Goal: Information Seeking & Learning: Learn about a topic

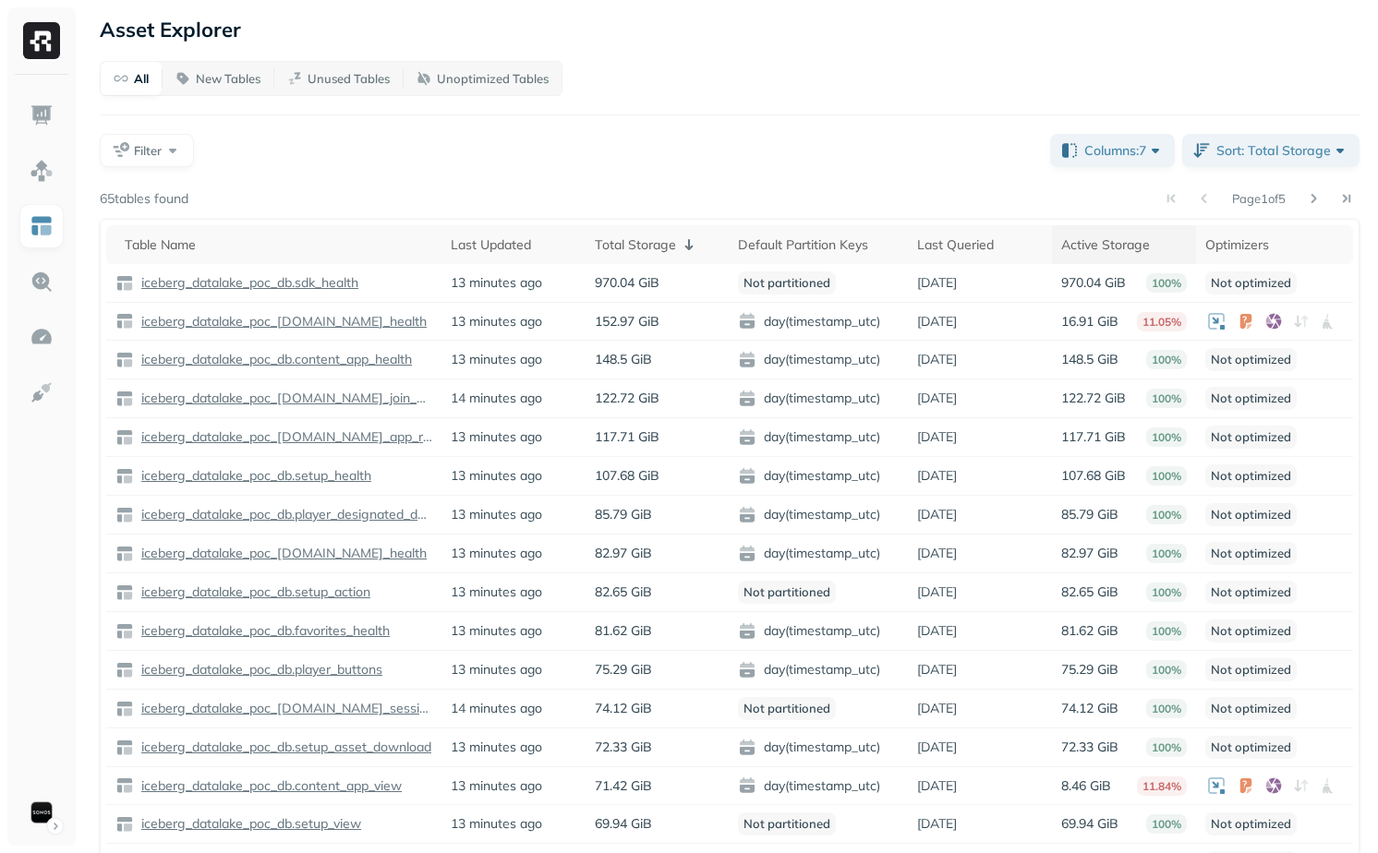
click at [1084, 245] on div "Active Storage" at bounding box center [1124, 245] width 126 height 22
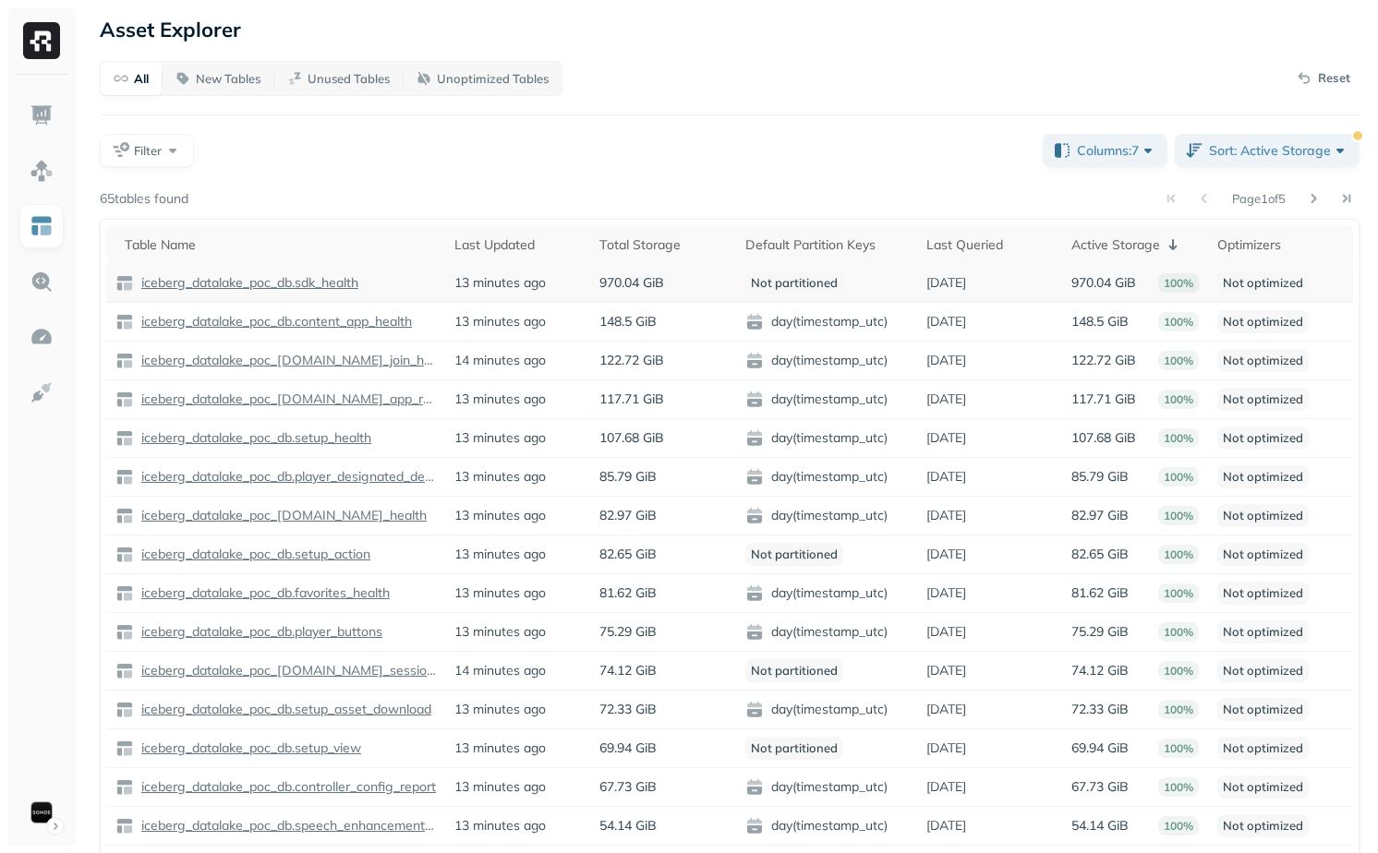
click at [1259, 271] on p "Not optimized" at bounding box center [1262, 282] width 91 height 23
click at [1264, 250] on div "Optimizers" at bounding box center [1280, 245] width 127 height 22
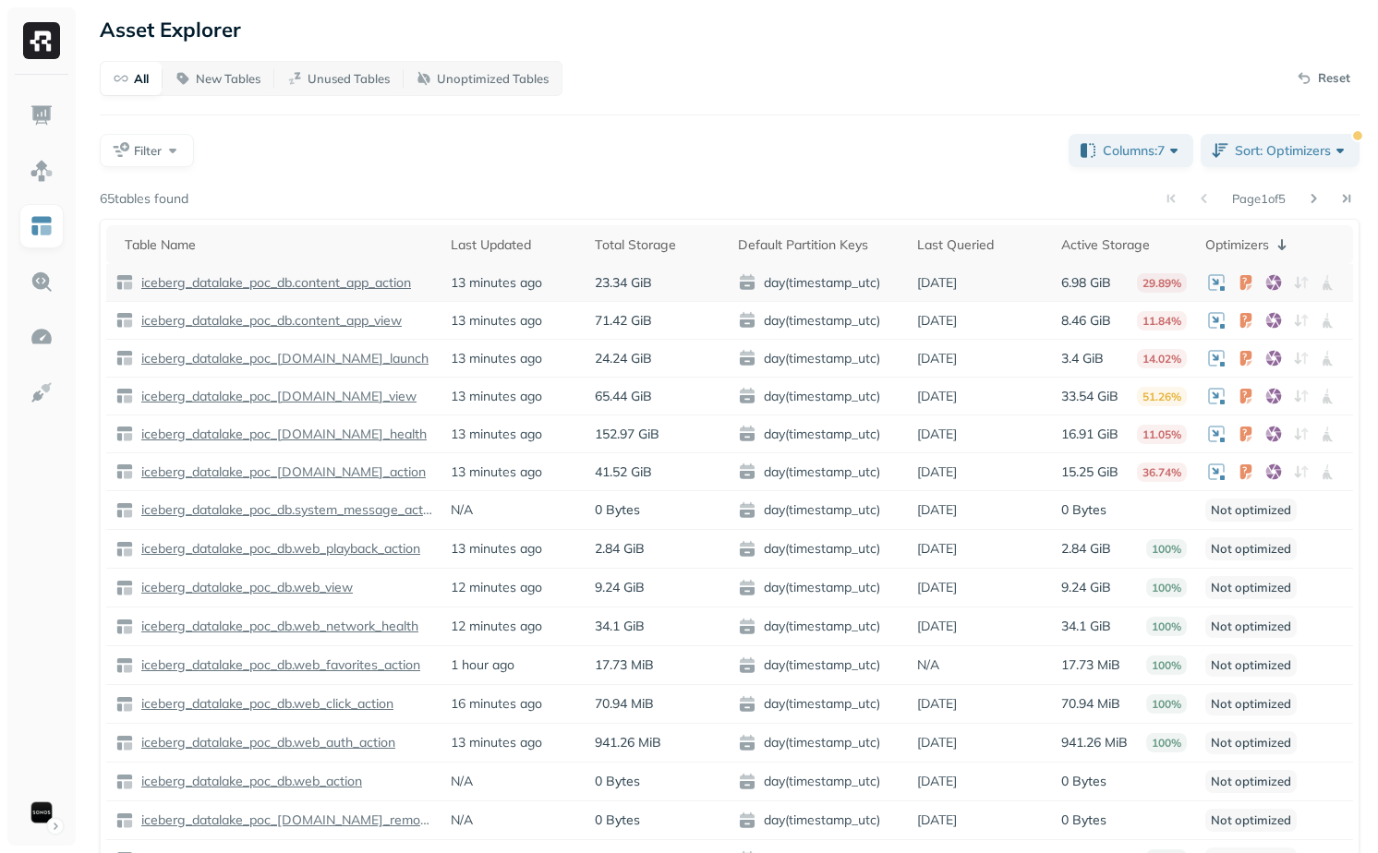
click at [352, 287] on p "iceberg_datalake_poc_db.content_app_action" at bounding box center [274, 283] width 273 height 18
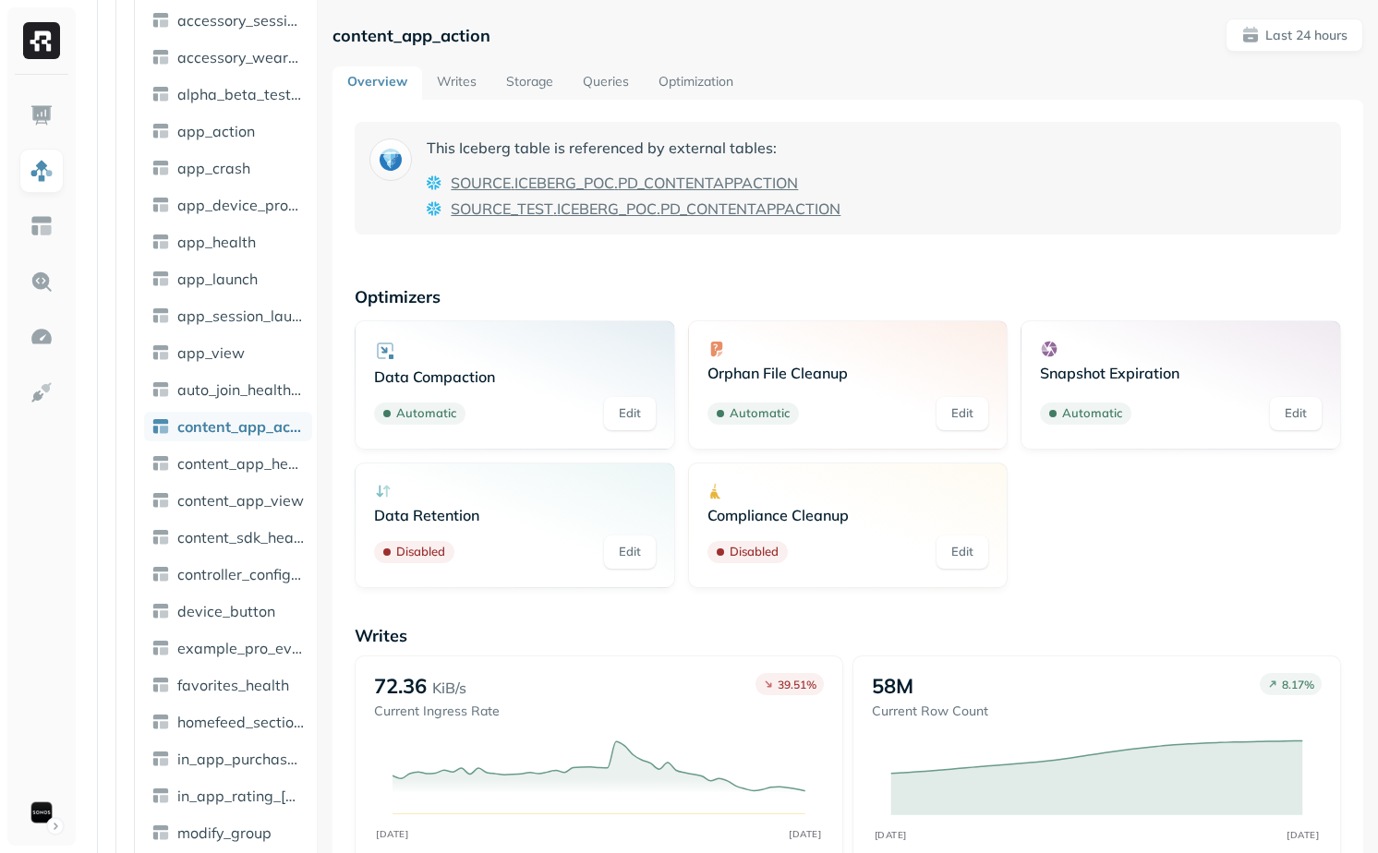
click at [464, 75] on link "Writes" at bounding box center [456, 82] width 69 height 33
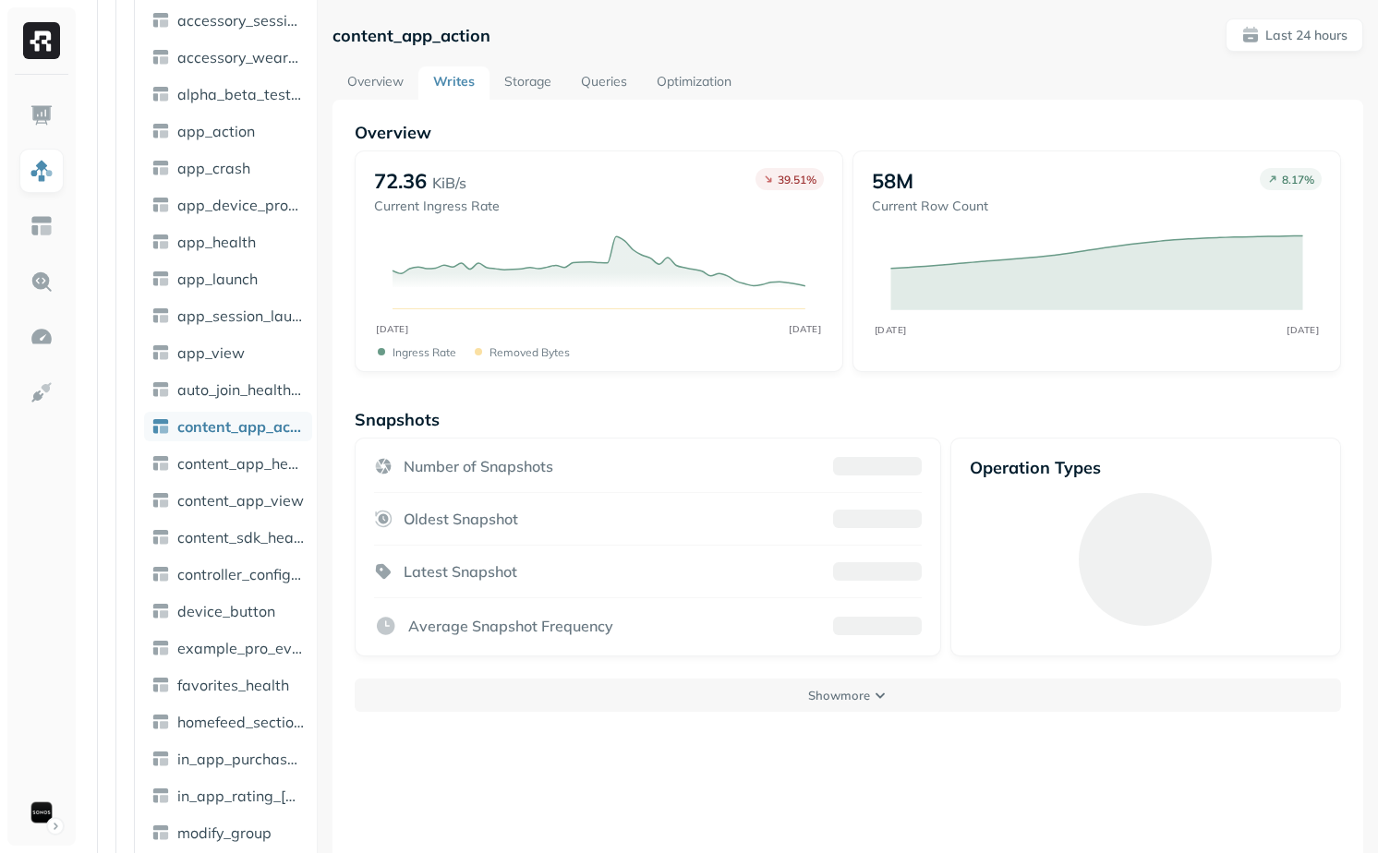
scroll to position [100, 0]
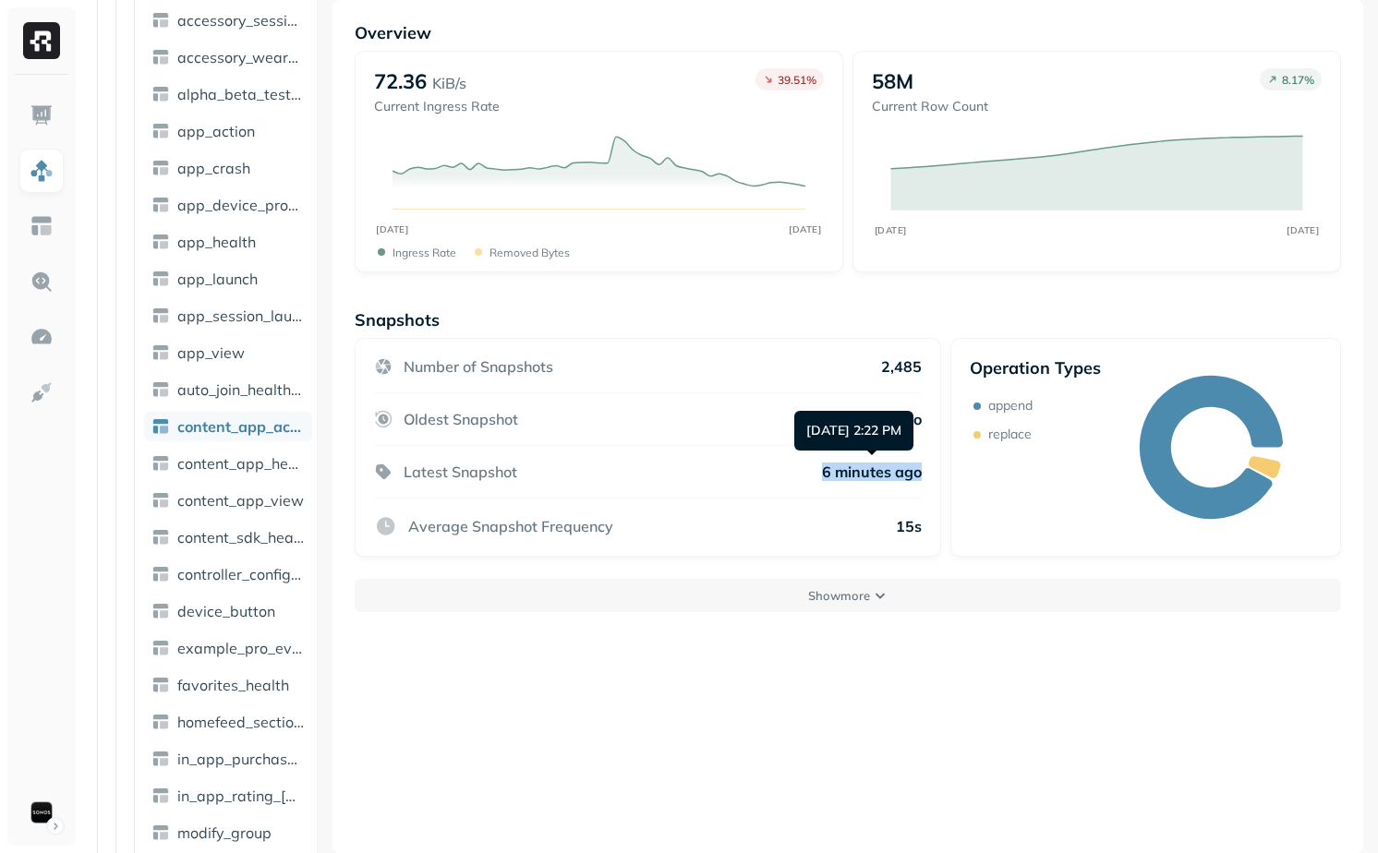
drag, startPoint x: 818, startPoint y: 465, endPoint x: 934, endPoint y: 469, distance: 116.4
click at [934, 469] on div "Number of Snapshots 2,485 Oldest Snapshot 13 hours ago Latest Snapshot 6 minute…" at bounding box center [648, 447] width 586 height 219
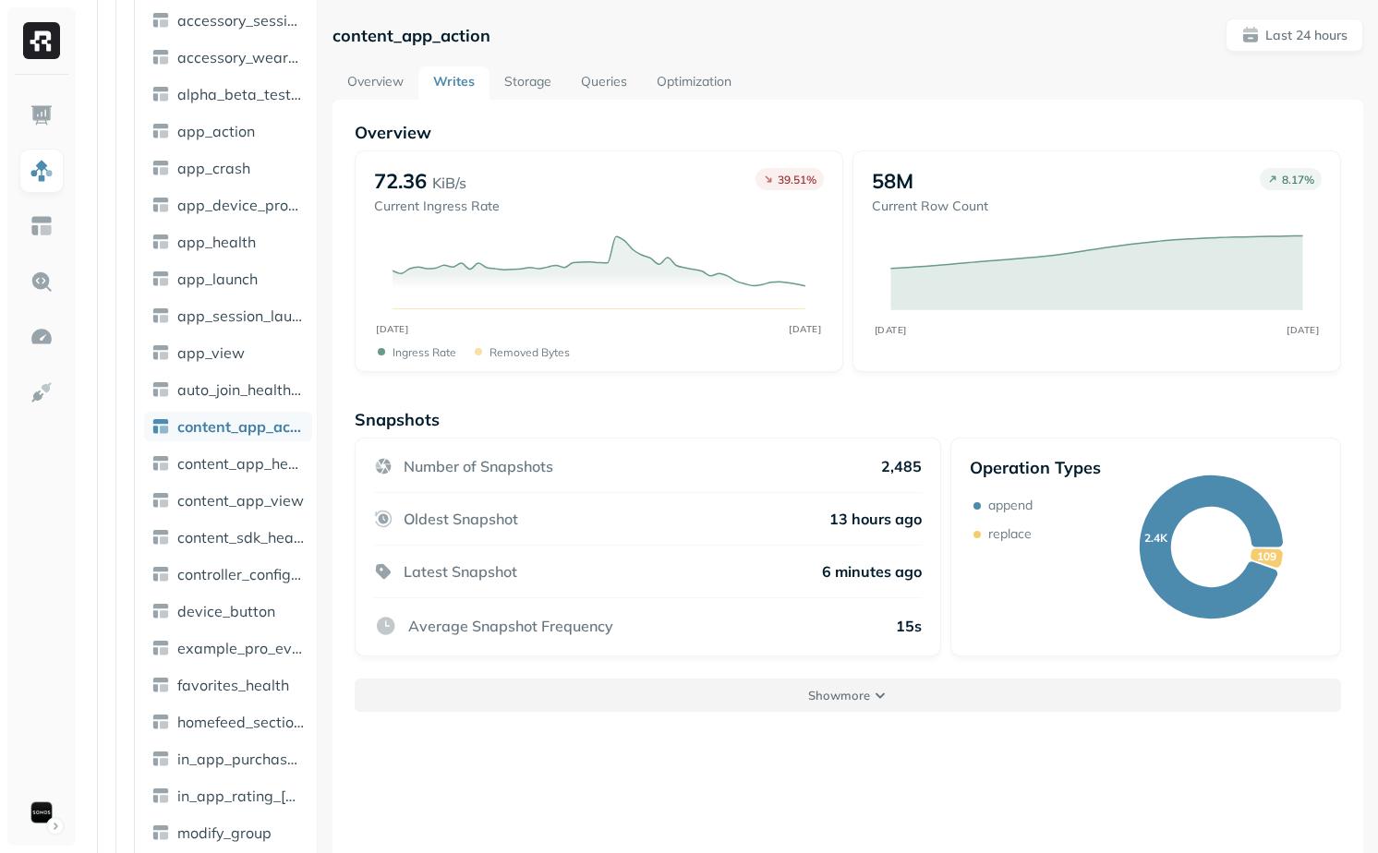
click at [922, 698] on button "Show more" at bounding box center [848, 695] width 986 height 33
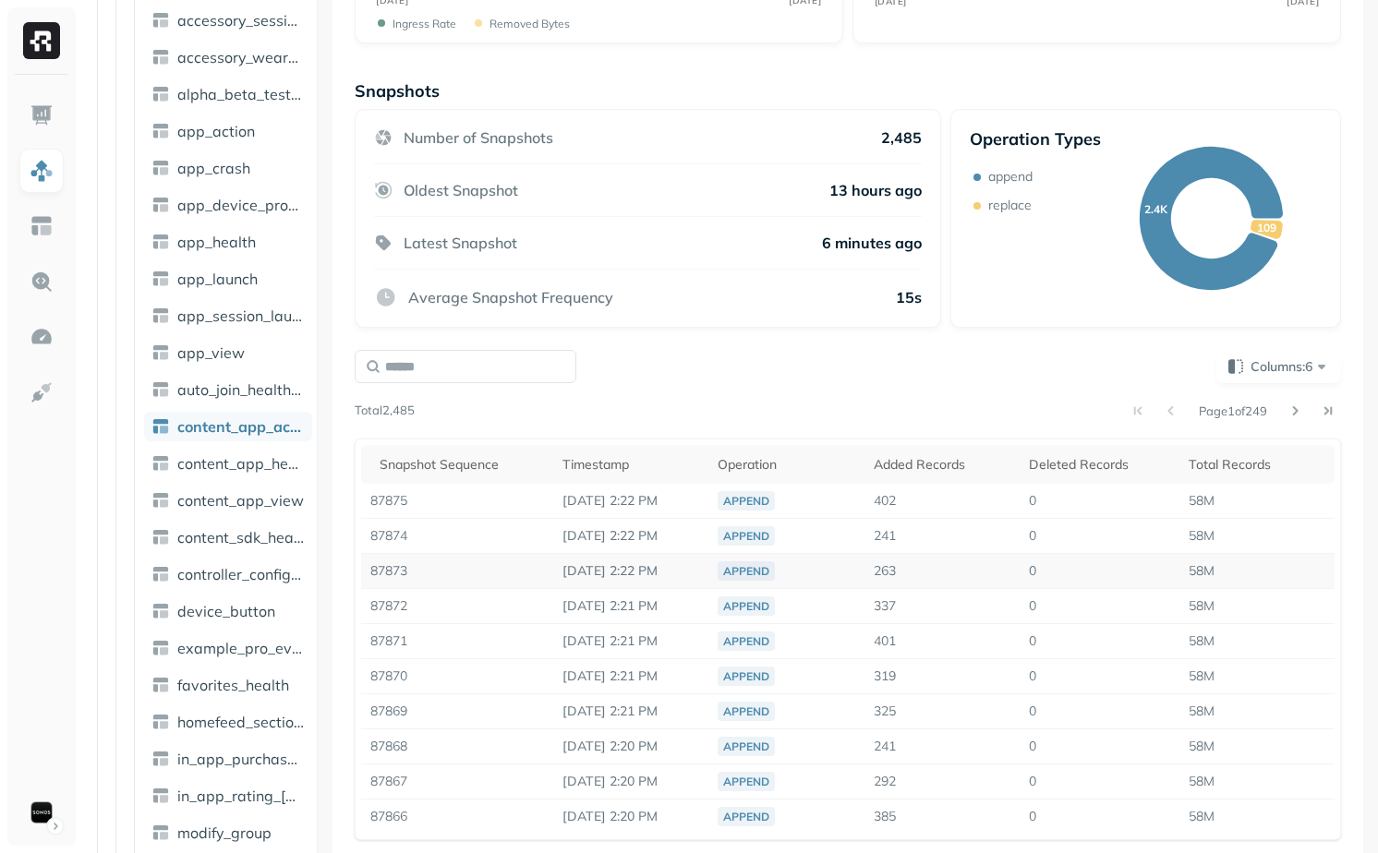
scroll to position [384, 0]
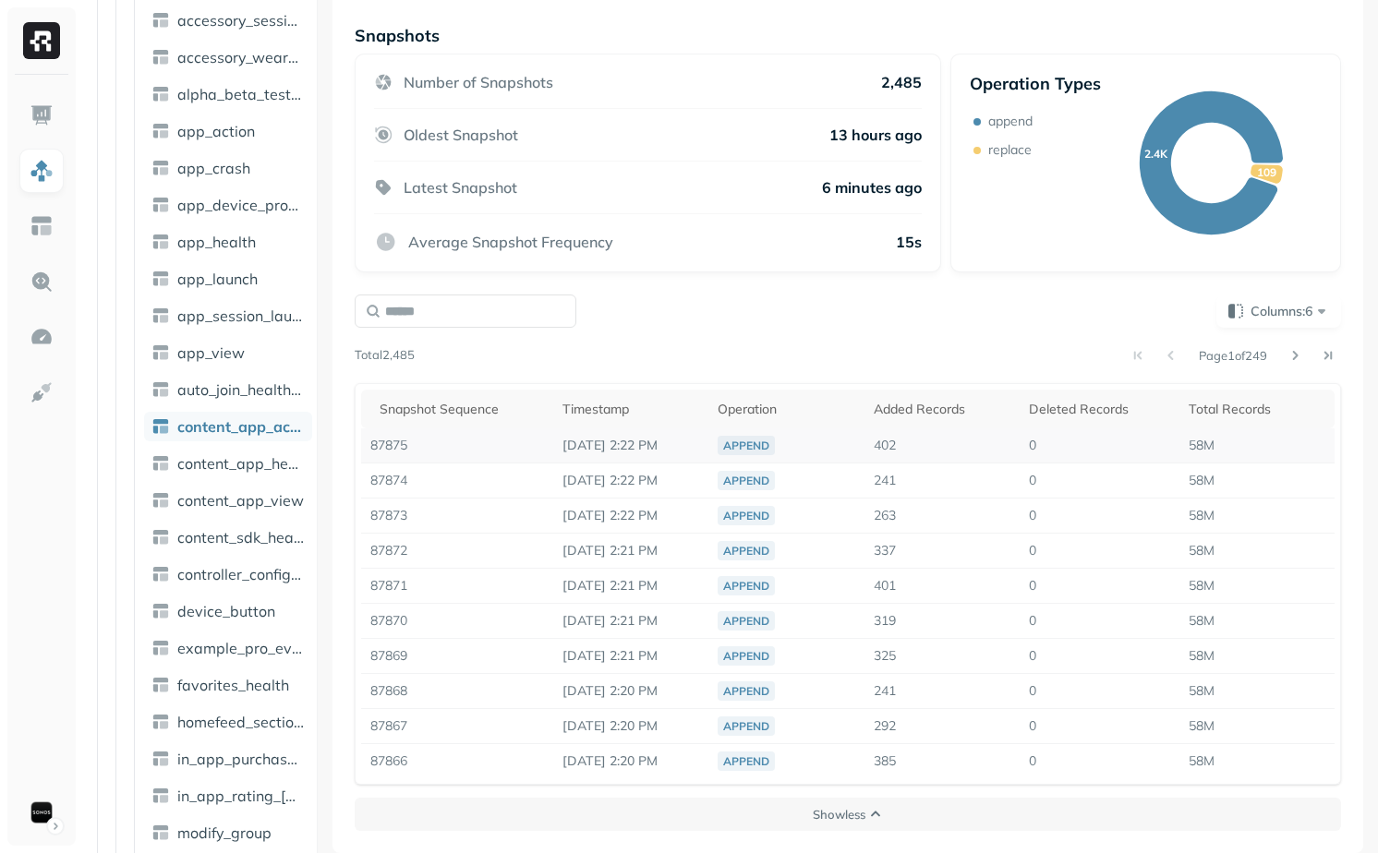
click at [891, 447] on span "402" at bounding box center [885, 445] width 22 height 17
click at [928, 457] on td "402" at bounding box center [941, 445] width 155 height 35
click at [898, 346] on div "Page 1 of 249" at bounding box center [878, 356] width 926 height 26
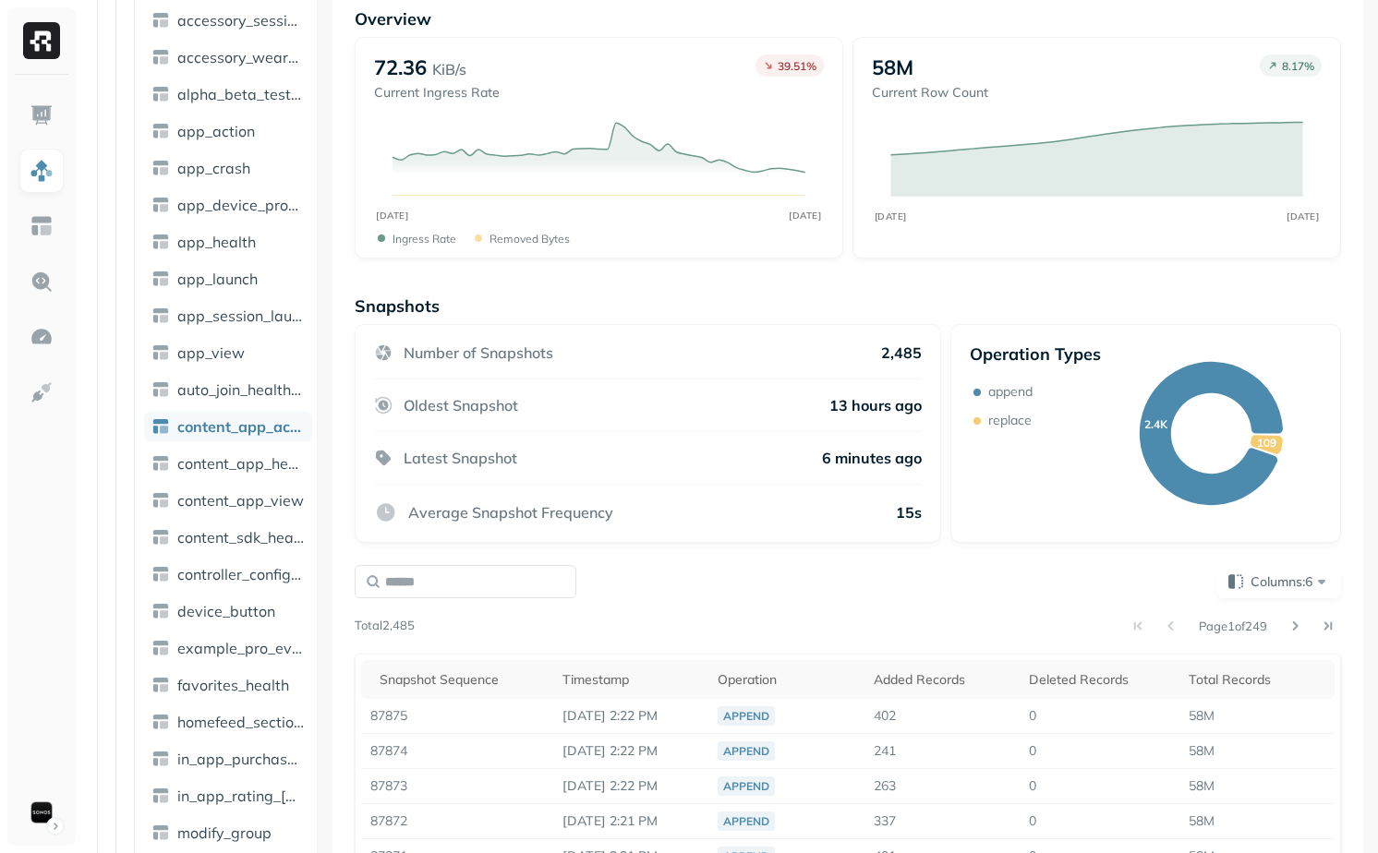
scroll to position [109, 0]
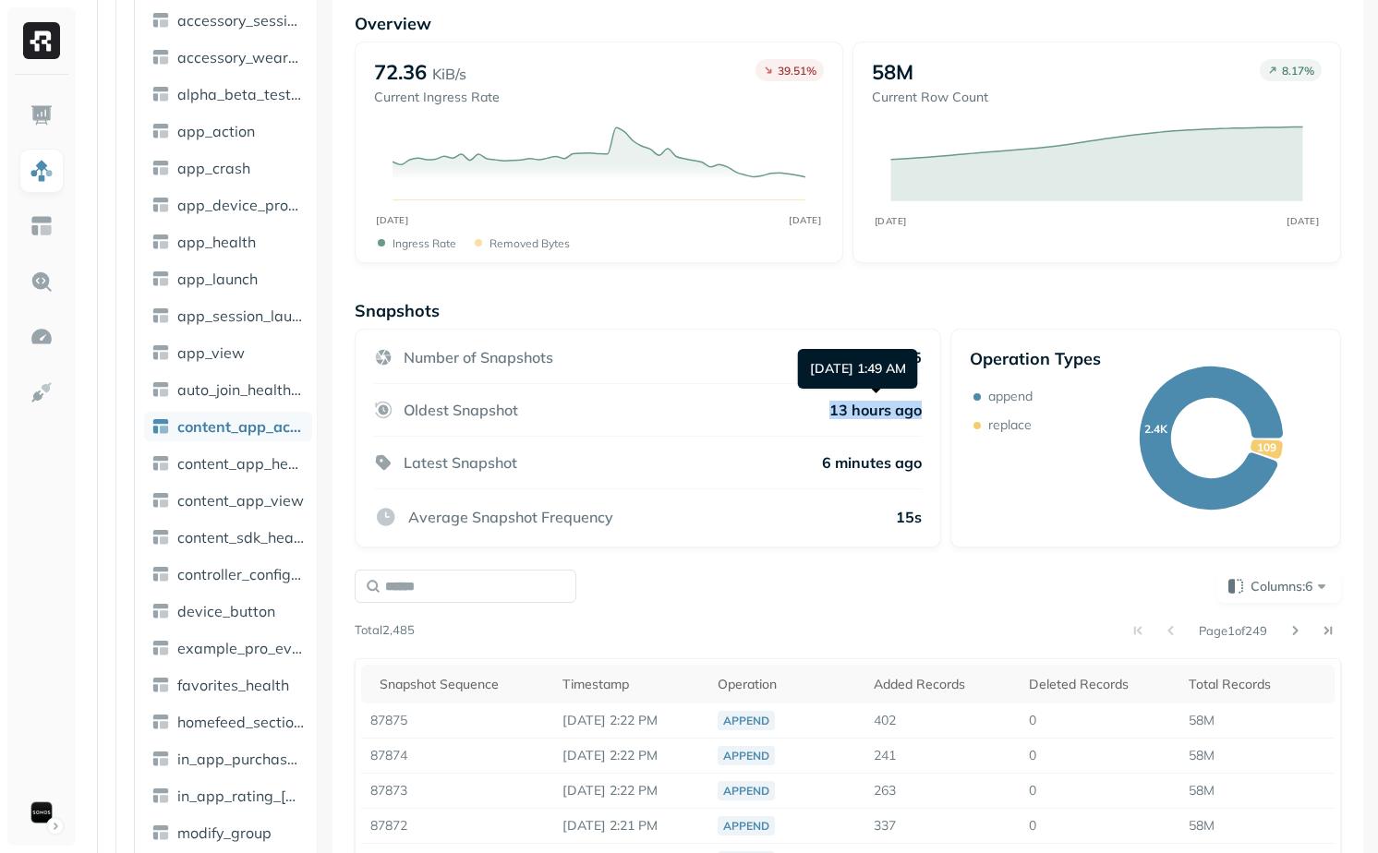
drag, startPoint x: 755, startPoint y: 408, endPoint x: 940, endPoint y: 414, distance: 184.8
click at [940, 414] on div "Number of Snapshots 2,485 Oldest Snapshot 13 hours ago Latest Snapshot 6 minute…" at bounding box center [648, 438] width 586 height 219
click at [839, 414] on p "13 hours ago" at bounding box center [875, 410] width 92 height 18
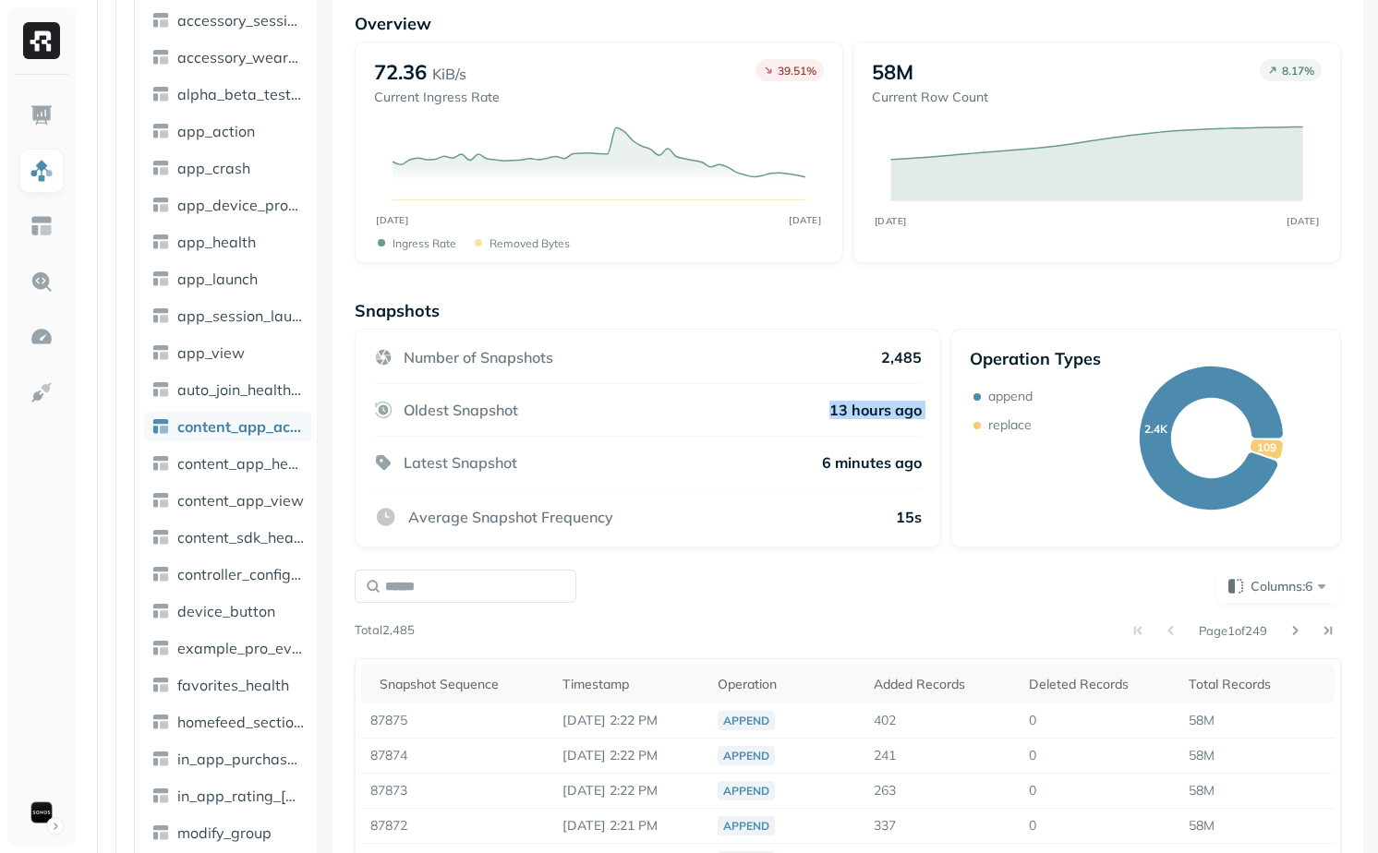
click at [839, 414] on p "13 hours ago" at bounding box center [875, 410] width 92 height 18
click at [769, 417] on div "Oldest Snapshot 13 hours ago" at bounding box center [648, 410] width 548 height 53
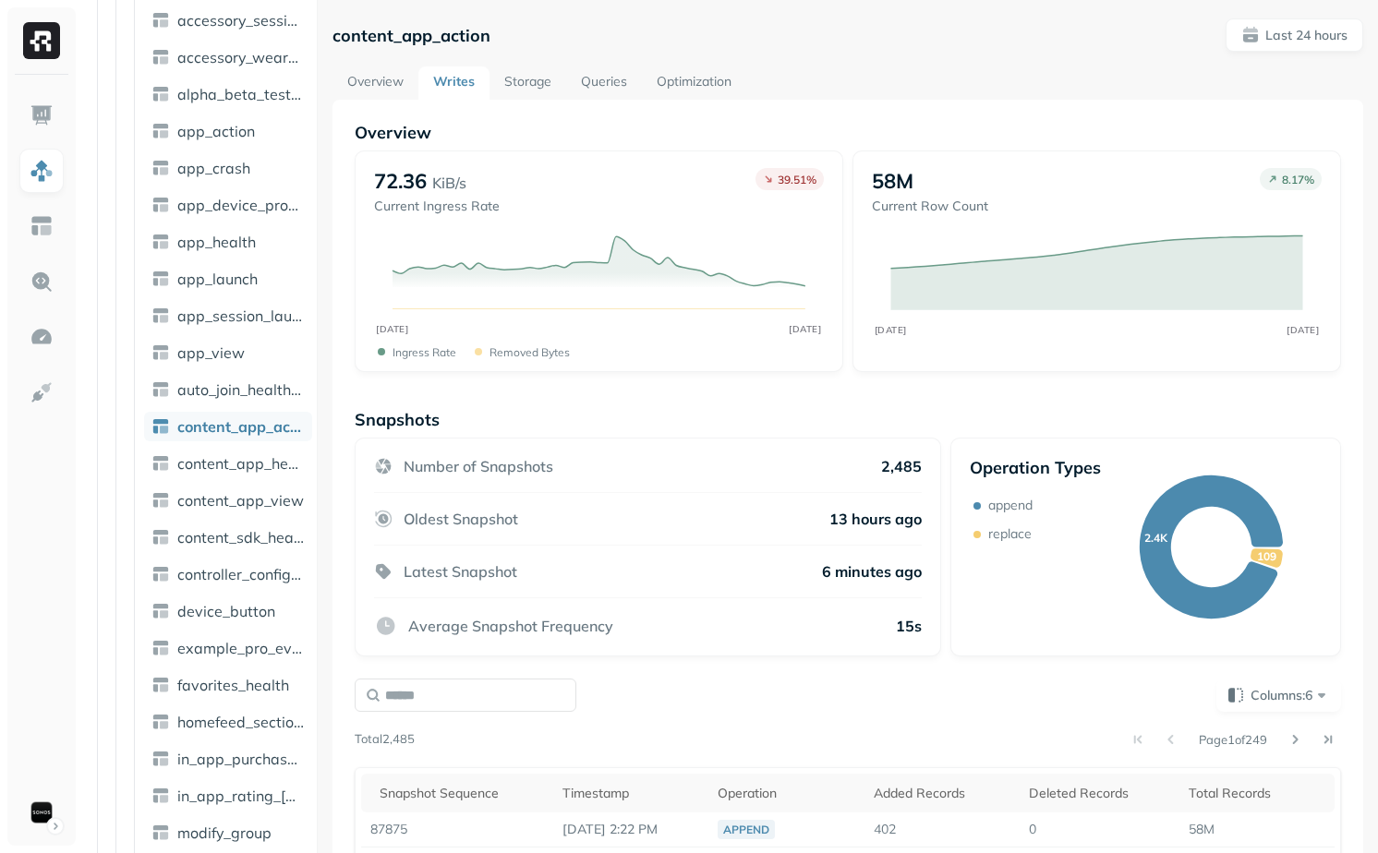
click at [381, 90] on link "Overview" at bounding box center [375, 82] width 86 height 33
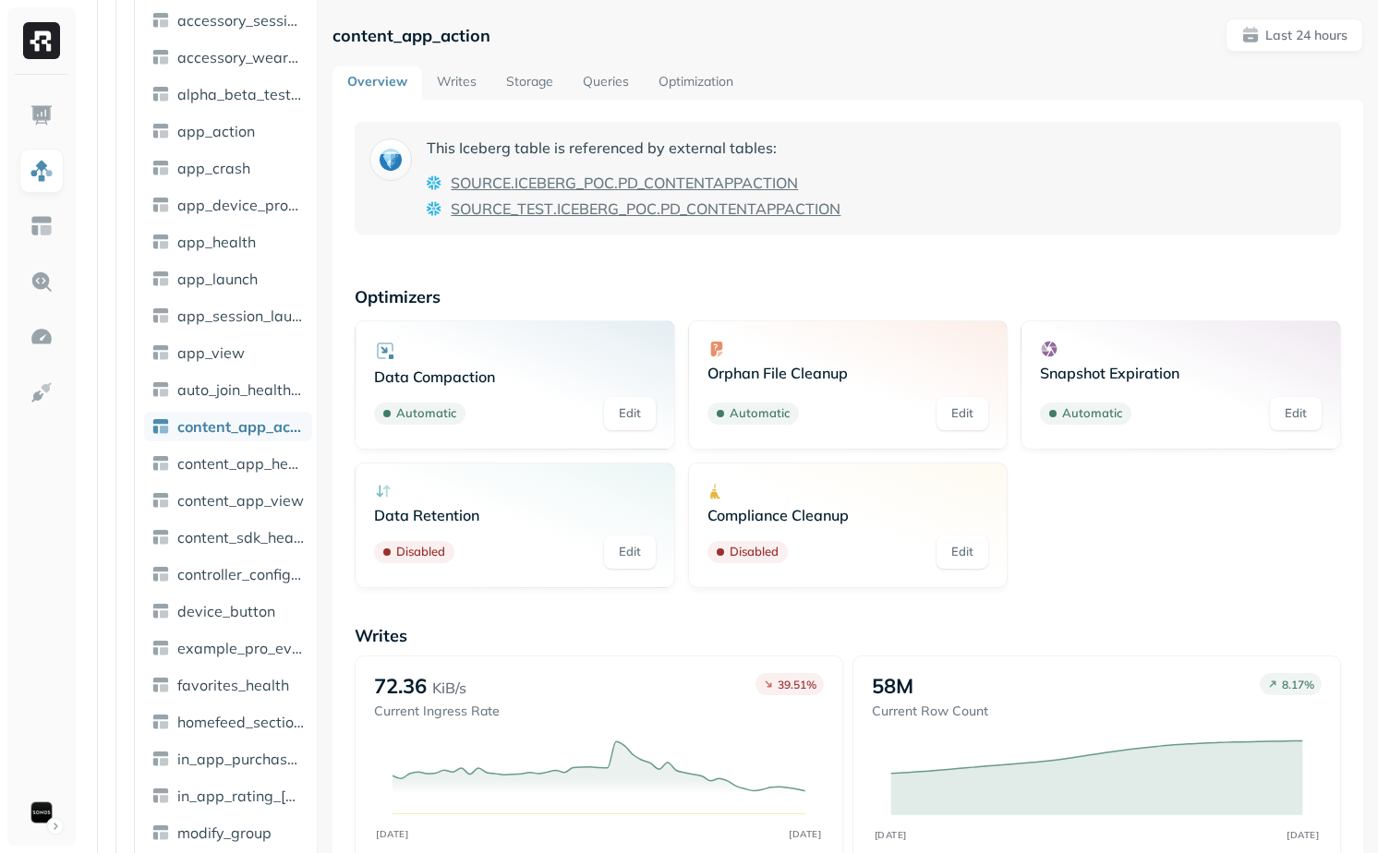
click at [708, 81] on link "Optimization" at bounding box center [696, 82] width 104 height 33
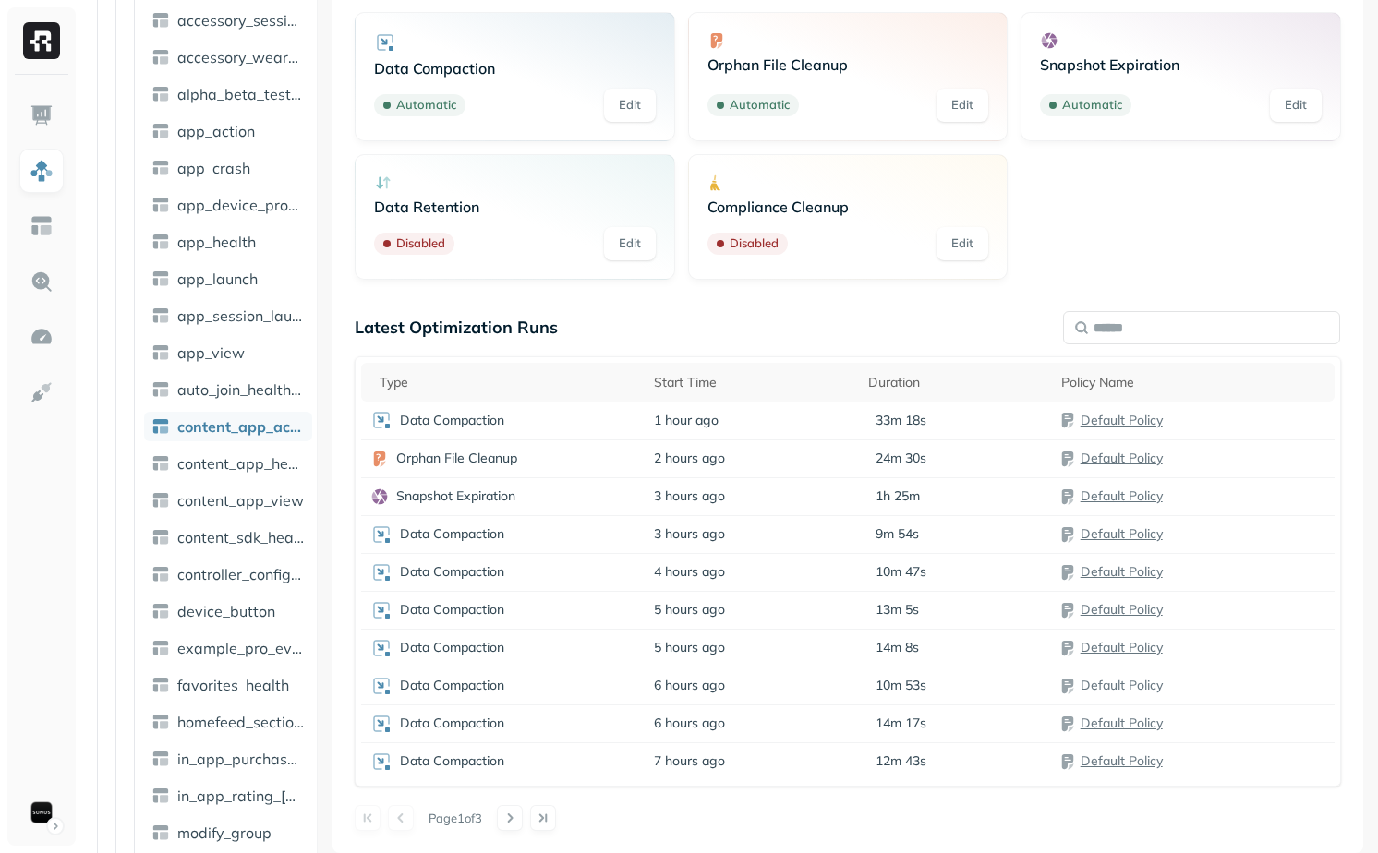
scroll to position [143, 0]
click at [608, 493] on div "Snapshot Expiration" at bounding box center [502, 497] width 264 height 18
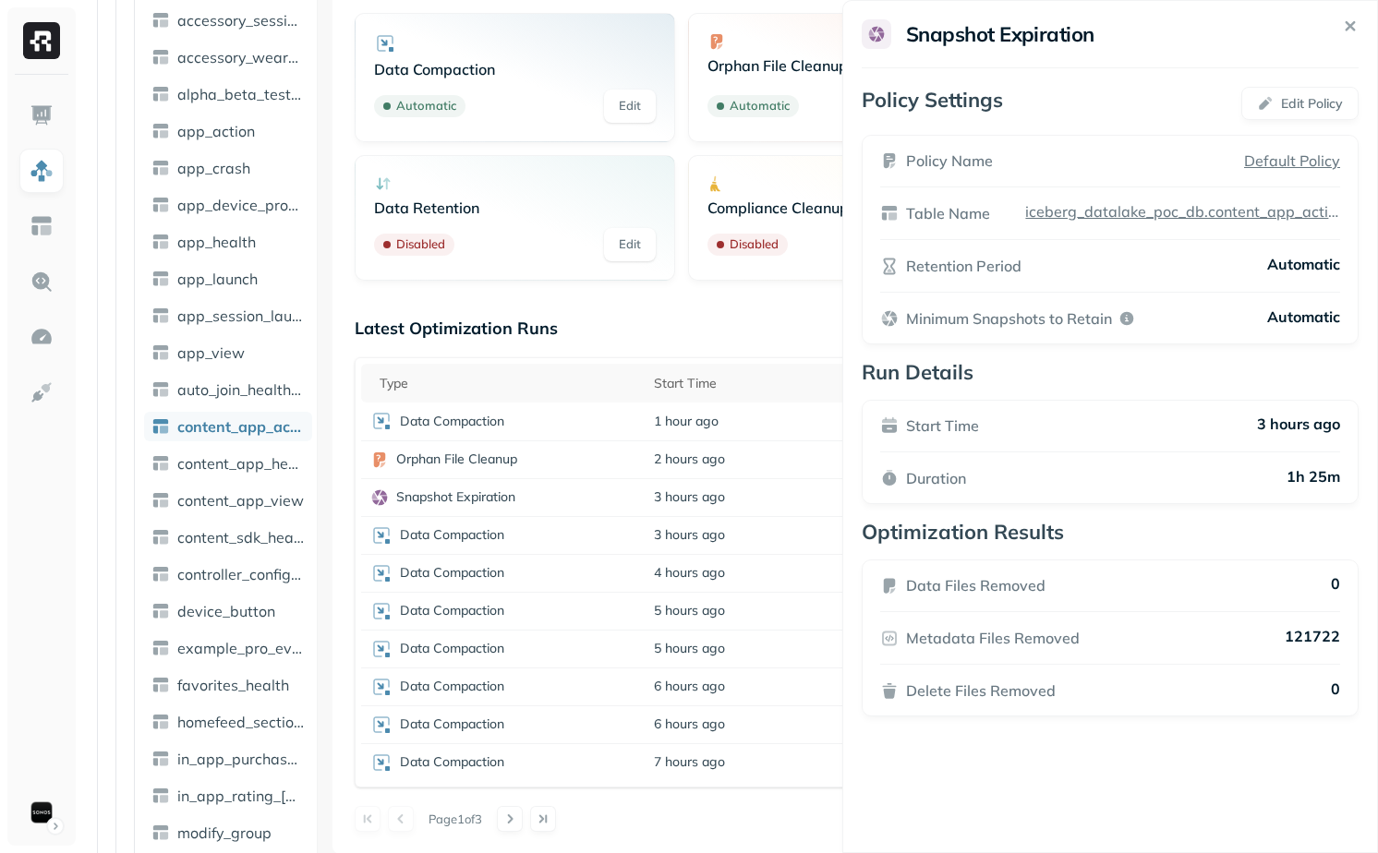
click at [801, 495] on html "Assets AWS Glue iceberg_datalake_poc_db Tables ( 65 ) accessory_activity_report…" at bounding box center [689, 426] width 1378 height 853
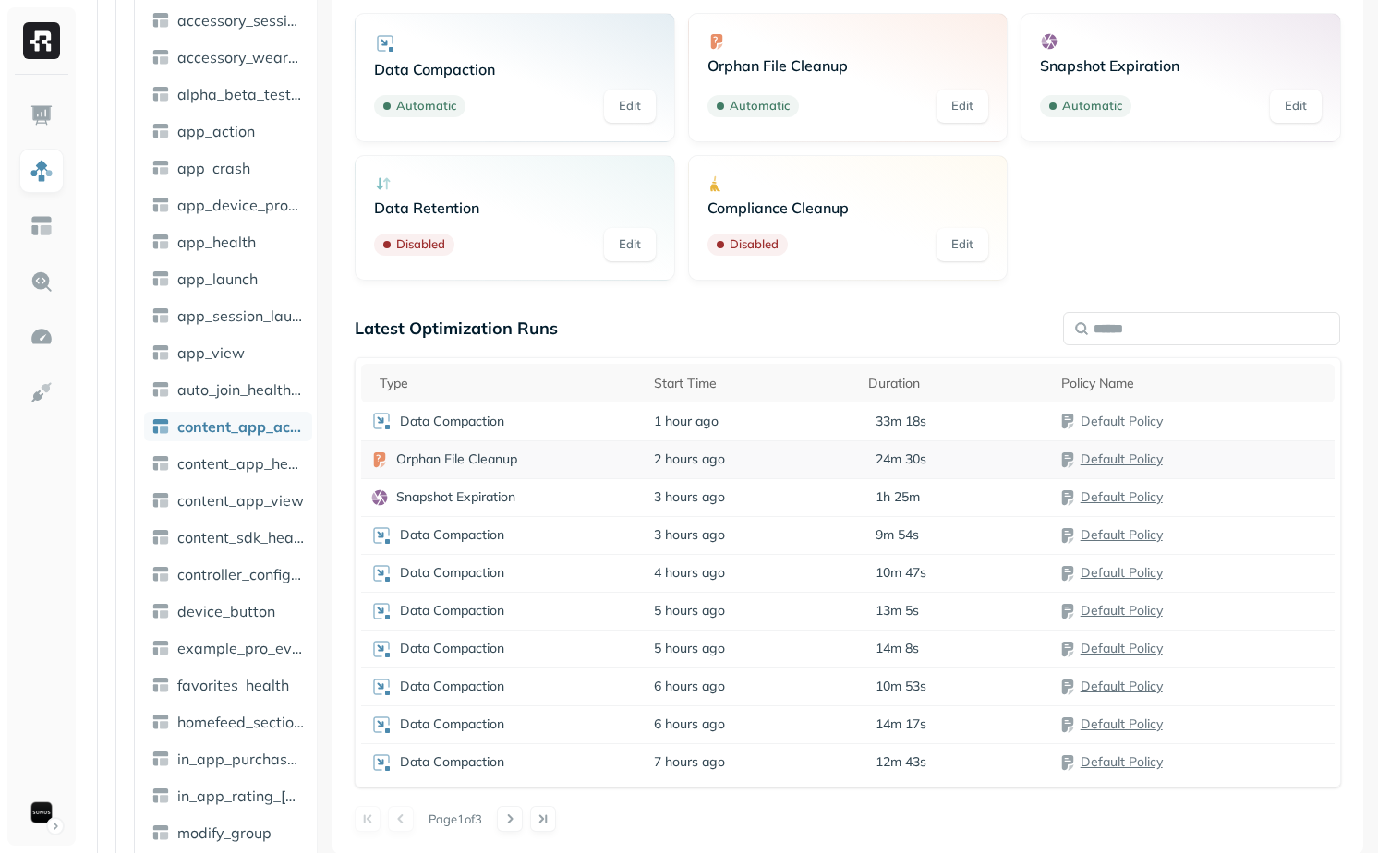
click at [828, 457] on td "2 hours ago" at bounding box center [752, 459] width 215 height 38
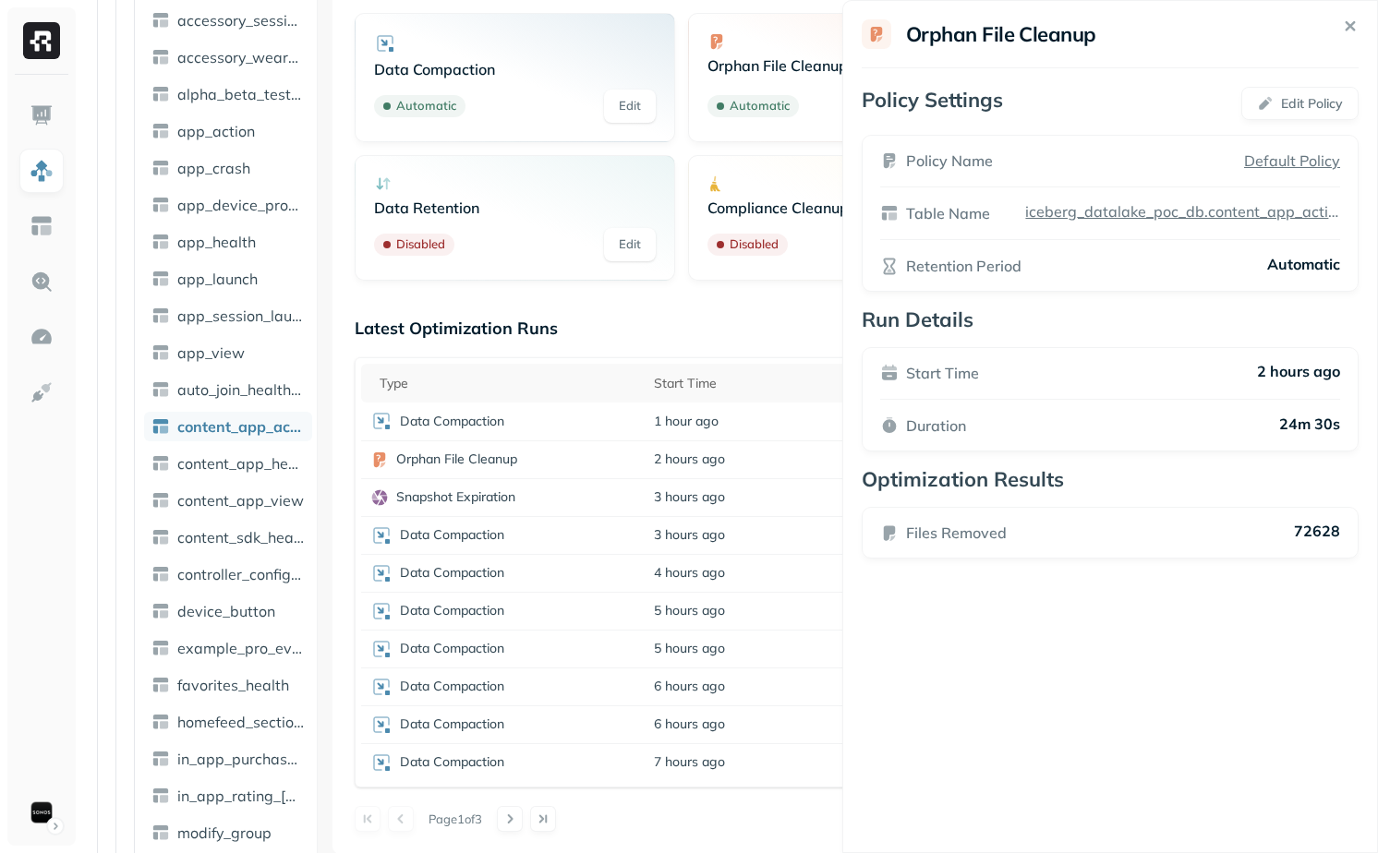
click at [826, 457] on html "Assets AWS Glue iceberg_datalake_poc_db Tables ( 65 ) accessory_activity_report…" at bounding box center [689, 426] width 1378 height 853
click at [815, 488] on td "3 hours ago" at bounding box center [752, 497] width 215 height 38
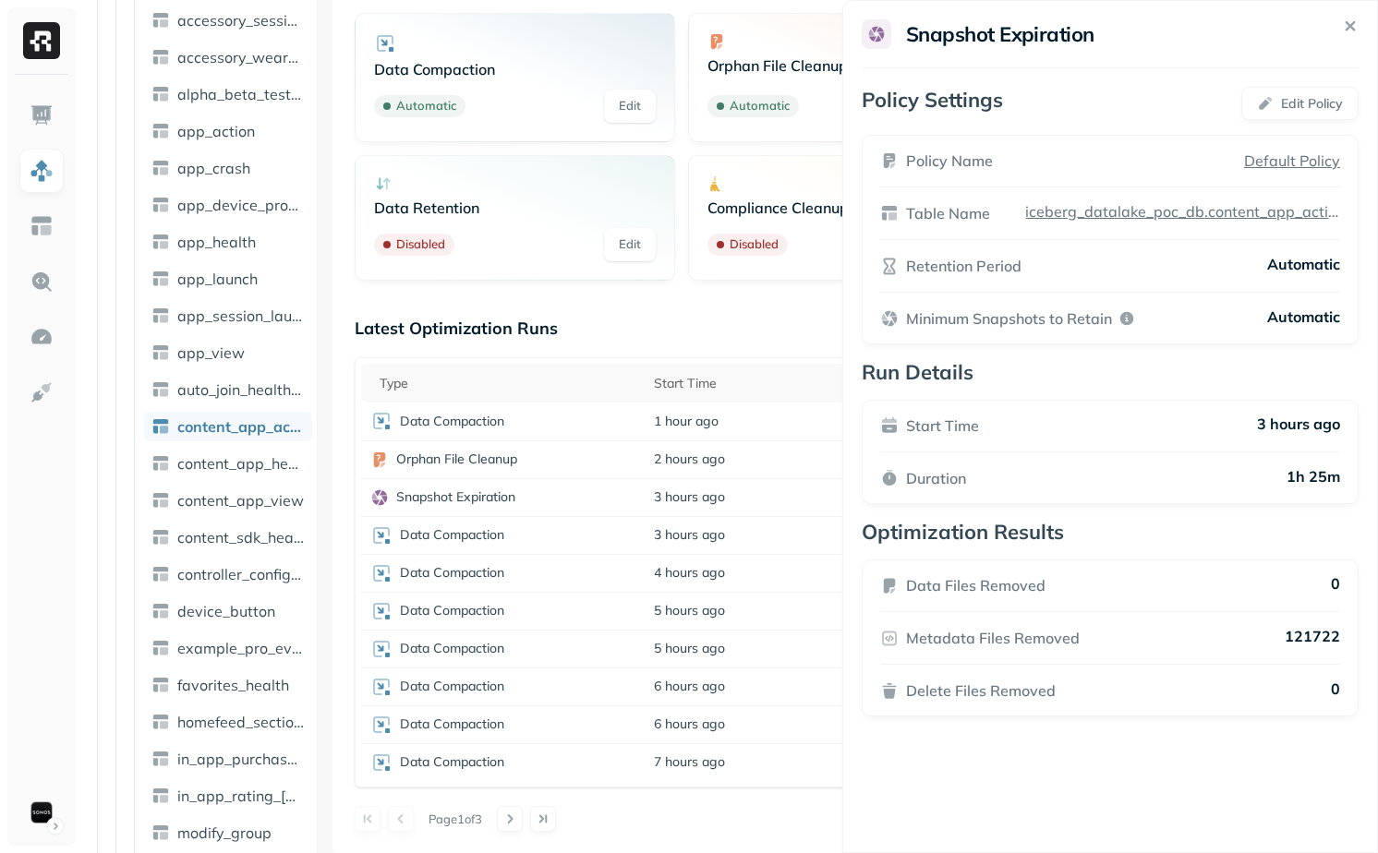
click at [788, 805] on html "Assets AWS Glue iceberg_datalake_poc_db Tables ( 65 ) accessory_activity_report…" at bounding box center [689, 426] width 1378 height 853
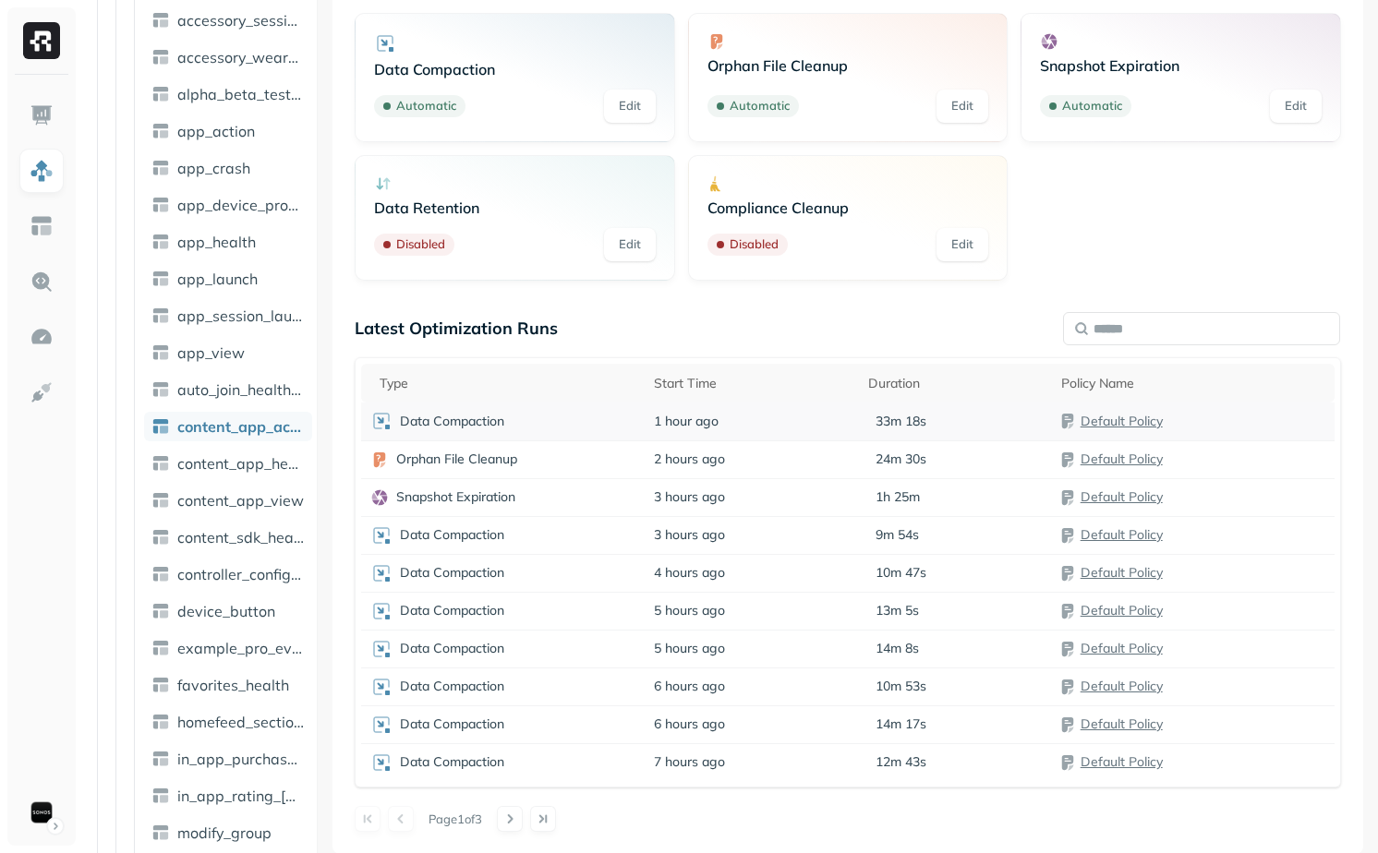
click at [821, 435] on td "1 hour ago" at bounding box center [752, 422] width 215 height 38
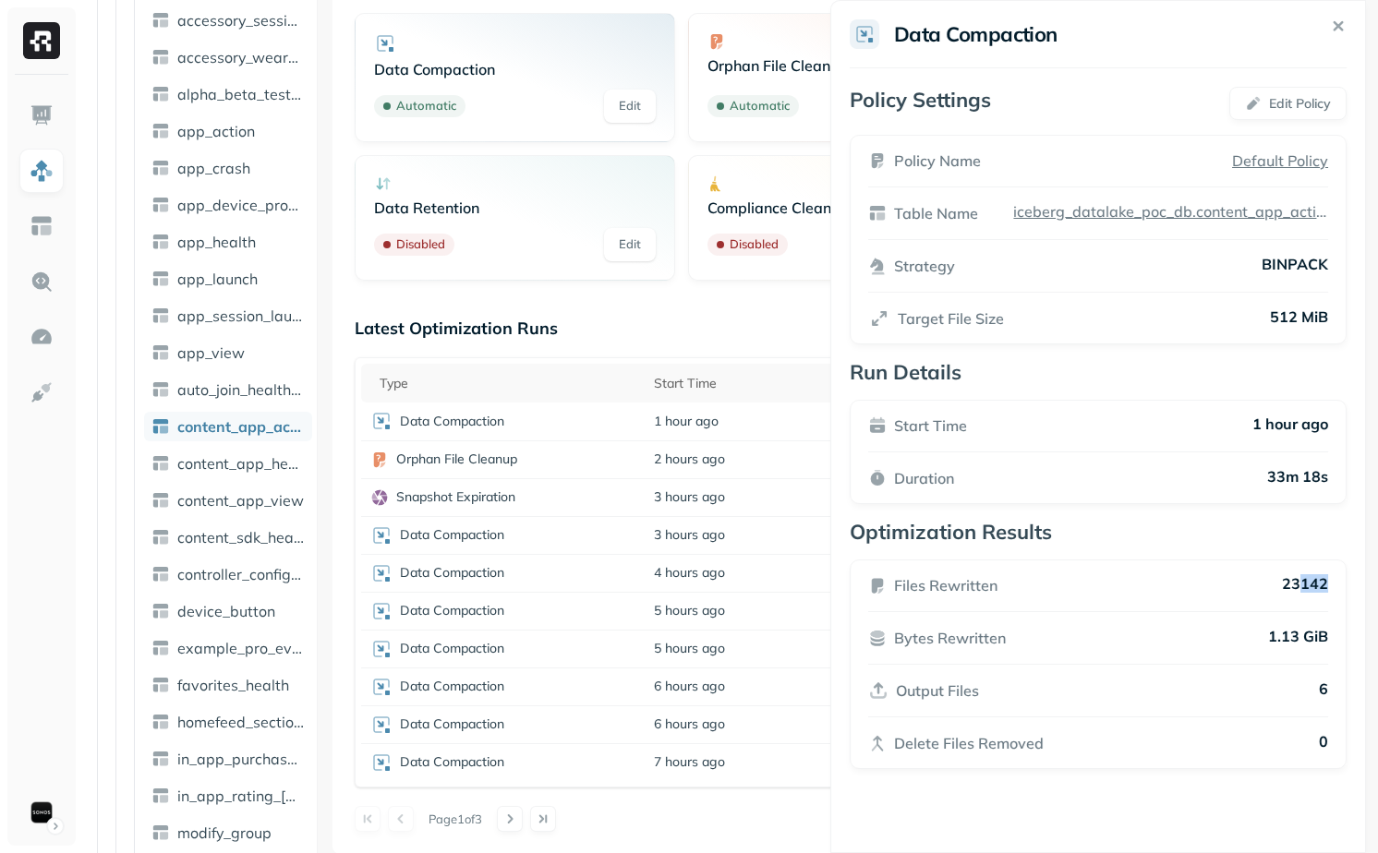
drag, startPoint x: 1339, startPoint y: 587, endPoint x: 1305, endPoint y: 587, distance: 34.2
click at [1305, 587] on p "23142" at bounding box center [1305, 585] width 46 height 22
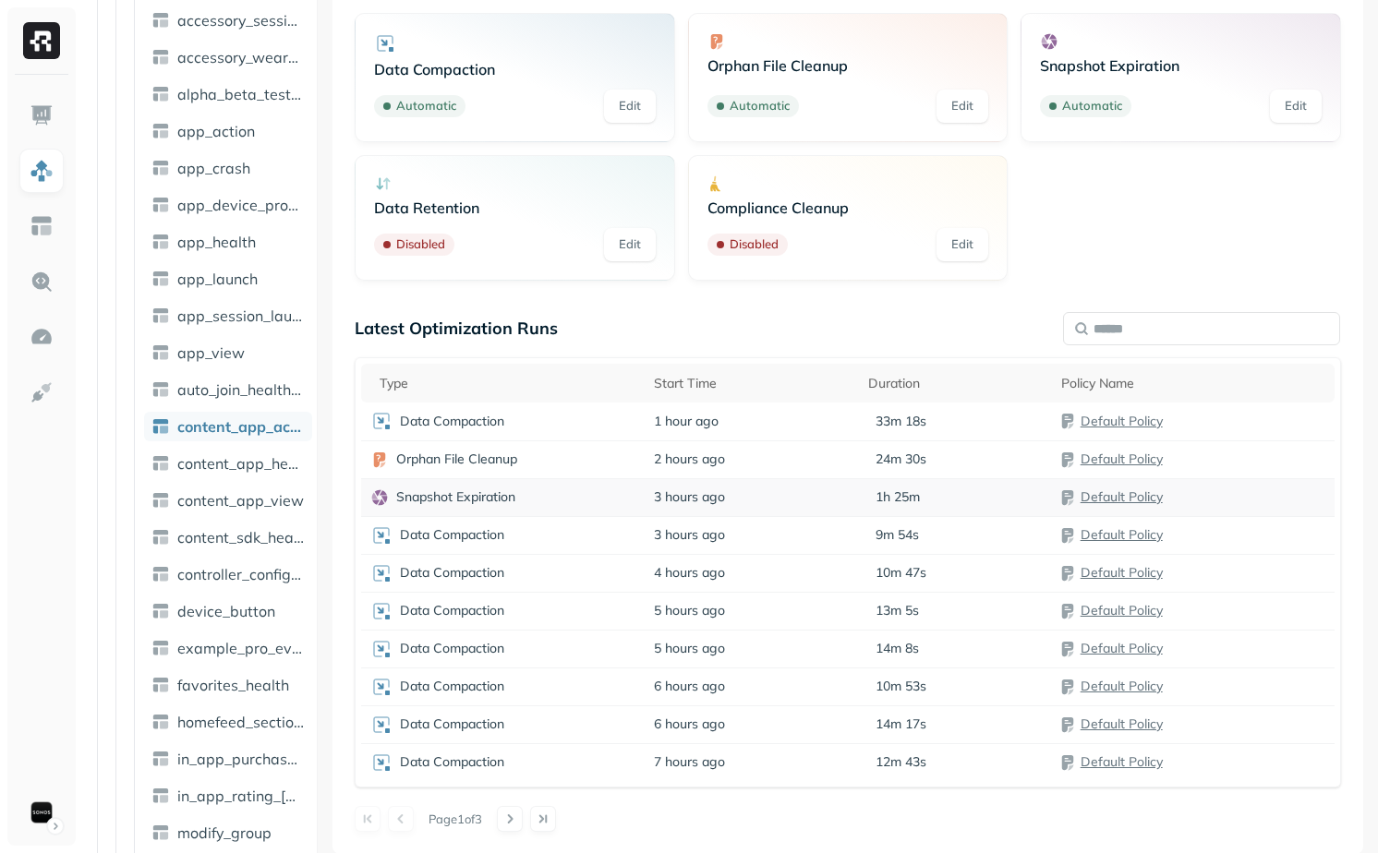
click at [742, 501] on td "3 hours ago" at bounding box center [752, 497] width 215 height 38
click at [724, 442] on td "2 hours ago" at bounding box center [752, 459] width 215 height 38
click at [806, 345] on div "Latest Optimization Runs Type Start Time Duration Policy Name Data Compaction 1…" at bounding box center [848, 575] width 986 height 514
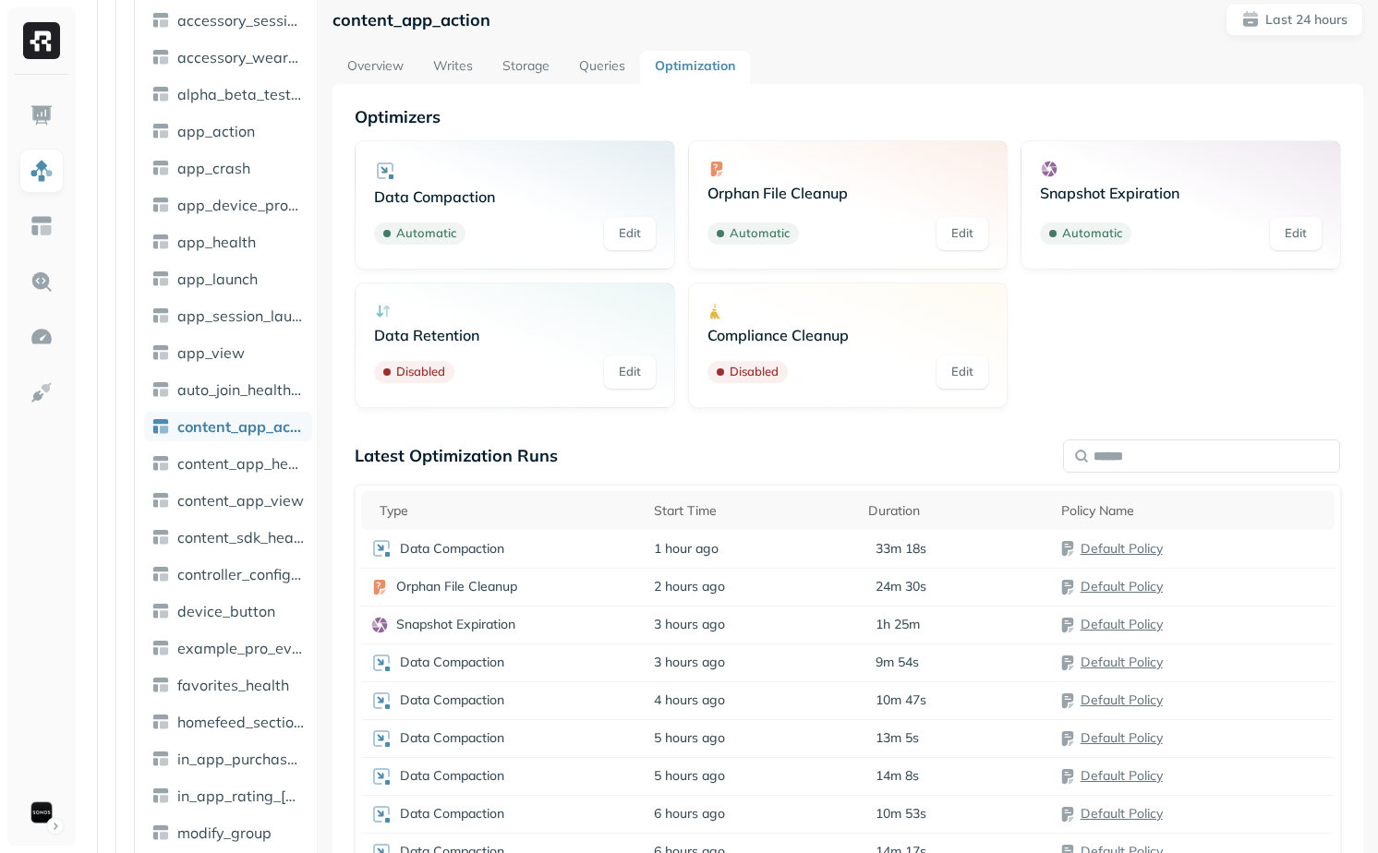
scroll to position [0, 0]
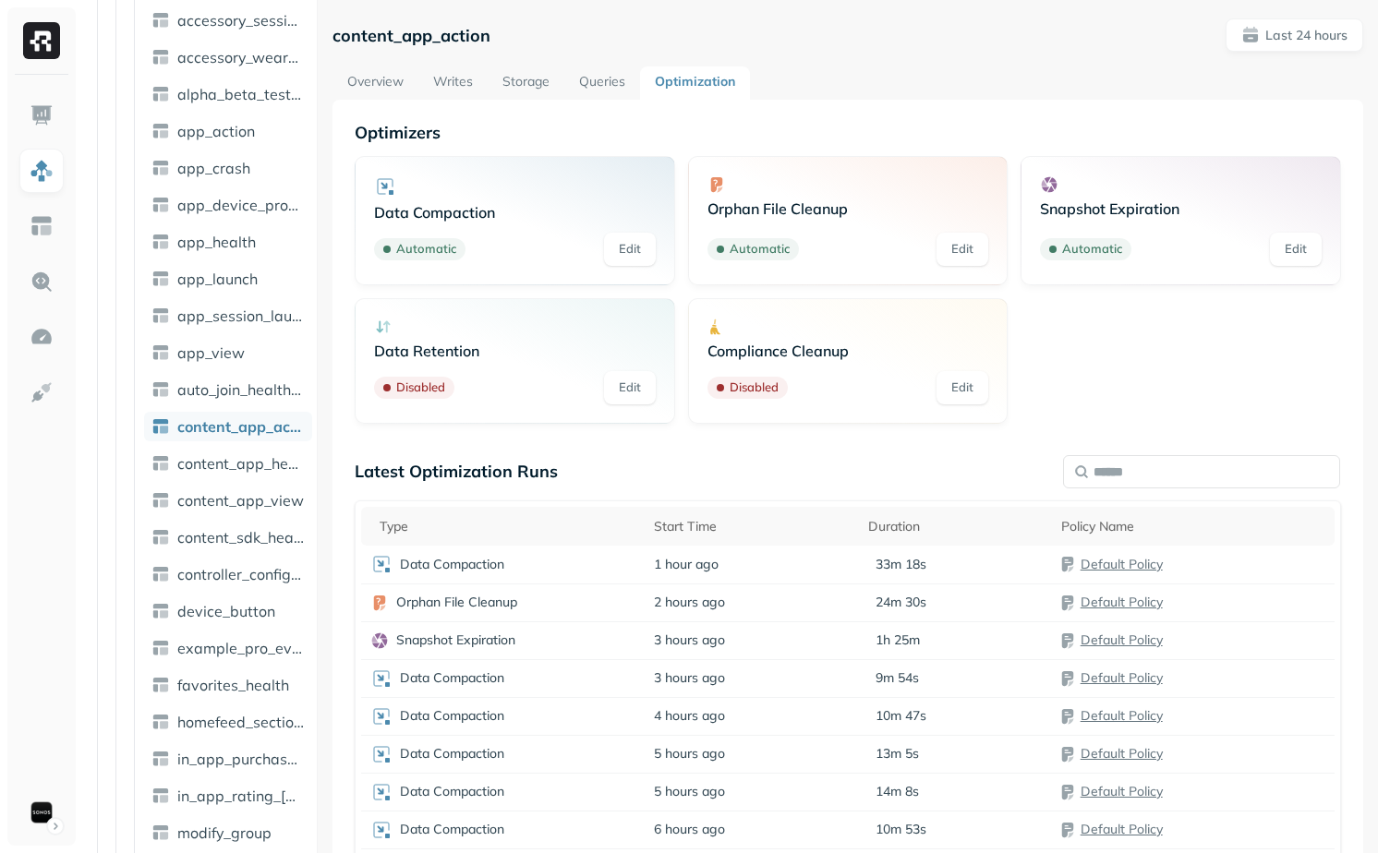
click at [857, 4] on div "content_app_action Last 24 hours Overview Writes Storage Queries Optimization O…" at bounding box center [848, 426] width 1060 height 853
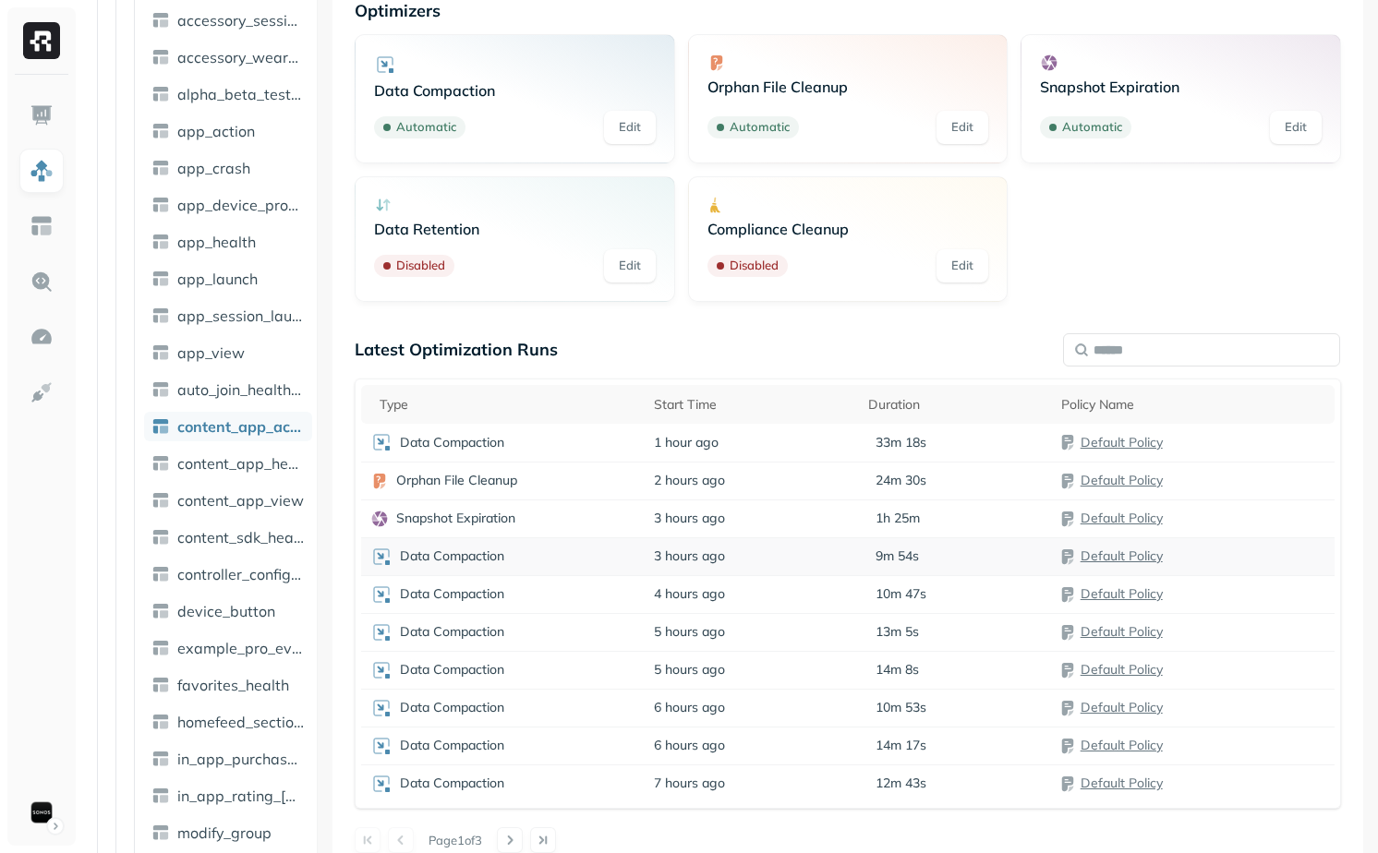
scroll to position [128, 0]
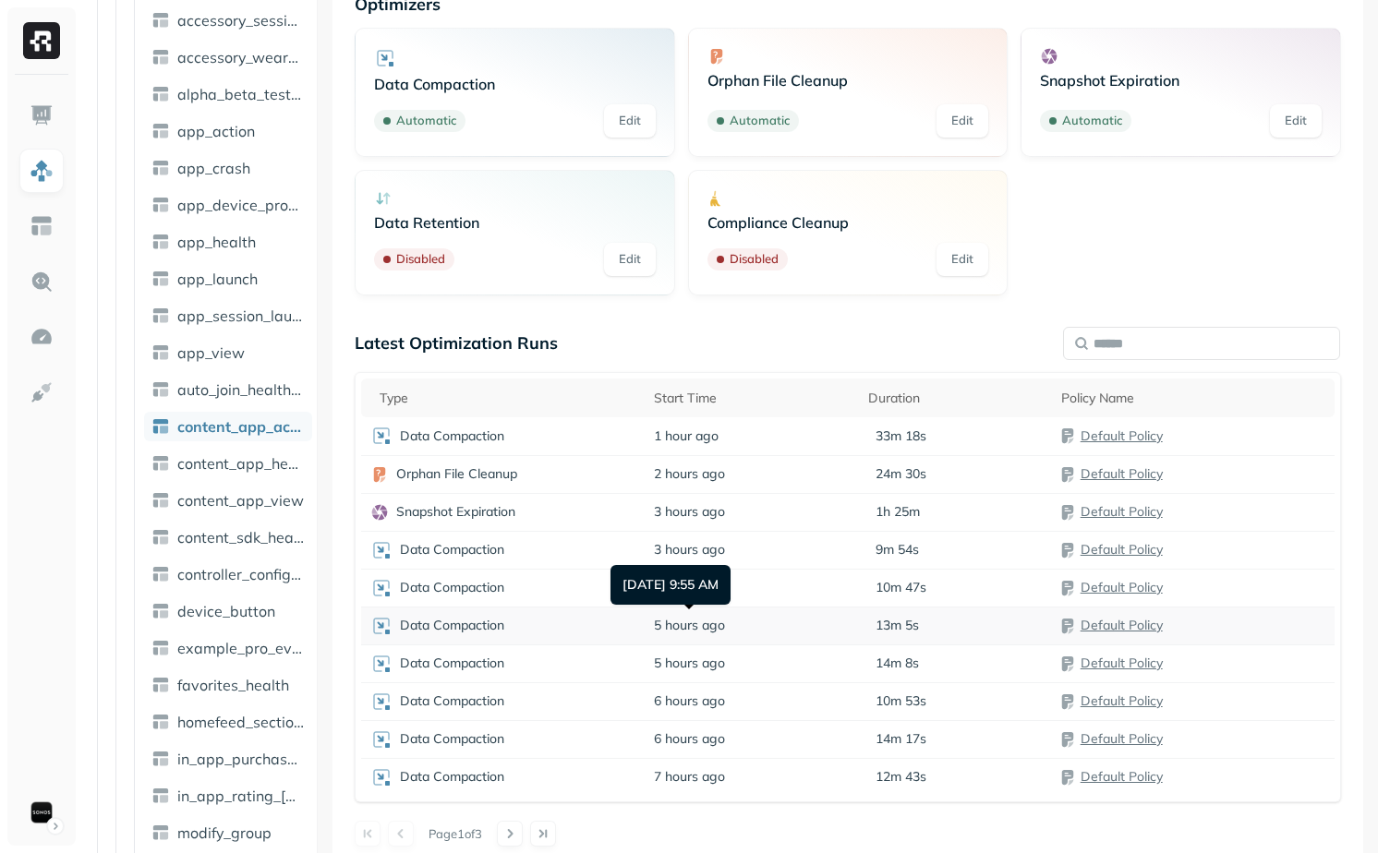
click at [711, 619] on span "5 hours ago" at bounding box center [689, 626] width 71 height 18
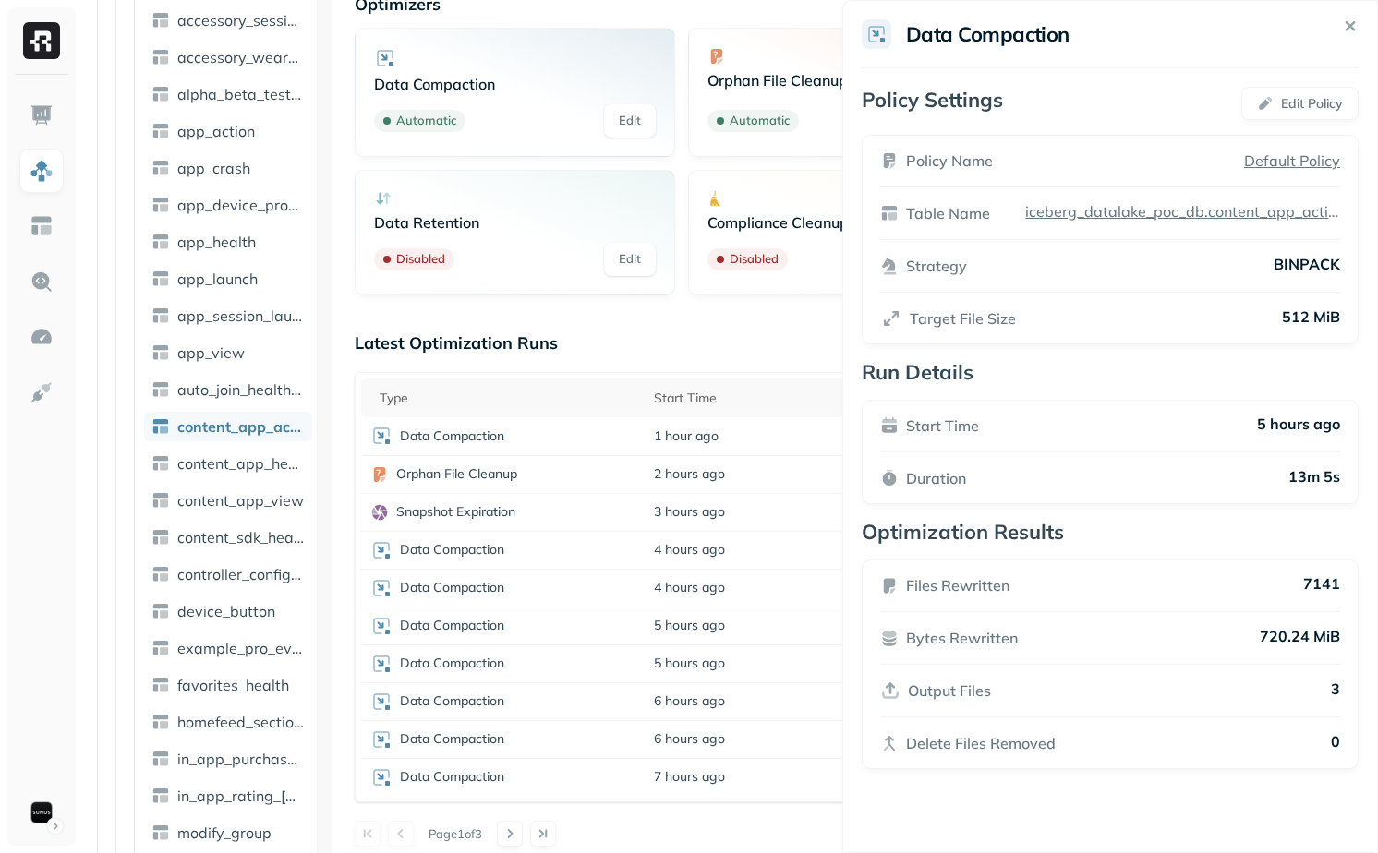
click at [704, 651] on html "Assets AWS Glue iceberg_datalake_poc_db Tables ( 65 ) accessory_activity_report…" at bounding box center [689, 426] width 1378 height 853
click at [704, 663] on span "5 hours ago" at bounding box center [689, 664] width 71 height 18
click at [712, 631] on span "5 hours ago" at bounding box center [689, 626] width 71 height 18
click at [715, 666] on span "5 hours ago" at bounding box center [689, 664] width 71 height 18
click at [757, 799] on div "Type Start Time Duration Policy Name Data Compaction 1 hour ago 33m 18s Default…" at bounding box center [848, 587] width 986 height 430
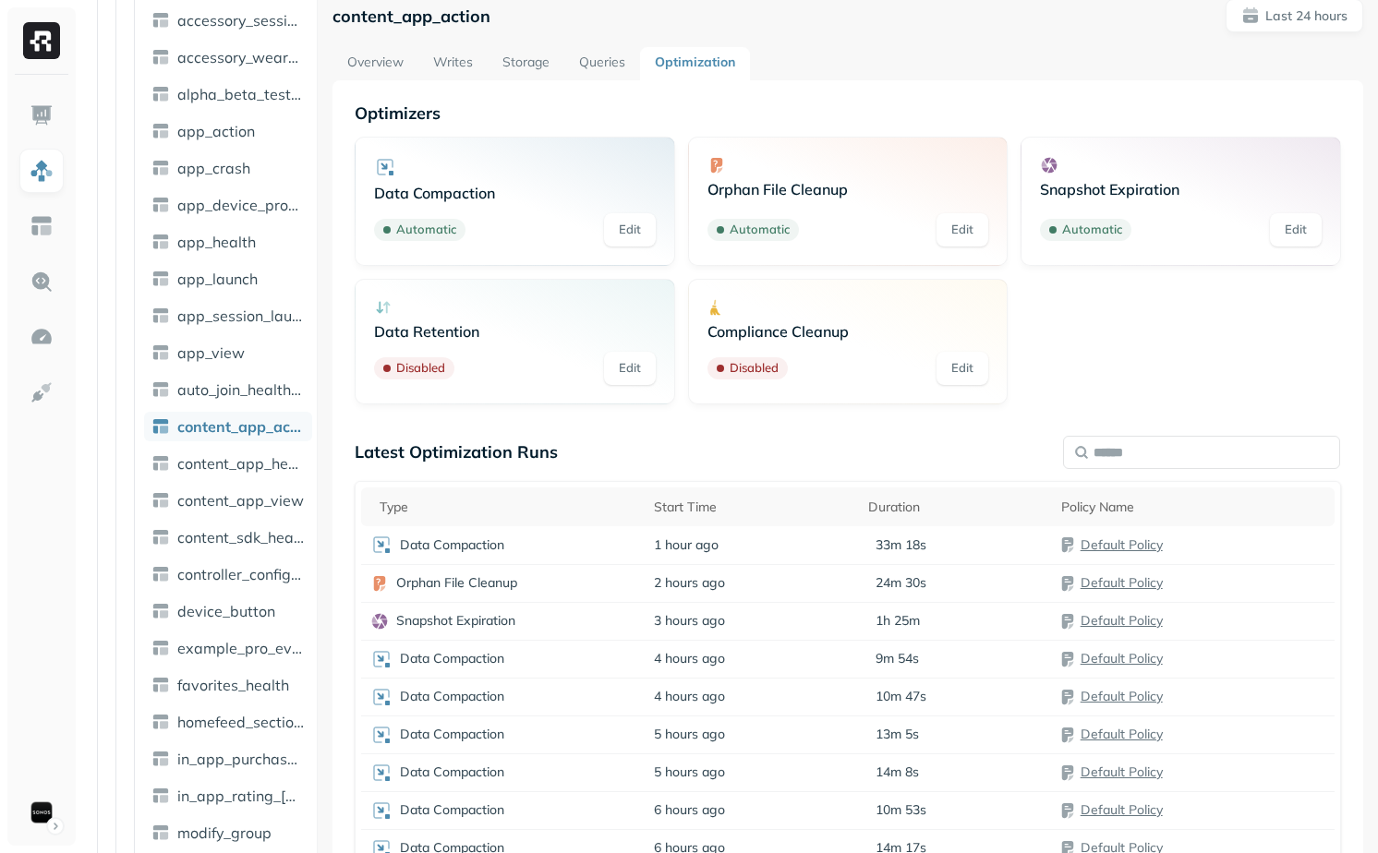
scroll to position [0, 0]
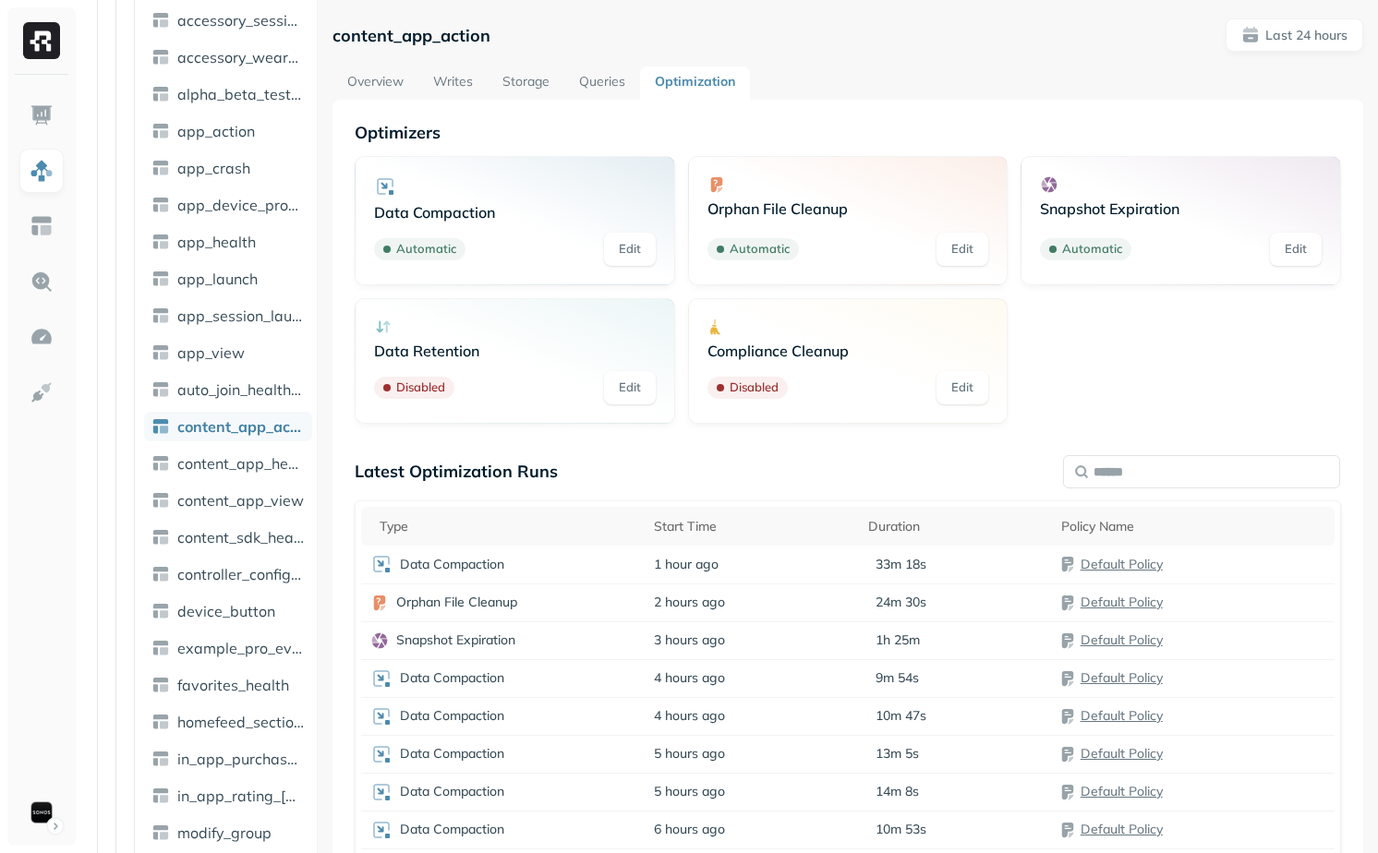
click at [720, 211] on p "Orphan File Cleanup" at bounding box center [848, 208] width 282 height 18
drag, startPoint x: 720, startPoint y: 211, endPoint x: 870, endPoint y: 208, distance: 149.6
click at [870, 208] on p "Orphan File Cleanup" at bounding box center [848, 208] width 282 height 18
click at [390, 207] on p "Data Compaction" at bounding box center [515, 212] width 282 height 18
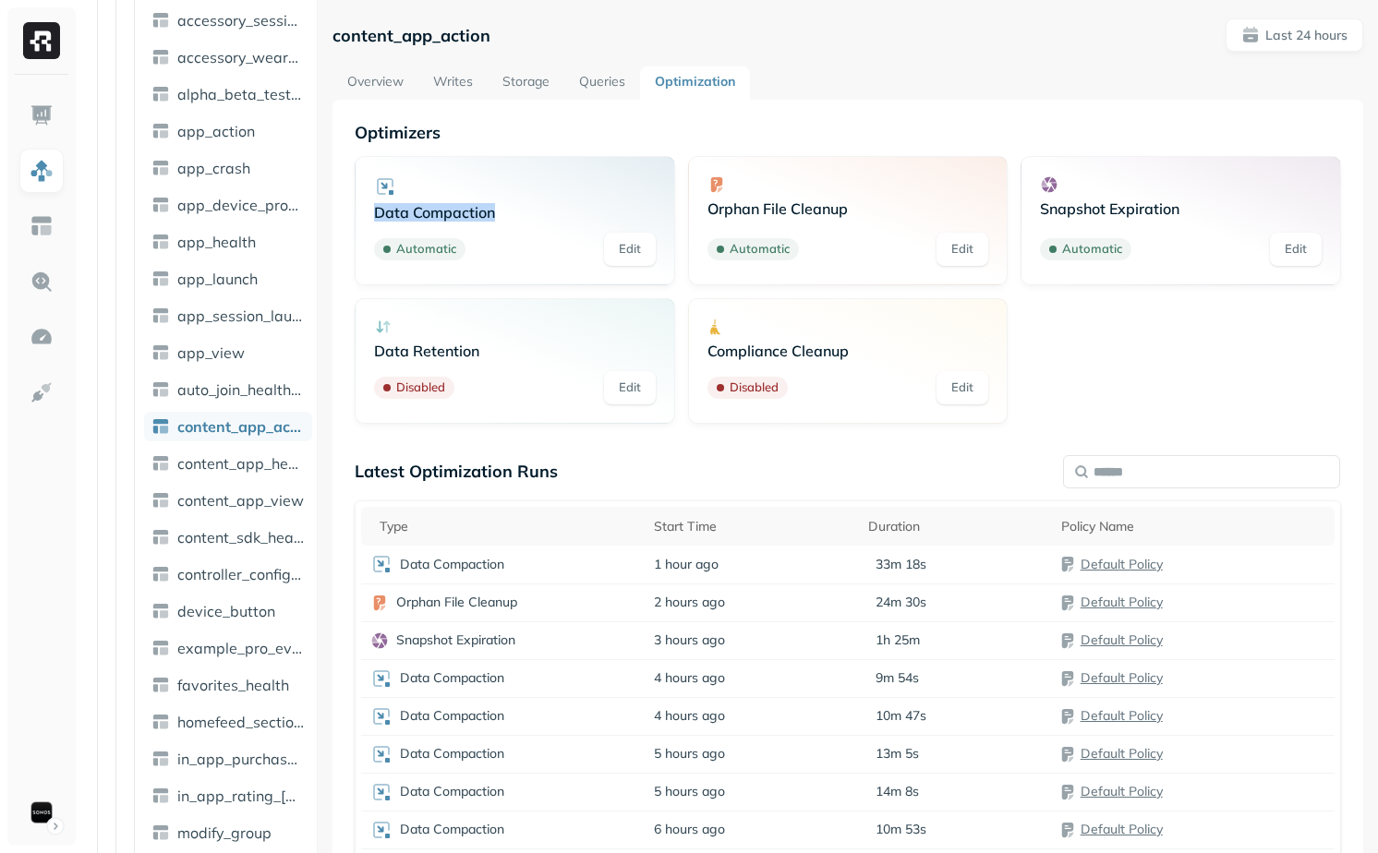
drag, startPoint x: 390, startPoint y: 207, endPoint x: 477, endPoint y: 207, distance: 87.7
click at [477, 207] on p "Data Compaction" at bounding box center [515, 212] width 282 height 18
click at [377, 75] on link "Overview" at bounding box center [375, 82] width 86 height 33
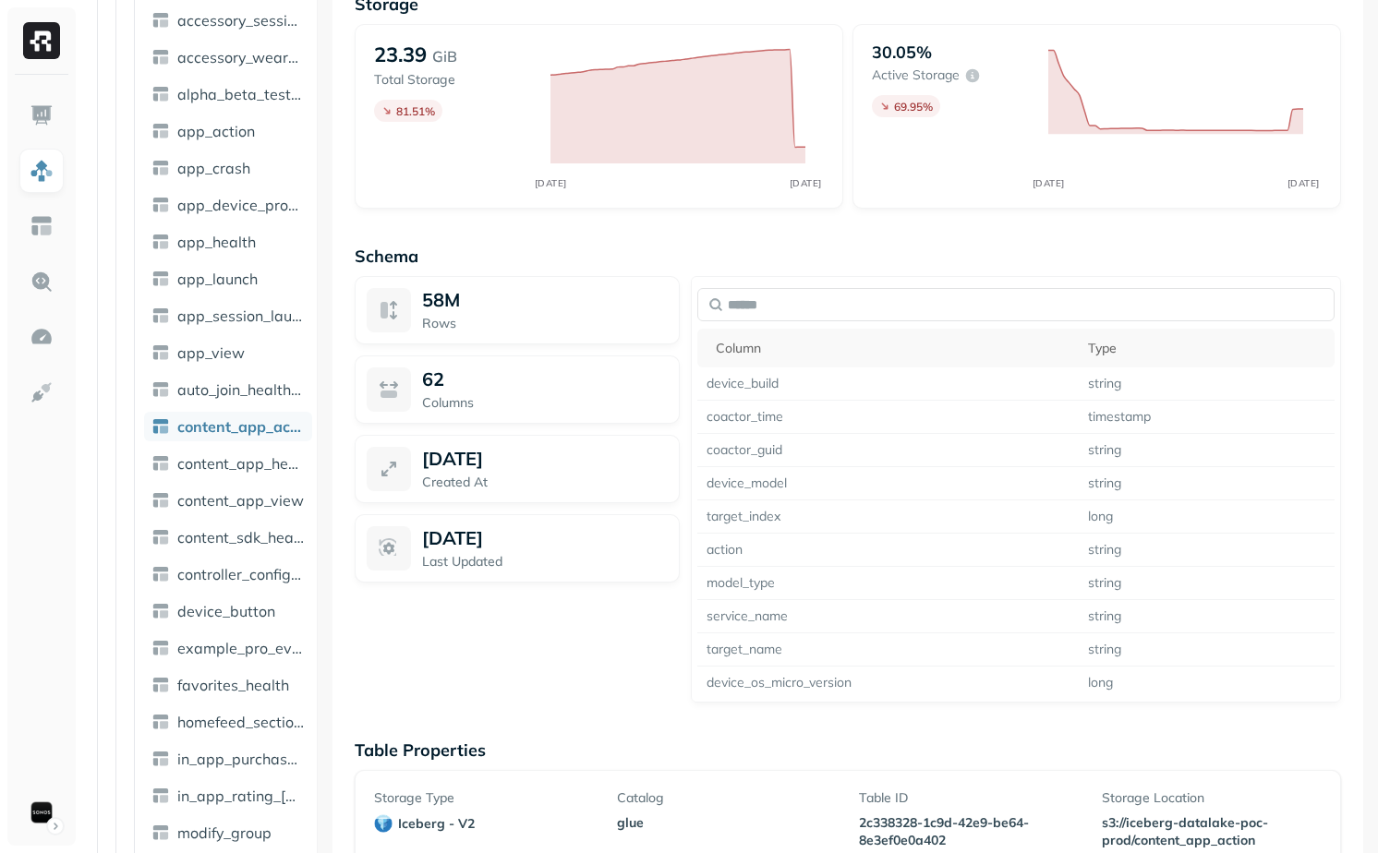
scroll to position [1296, 0]
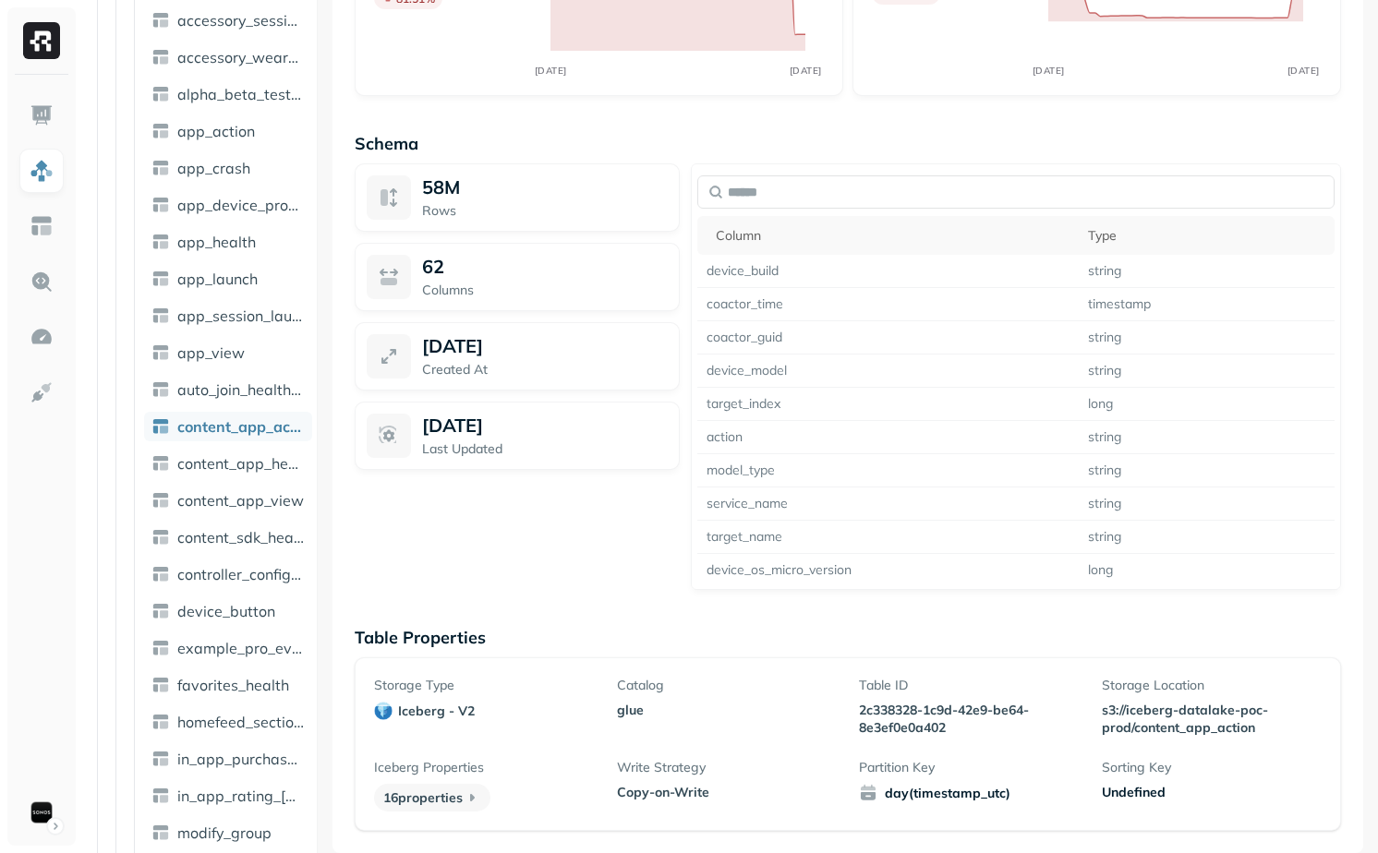
click at [889, 710] on p "2c338328-1c9d-42e9-be64-8e3ef0e0a402" at bounding box center [969, 719] width 220 height 35
drag, startPoint x: 889, startPoint y: 710, endPoint x: 963, endPoint y: 742, distance: 80.3
click at [964, 742] on div "Storage Type iceberg - v2 Catalog glue Table ID 2c338328-1c9d-42e9-be64-8e3ef0e…" at bounding box center [847, 744] width 947 height 135
click at [963, 742] on div "Storage Type iceberg - v2 Catalog glue Table ID 2c338328-1c9d-42e9-be64-8e3ef0e…" at bounding box center [847, 744] width 947 height 135
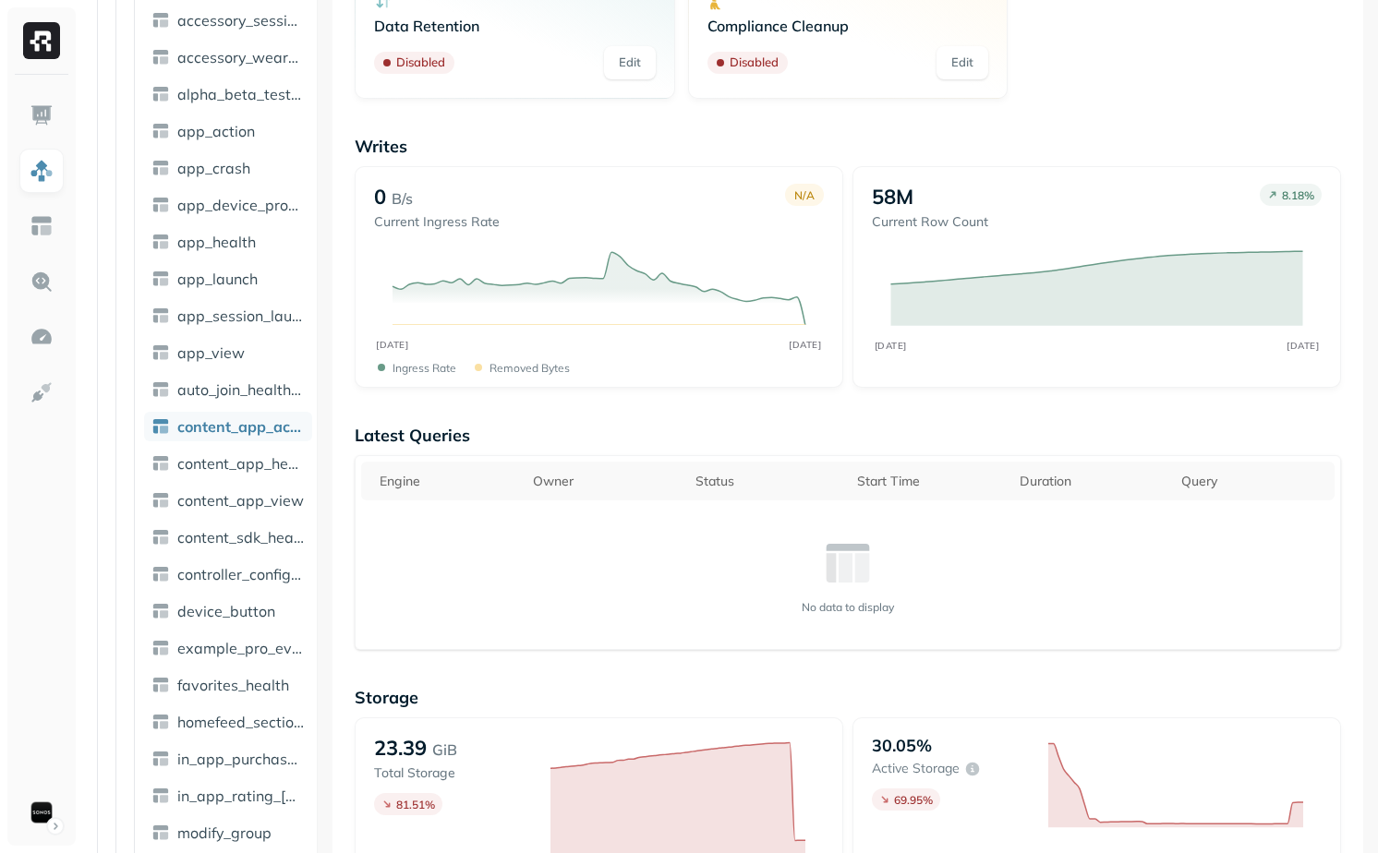
scroll to position [0, 0]
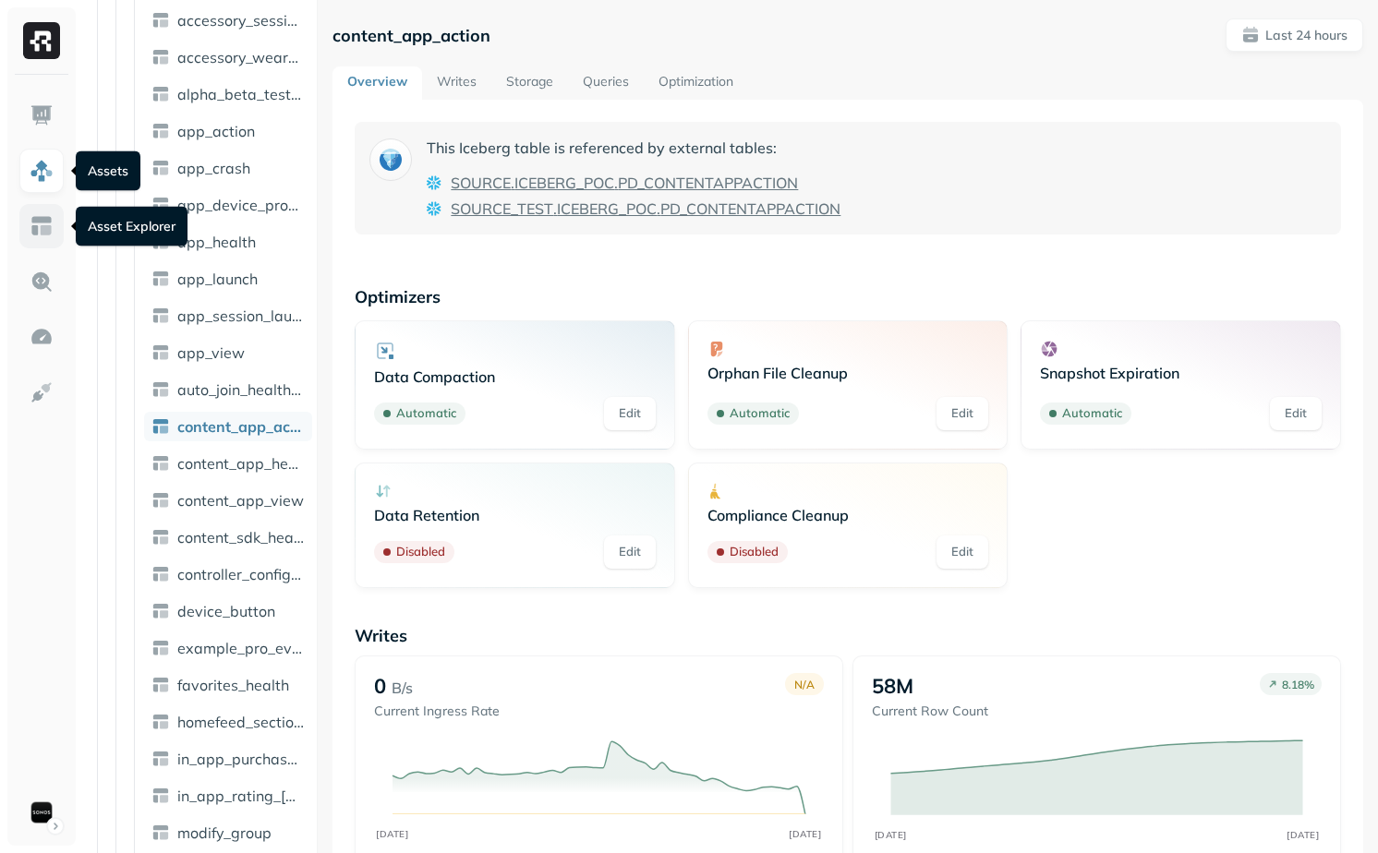
click at [39, 230] on img at bounding box center [42, 226] width 24 height 24
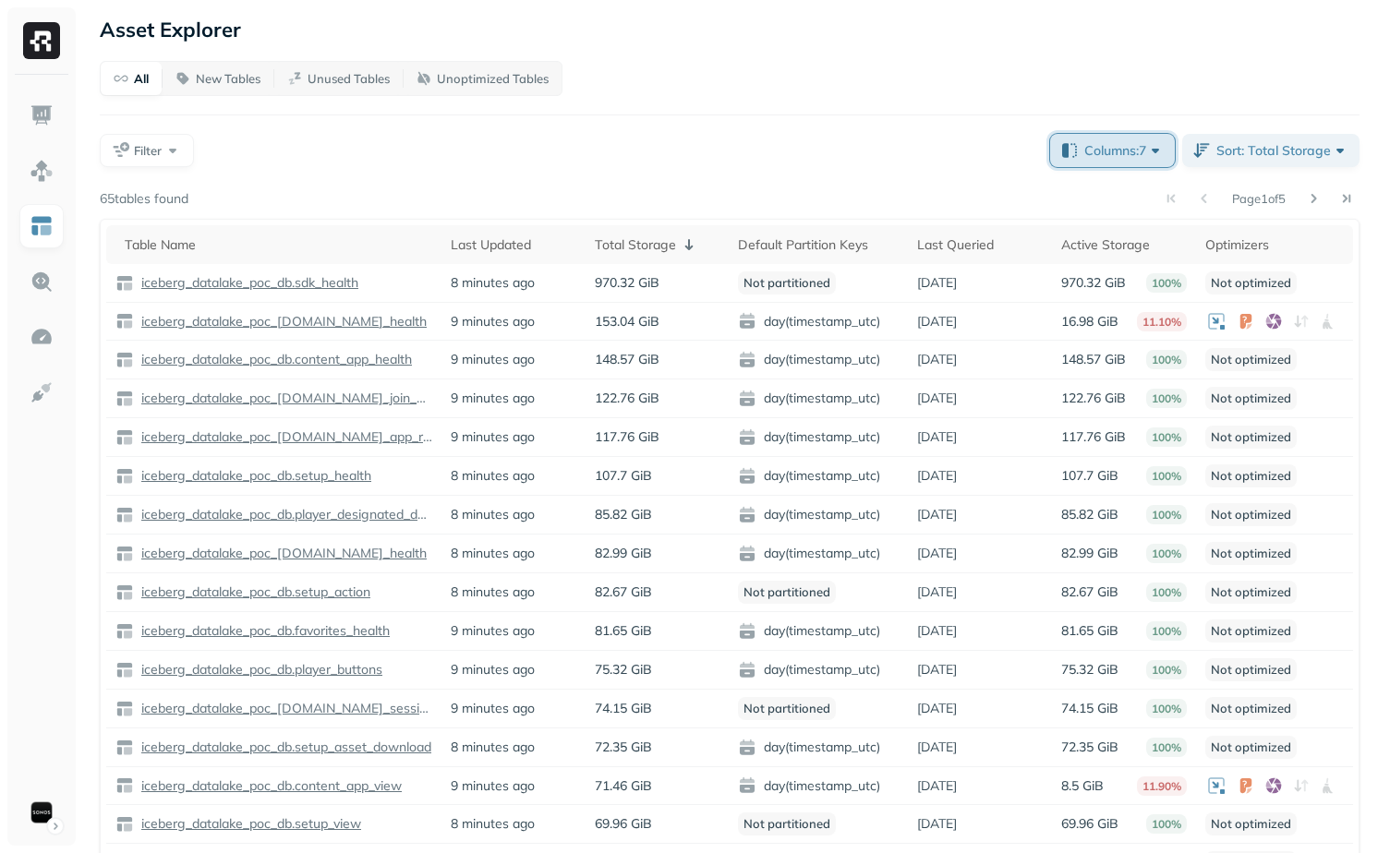
click at [1133, 162] on button "Columns: 7" at bounding box center [1112, 150] width 125 height 33
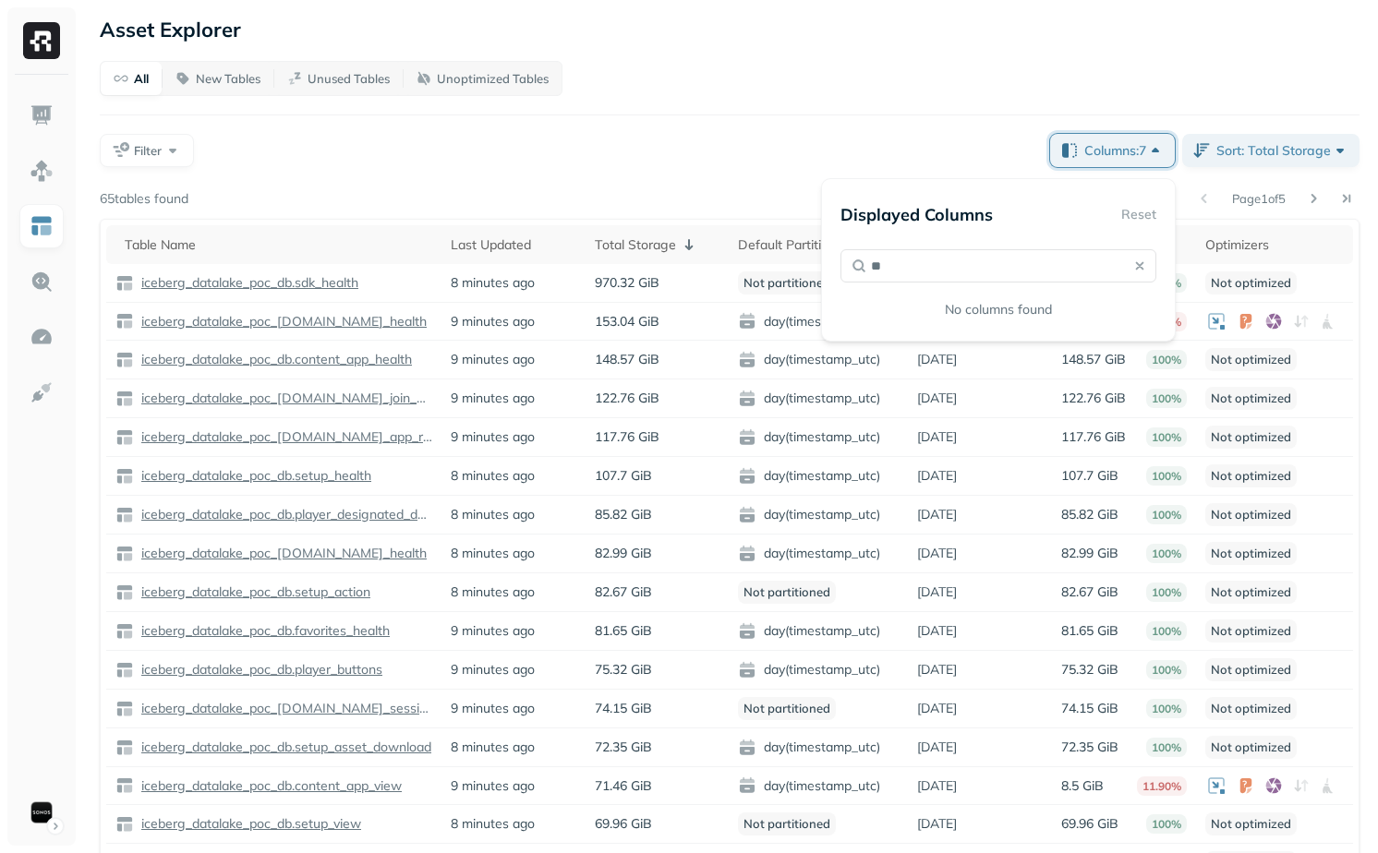
type input "*"
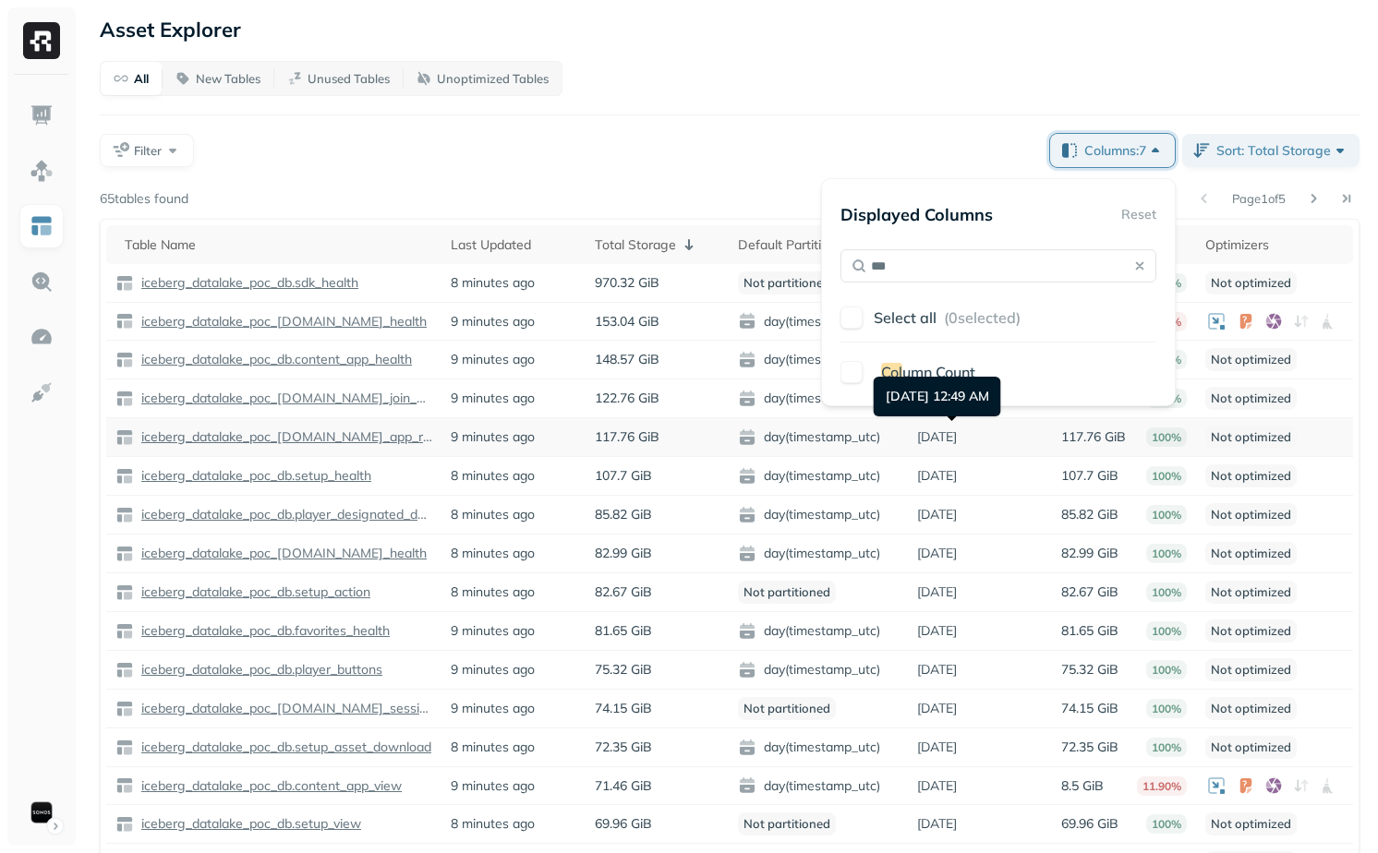
type input "***"
drag, startPoint x: 964, startPoint y: 423, endPoint x: 901, endPoint y: 380, distance: 75.8
click at [901, 380] on div "[DATE] 12:49 AM [DATE] 12:49 AM" at bounding box center [937, 397] width 127 height 40
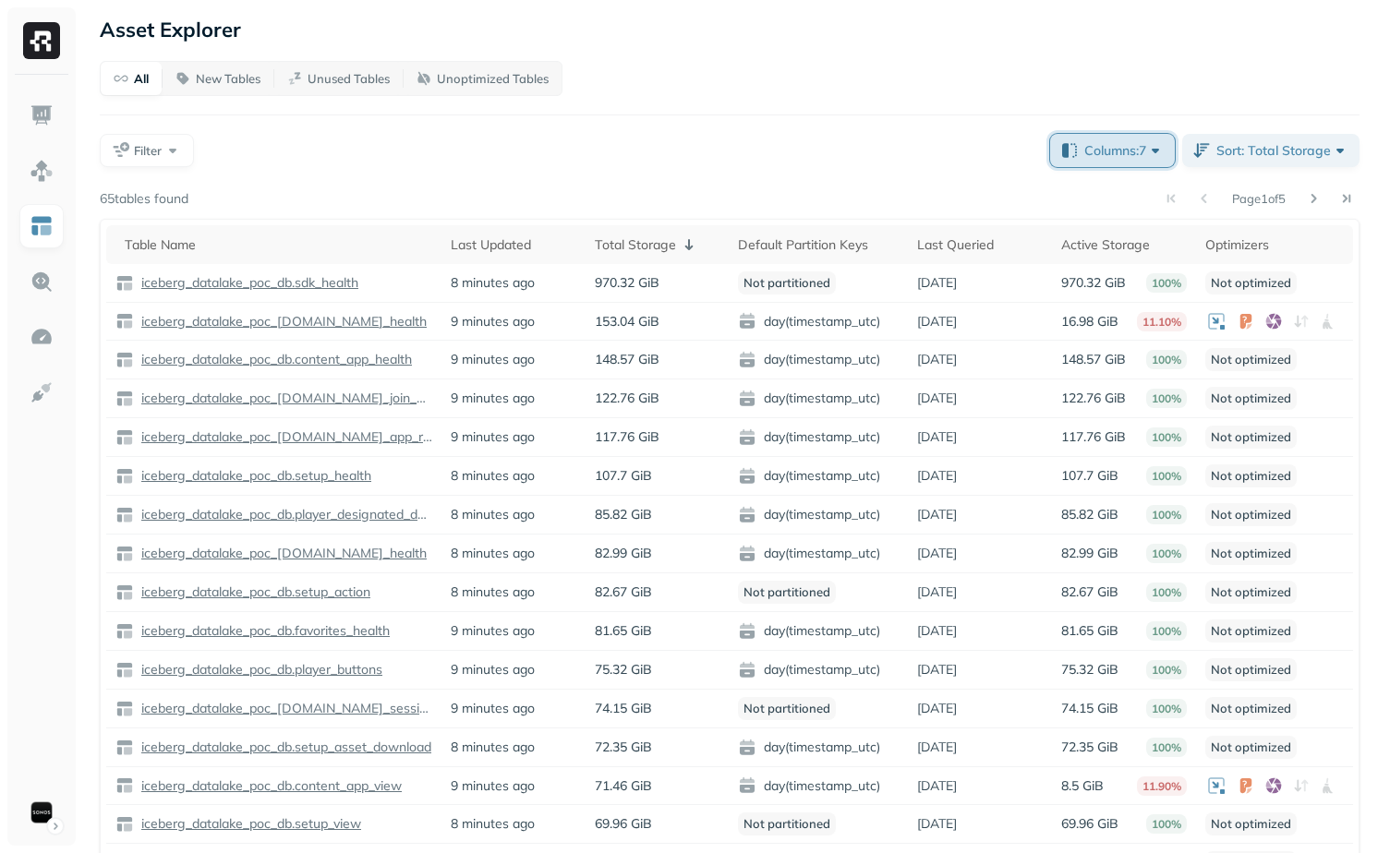
click at [1110, 151] on span "Columns: 7" at bounding box center [1124, 150] width 80 height 18
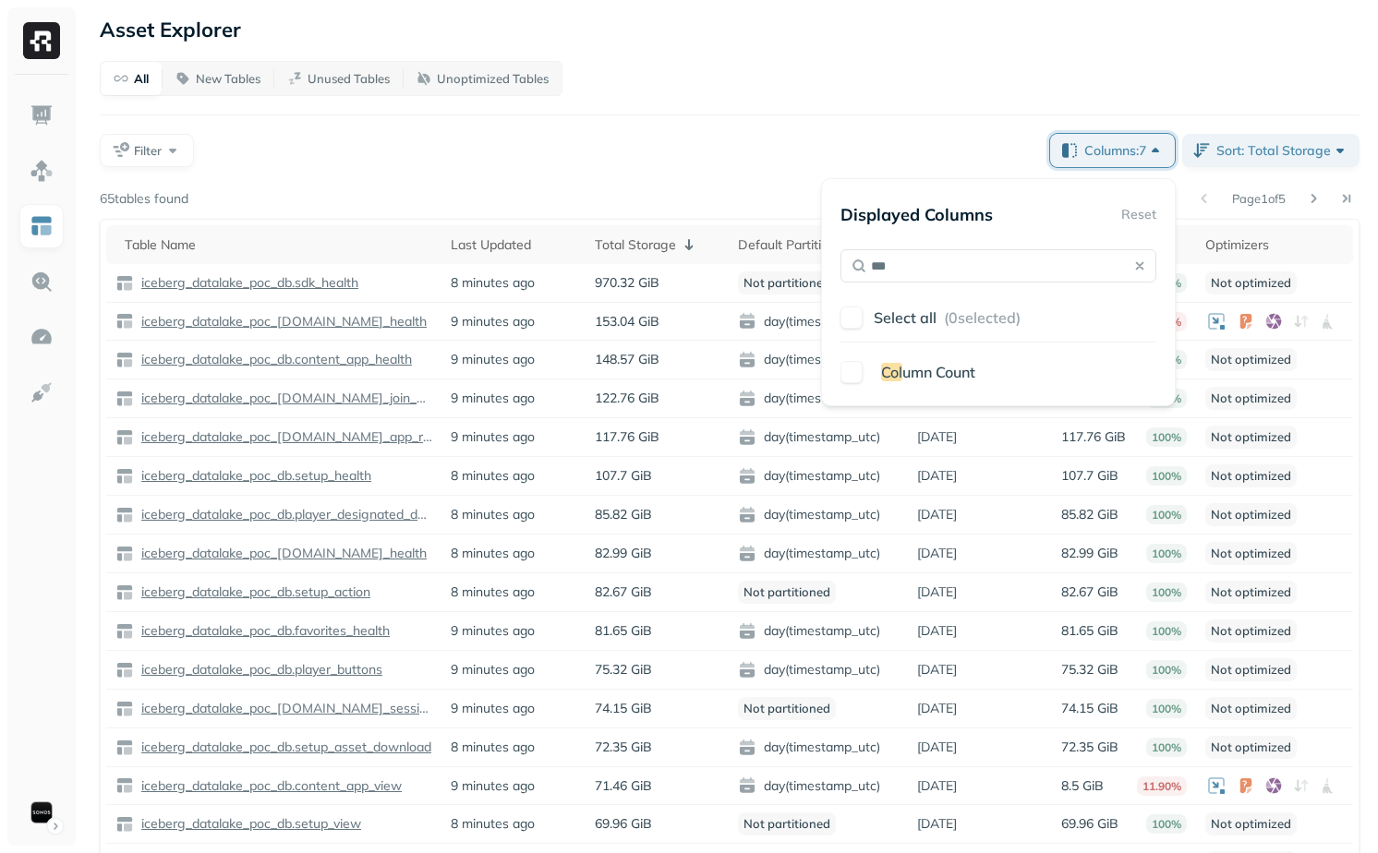
type input "***"
click at [899, 368] on span "Col" at bounding box center [891, 372] width 21 height 18
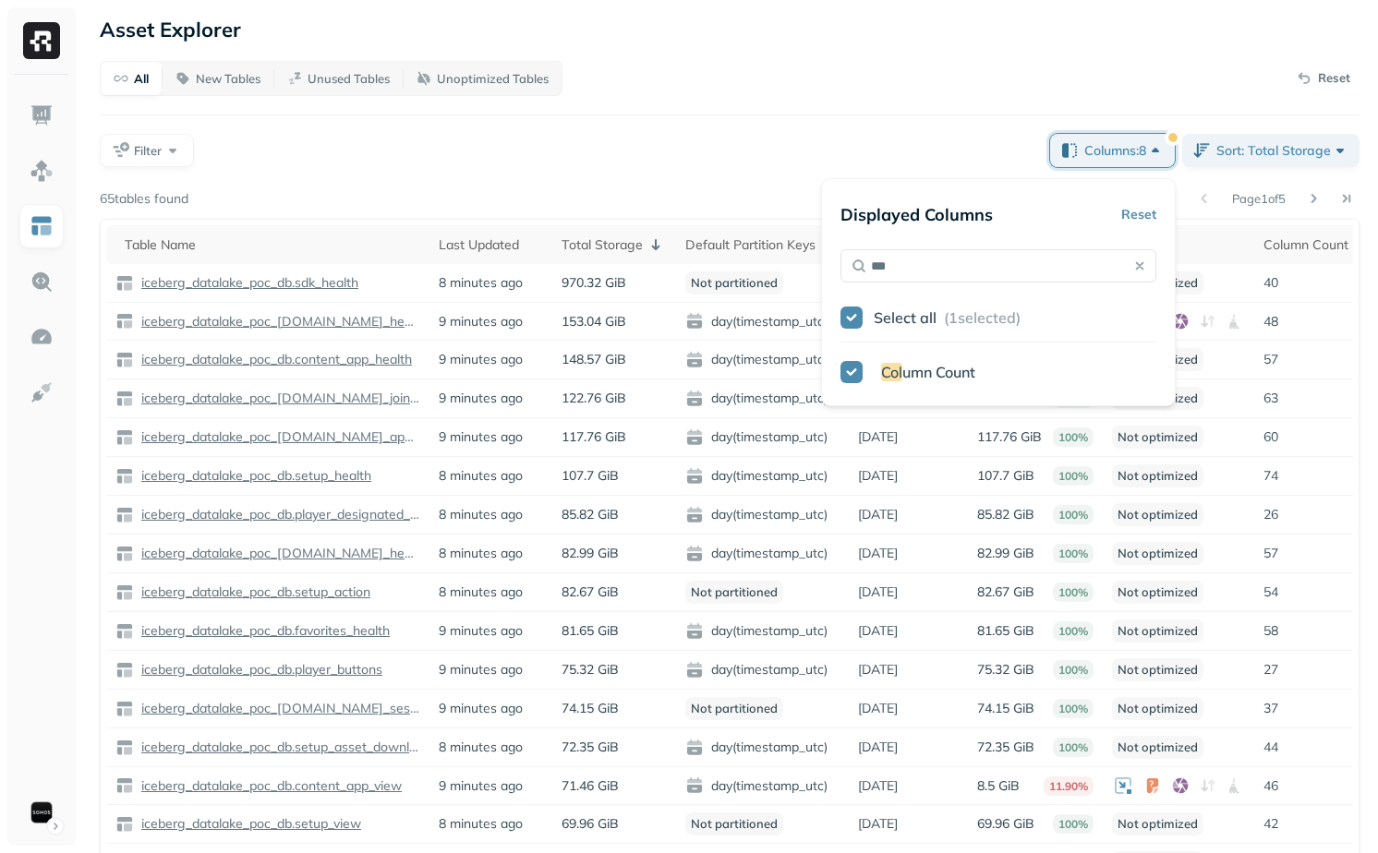
click at [720, 127] on div "All New Tables Unused Tables Unoptimized Tables Reset Filter Columns: 8 Sort: T…" at bounding box center [730, 474] width 1260 height 827
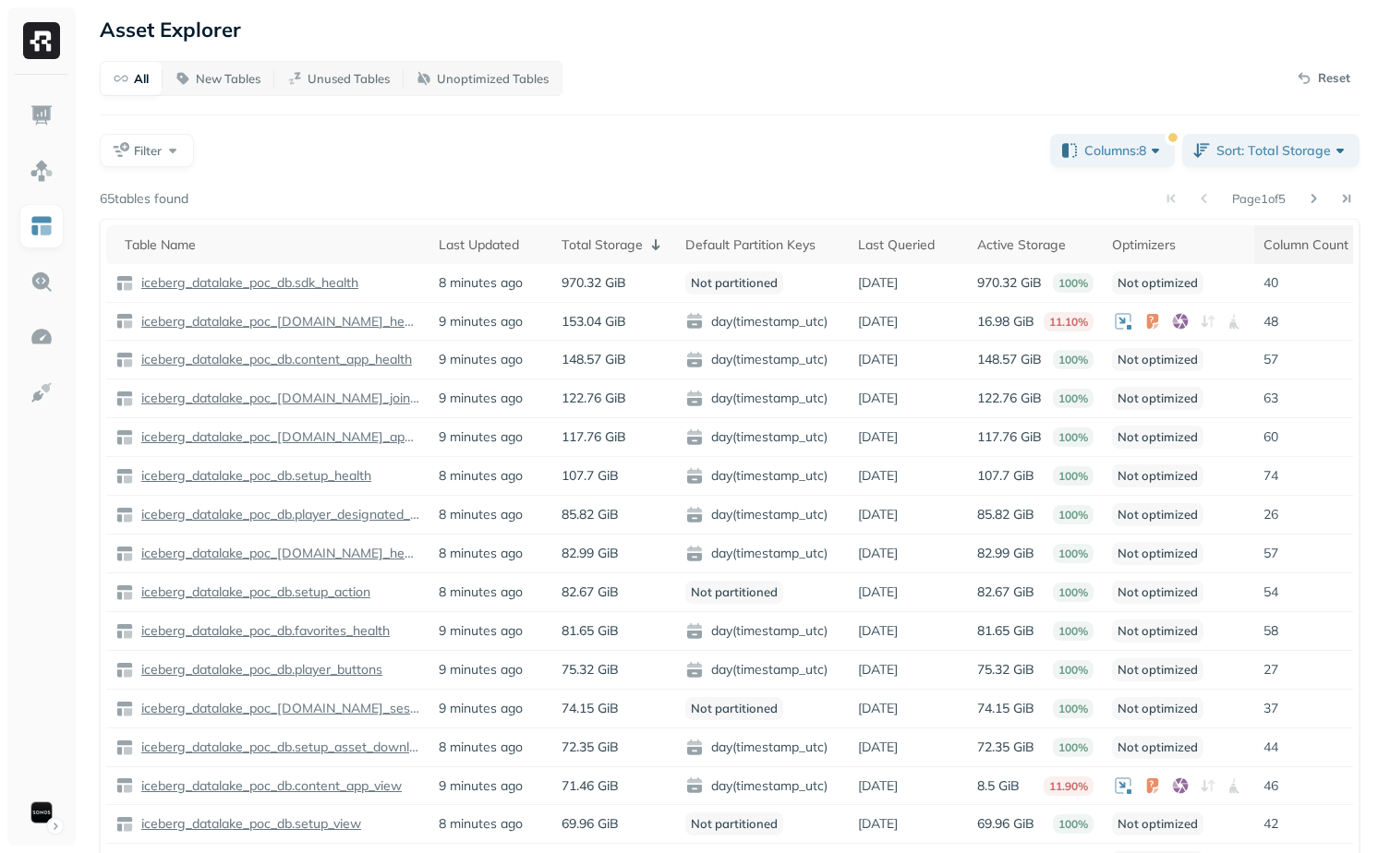
click at [1292, 247] on div "Column Count" at bounding box center [1317, 245] width 109 height 22
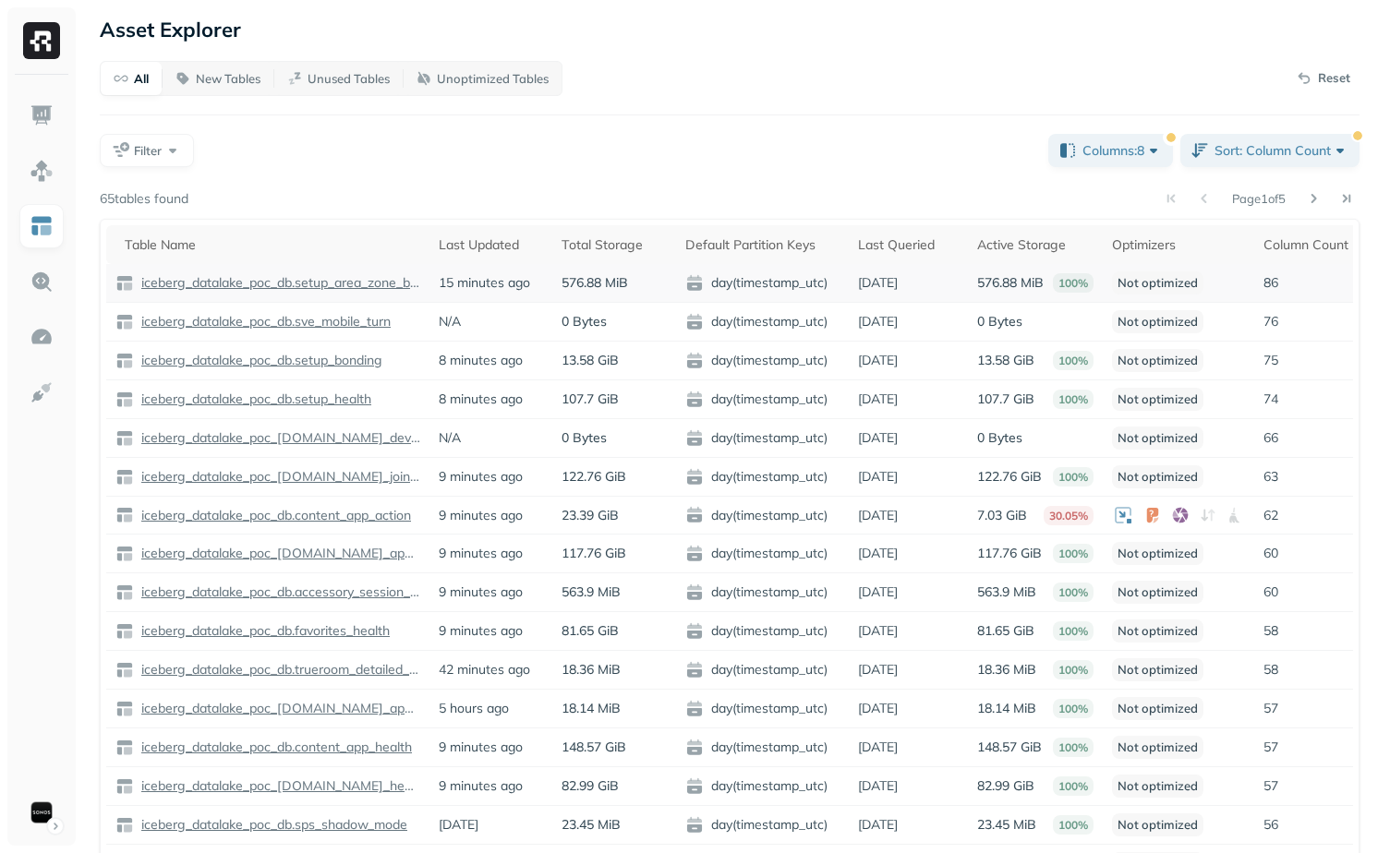
drag, startPoint x: 864, startPoint y: 285, endPoint x: 927, endPoint y: 285, distance: 62.8
click at [926, 285] on td "[DATE]" at bounding box center [908, 283] width 119 height 39
click at [927, 285] on td "[DATE]" at bounding box center [908, 283] width 119 height 39
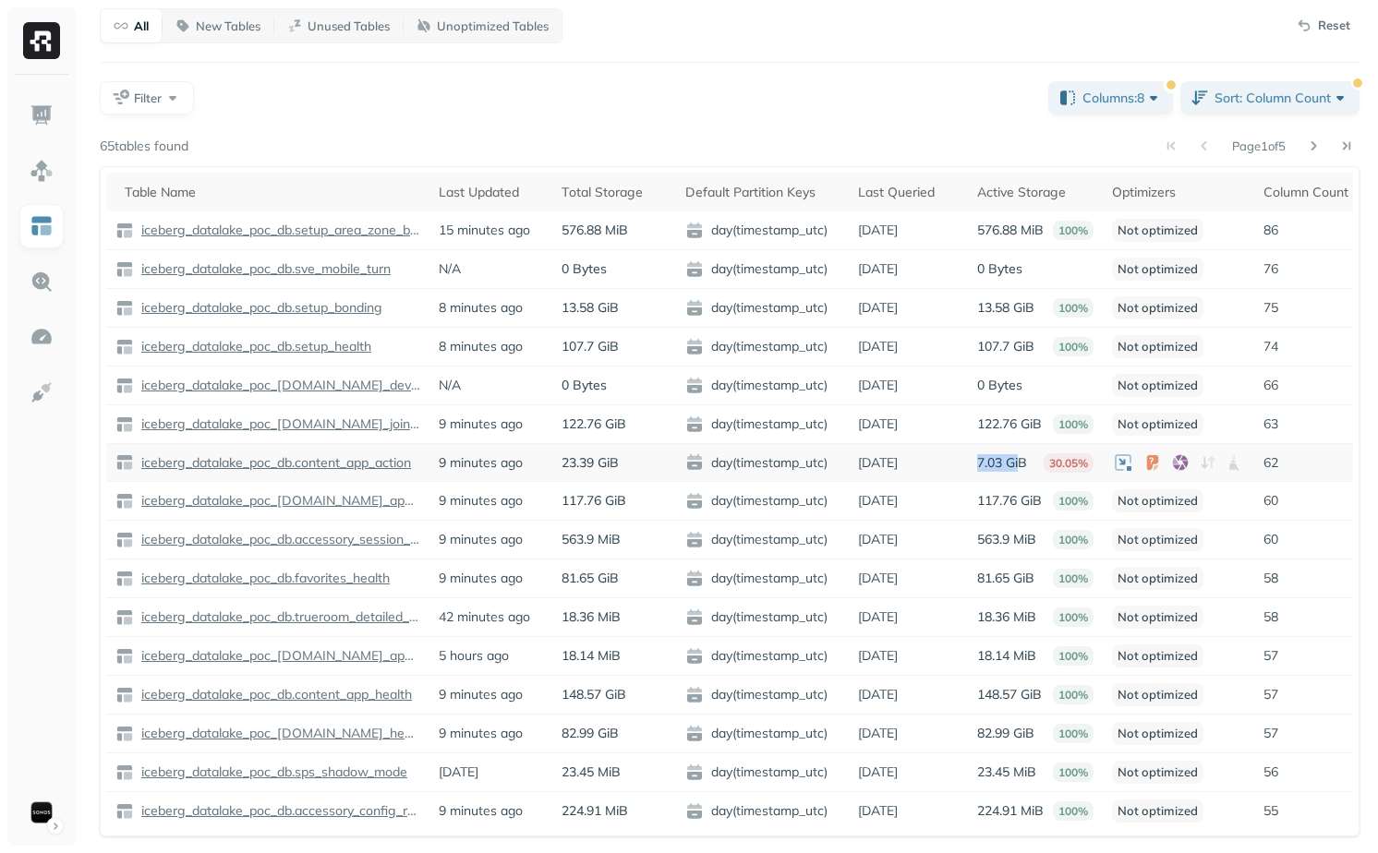
drag, startPoint x: 974, startPoint y: 464, endPoint x: 1024, endPoint y: 464, distance: 49.9
click at [1023, 464] on td "7.03 GiB 30.05%" at bounding box center [1035, 463] width 135 height 38
click at [1024, 464] on p "7.03 GiB" at bounding box center [1002, 463] width 50 height 18
drag, startPoint x: 561, startPoint y: 467, endPoint x: 670, endPoint y: 469, distance: 109.9
click at [670, 469] on td "23.39 GiB" at bounding box center [614, 463] width 124 height 38
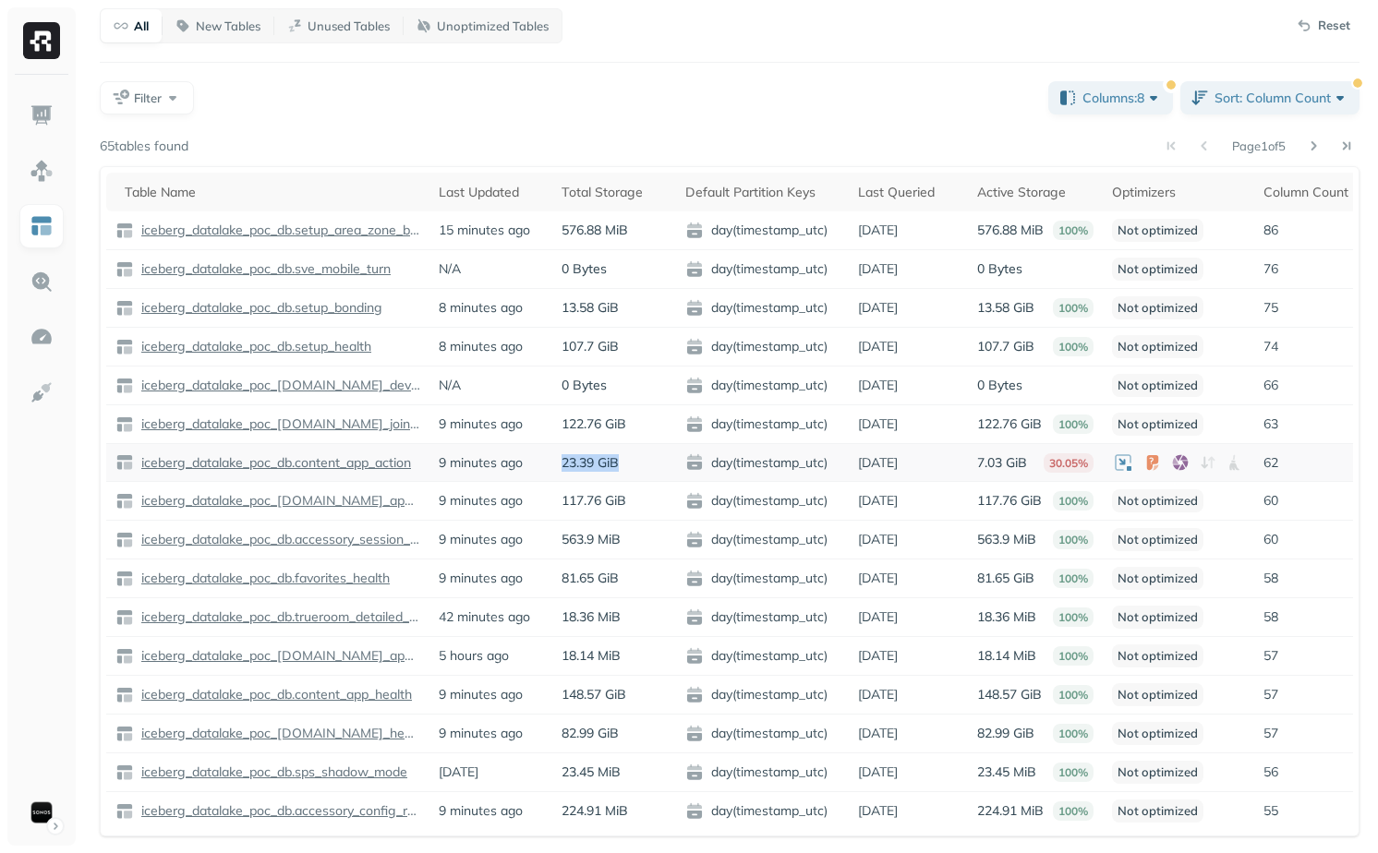
click at [670, 469] on td "23.39 GiB" at bounding box center [614, 463] width 124 height 38
click at [353, 187] on div "Table Name" at bounding box center [272, 192] width 295 height 22
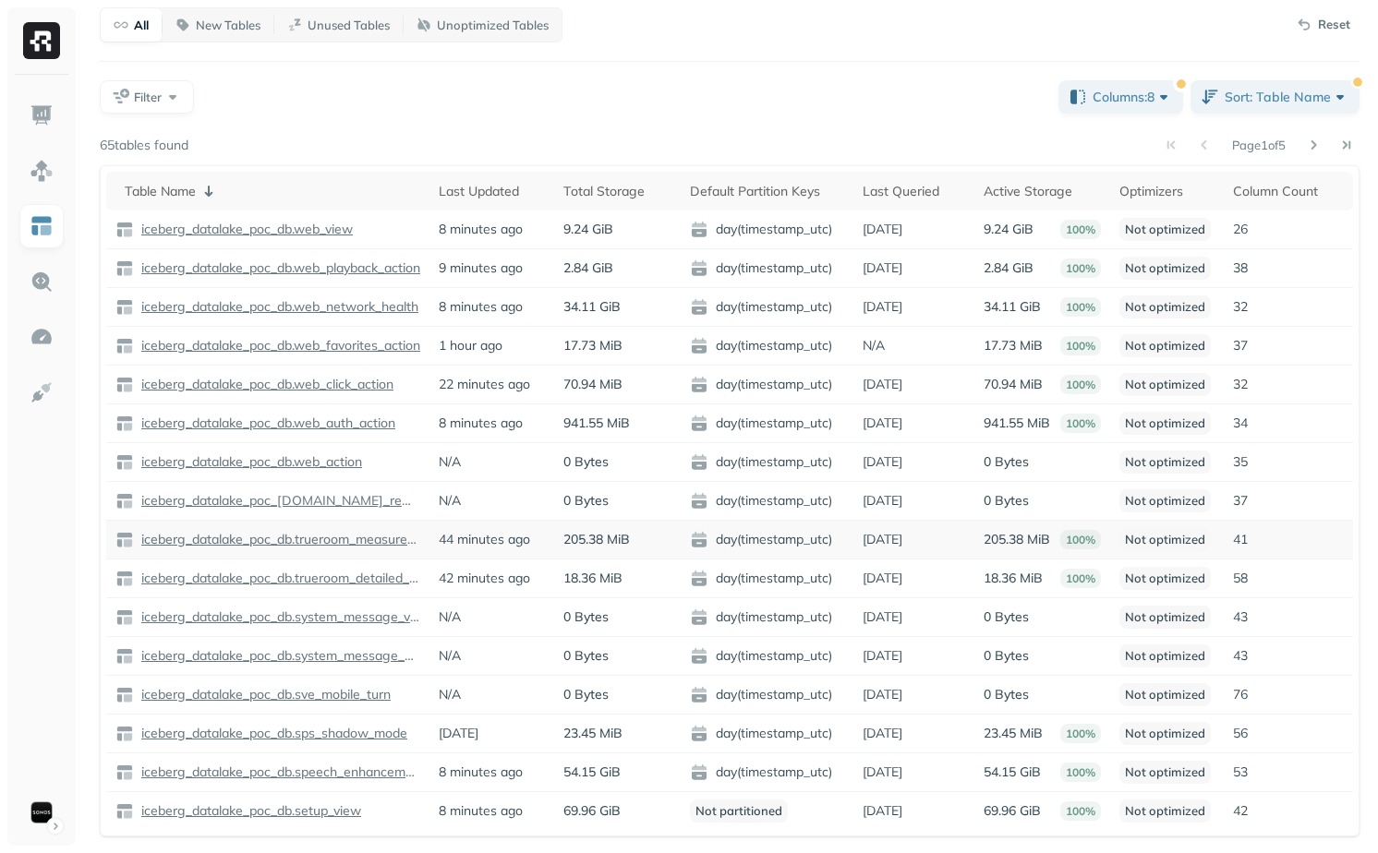
scroll to position [0, 0]
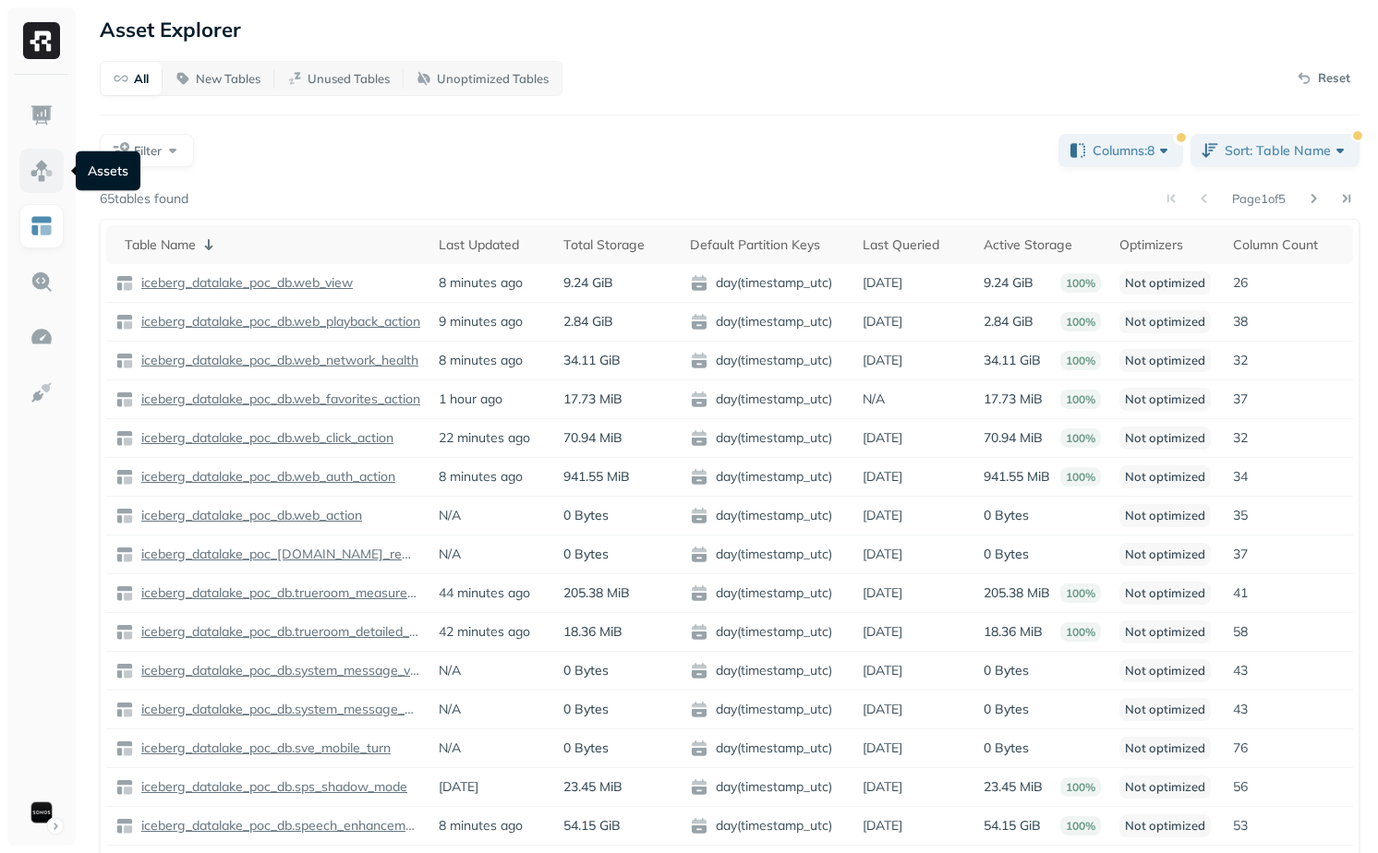
click at [57, 175] on link at bounding box center [41, 171] width 44 height 44
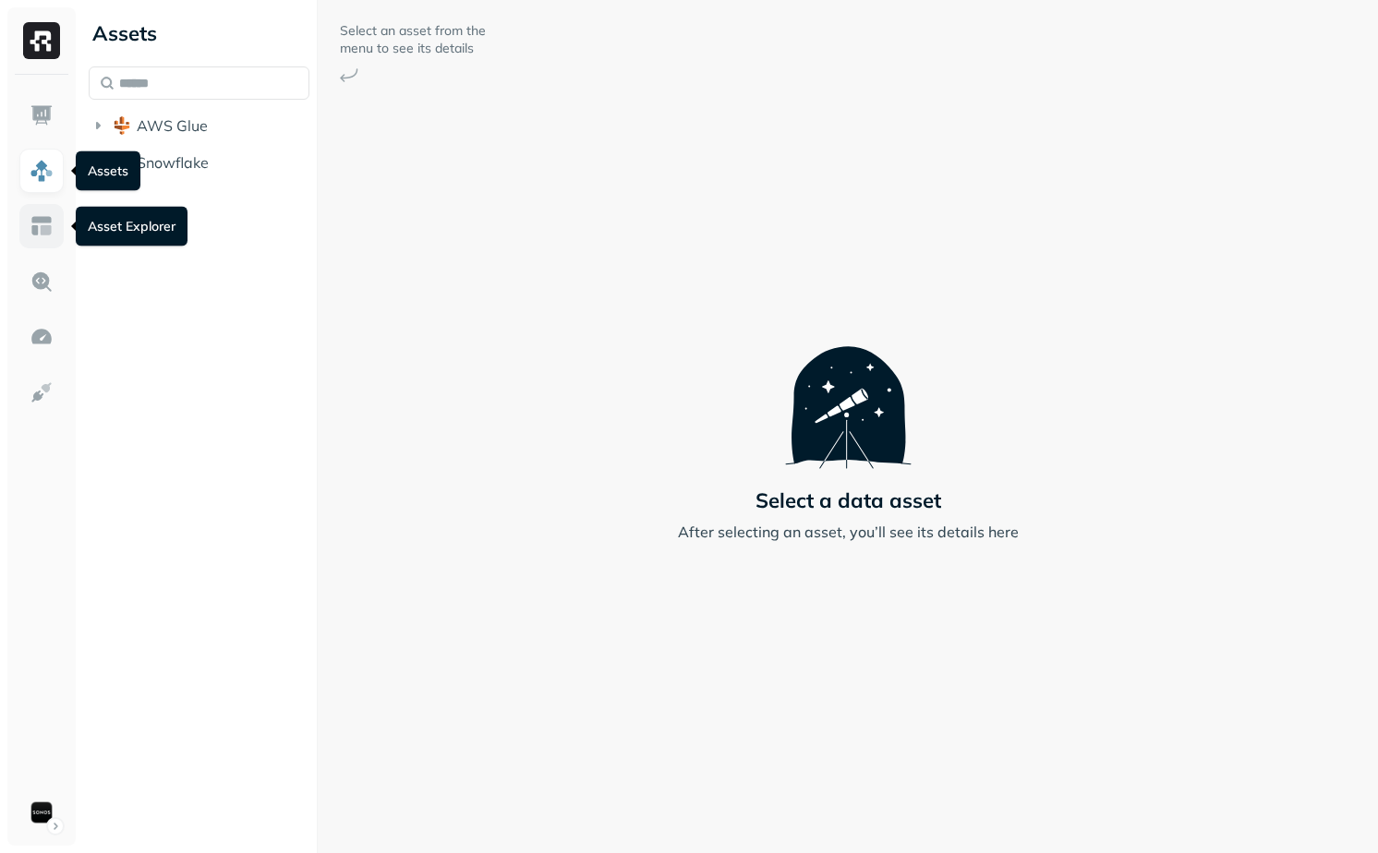
click at [48, 231] on img at bounding box center [42, 226] width 24 height 24
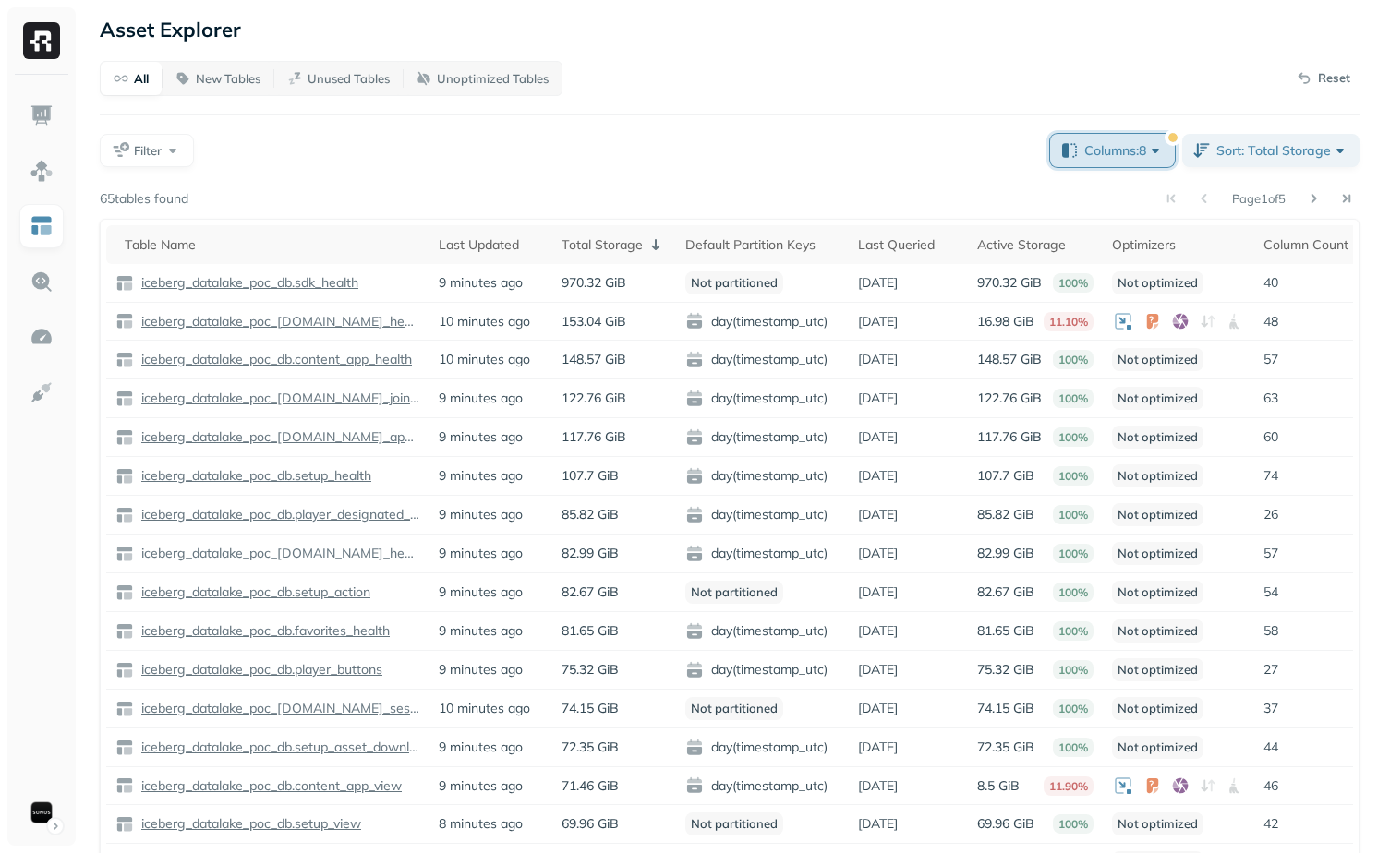
click at [1121, 147] on span "Columns: 8" at bounding box center [1124, 150] width 80 height 18
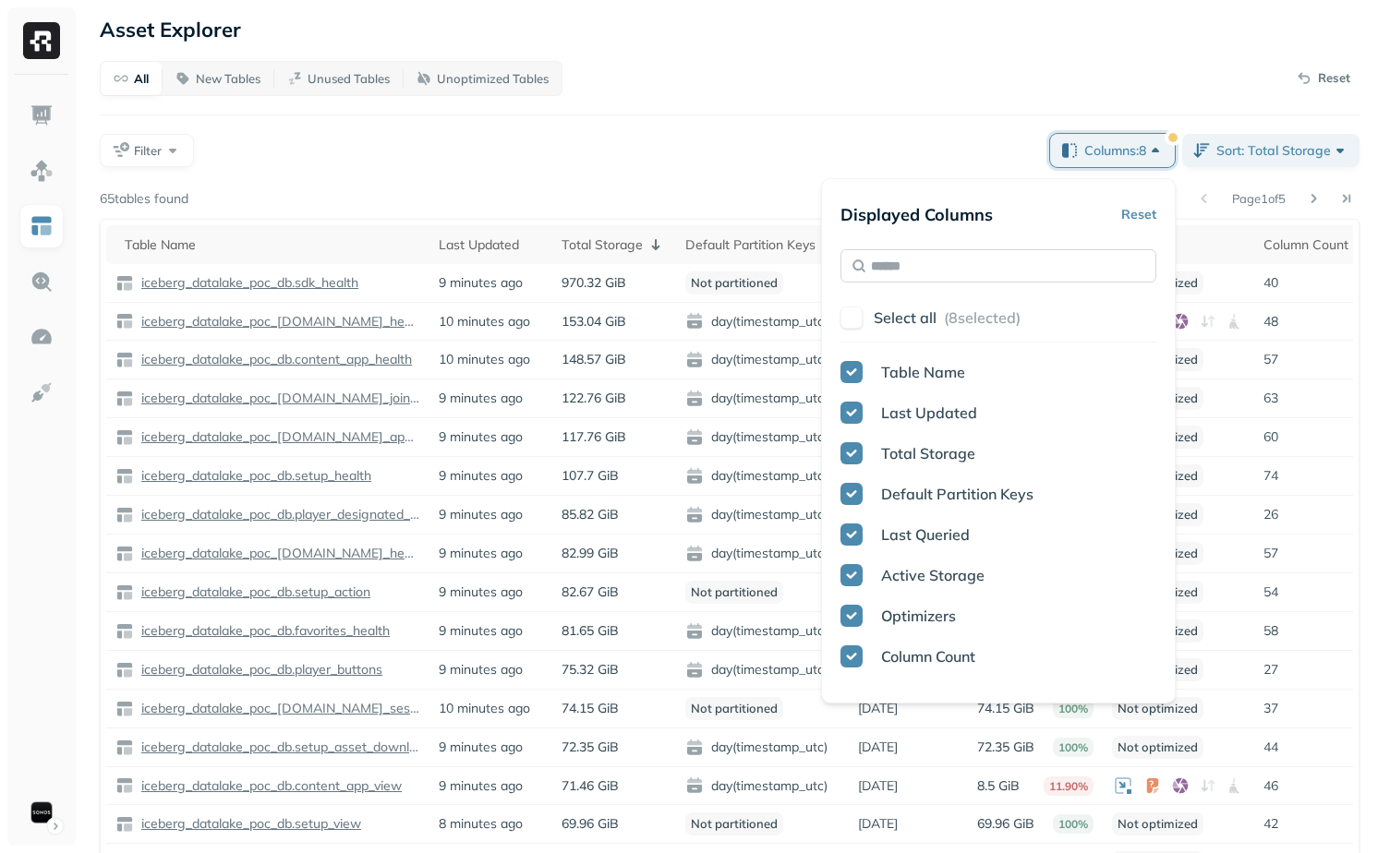
click at [1069, 257] on input "text" at bounding box center [998, 265] width 316 height 33
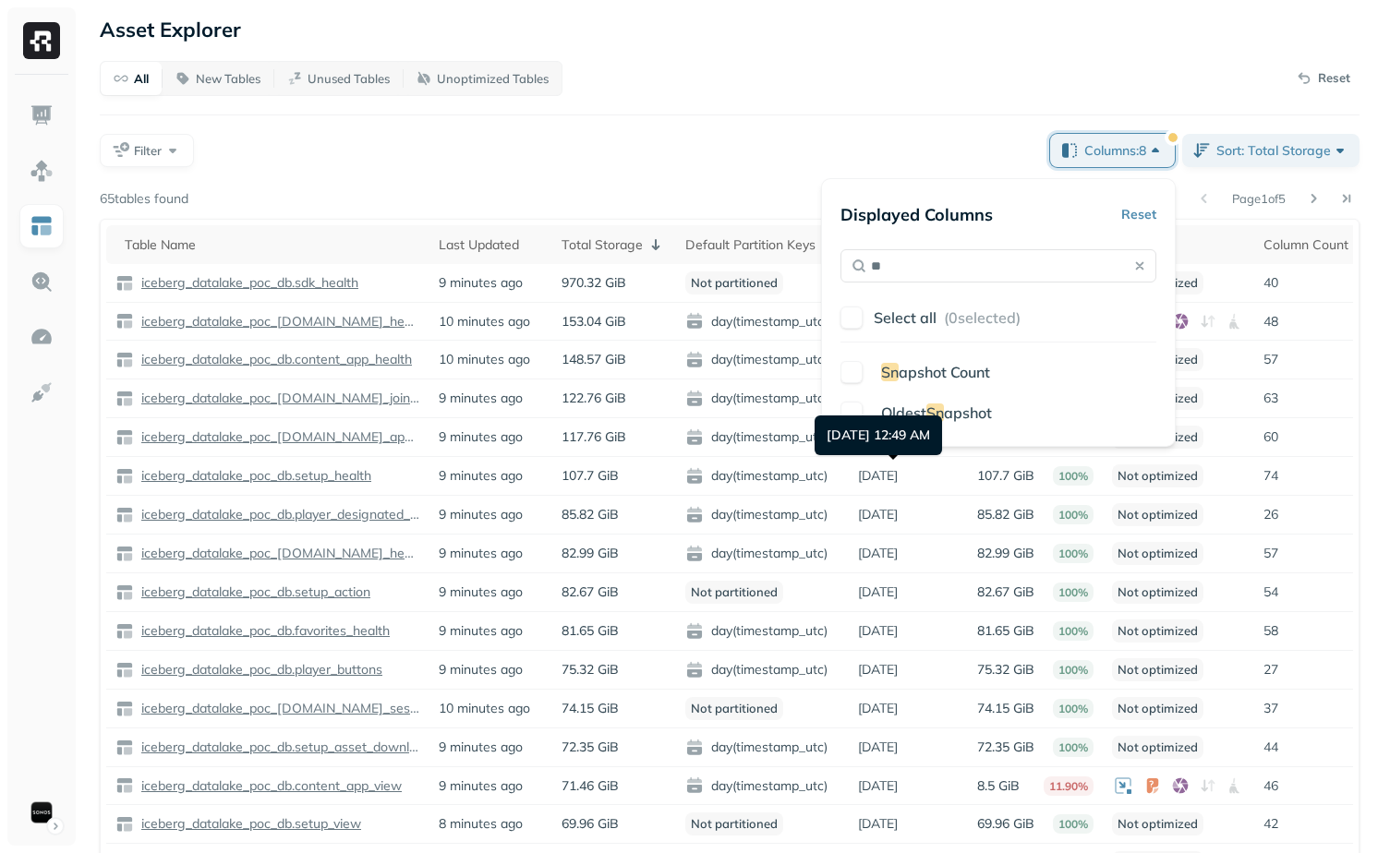
type input "**"
click at [910, 411] on span "Oldest" at bounding box center [903, 413] width 45 height 18
click at [795, 100] on div "All New Tables Unused Tables Unoptimized Tables Reset Filter Columns: 9 Sort: T…" at bounding box center [730, 474] width 1260 height 827
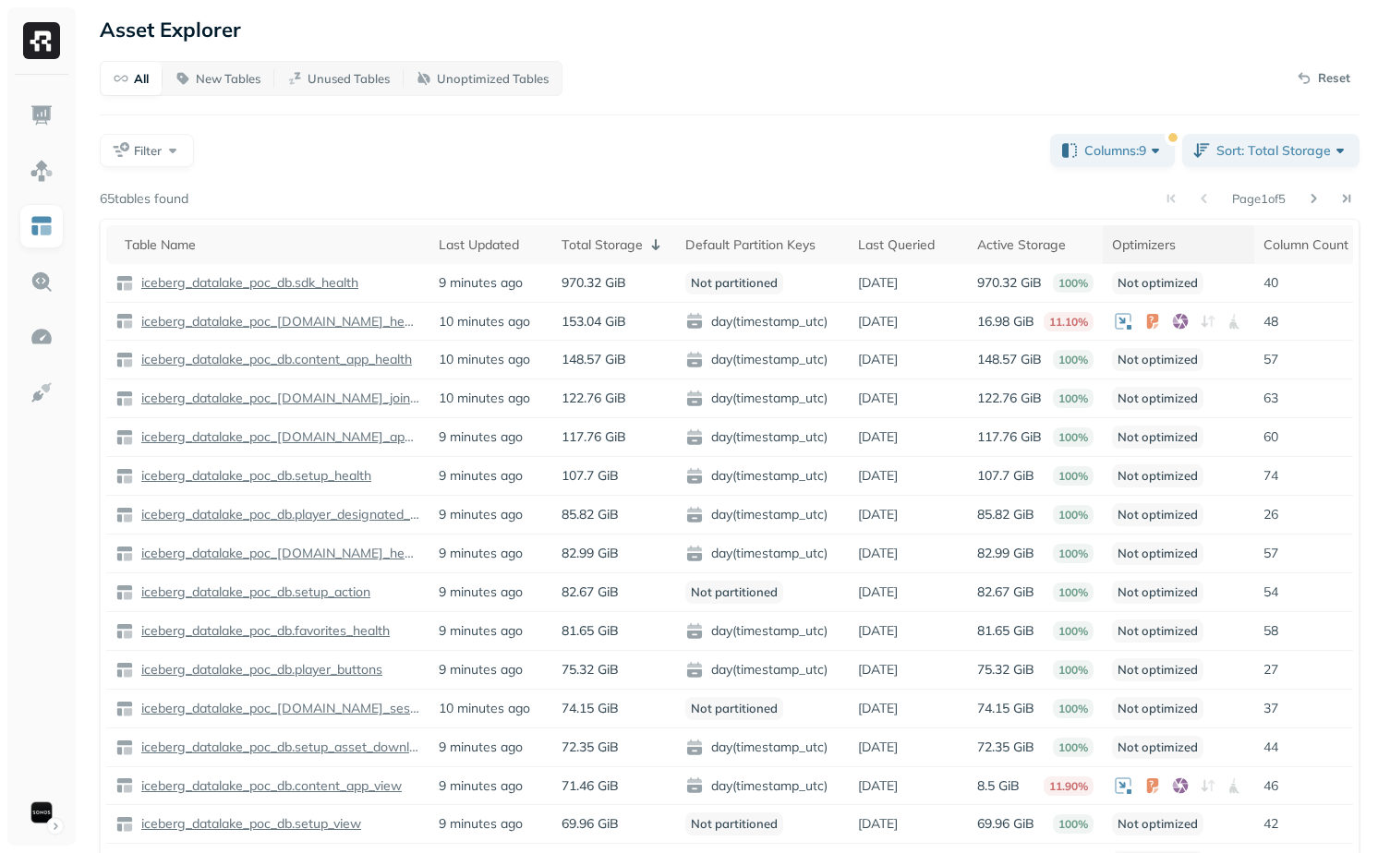
click at [1181, 245] on div "Optimizers" at bounding box center [1178, 245] width 133 height 22
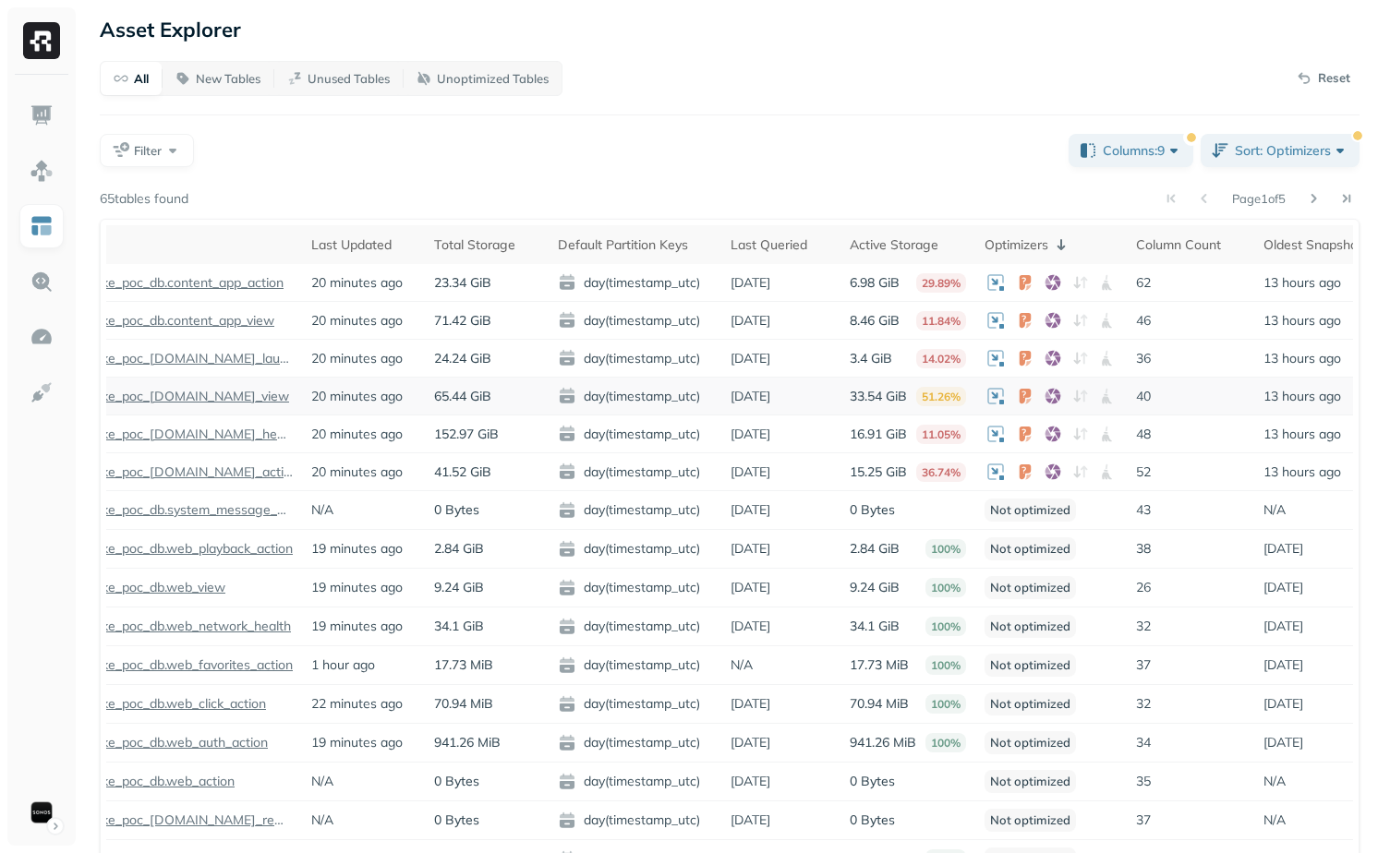
scroll to position [0, 175]
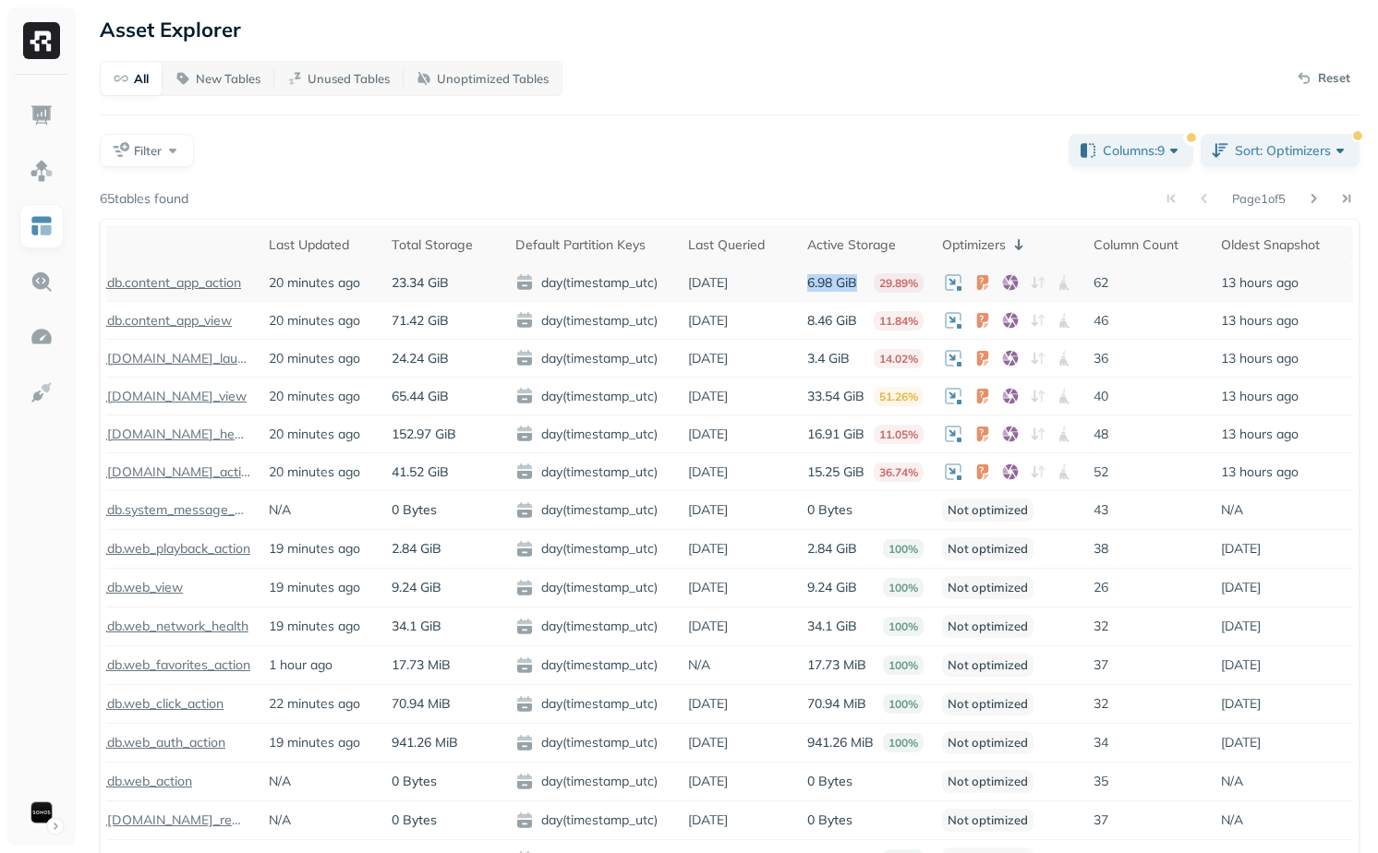
drag, startPoint x: 798, startPoint y: 287, endPoint x: 862, endPoint y: 287, distance: 64.6
click at [862, 287] on td "6.98 GiB 29.89%" at bounding box center [865, 283] width 135 height 38
click at [862, 287] on div "6.98 GiB 29.89%" at bounding box center [865, 282] width 116 height 19
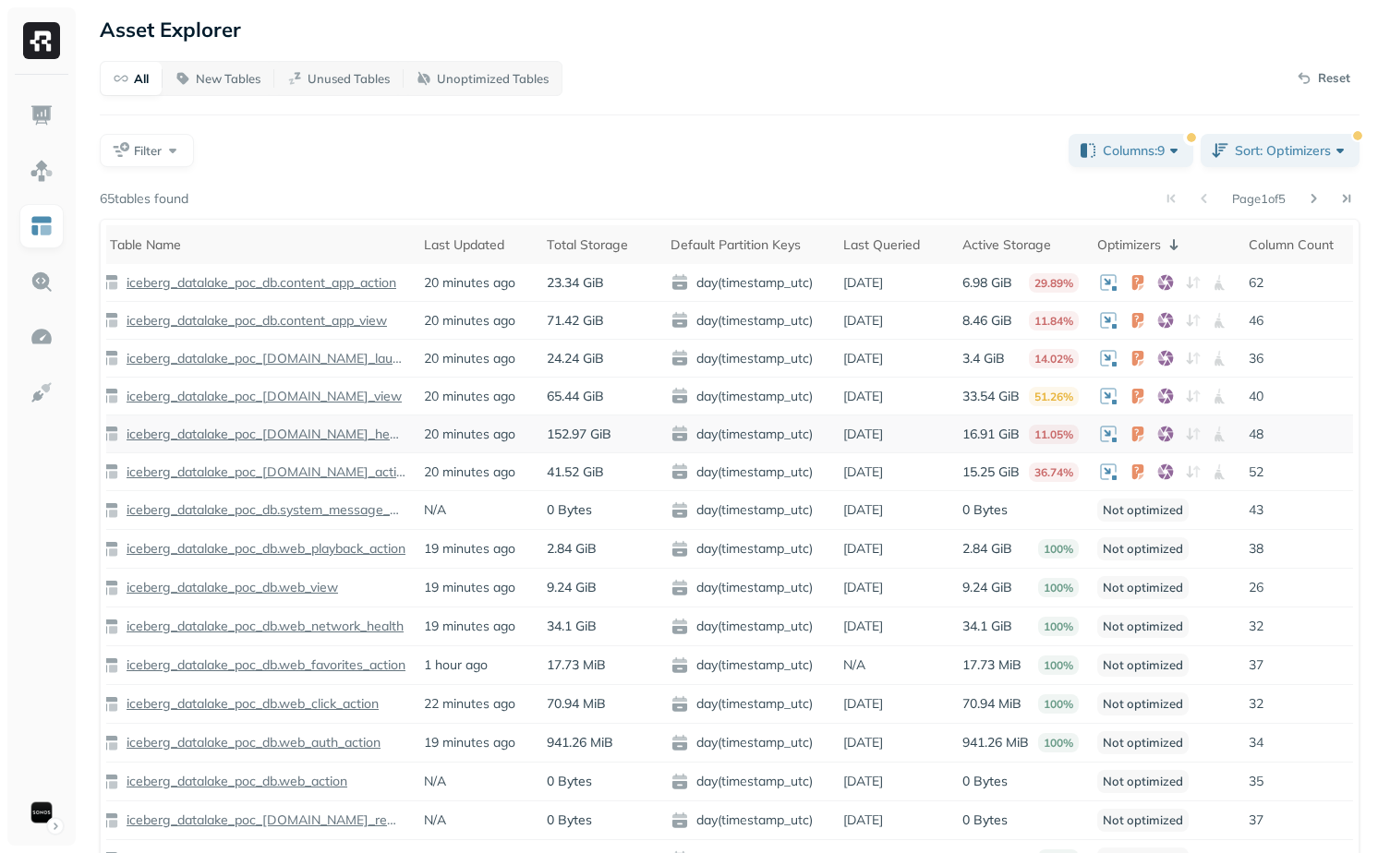
scroll to position [0, 9]
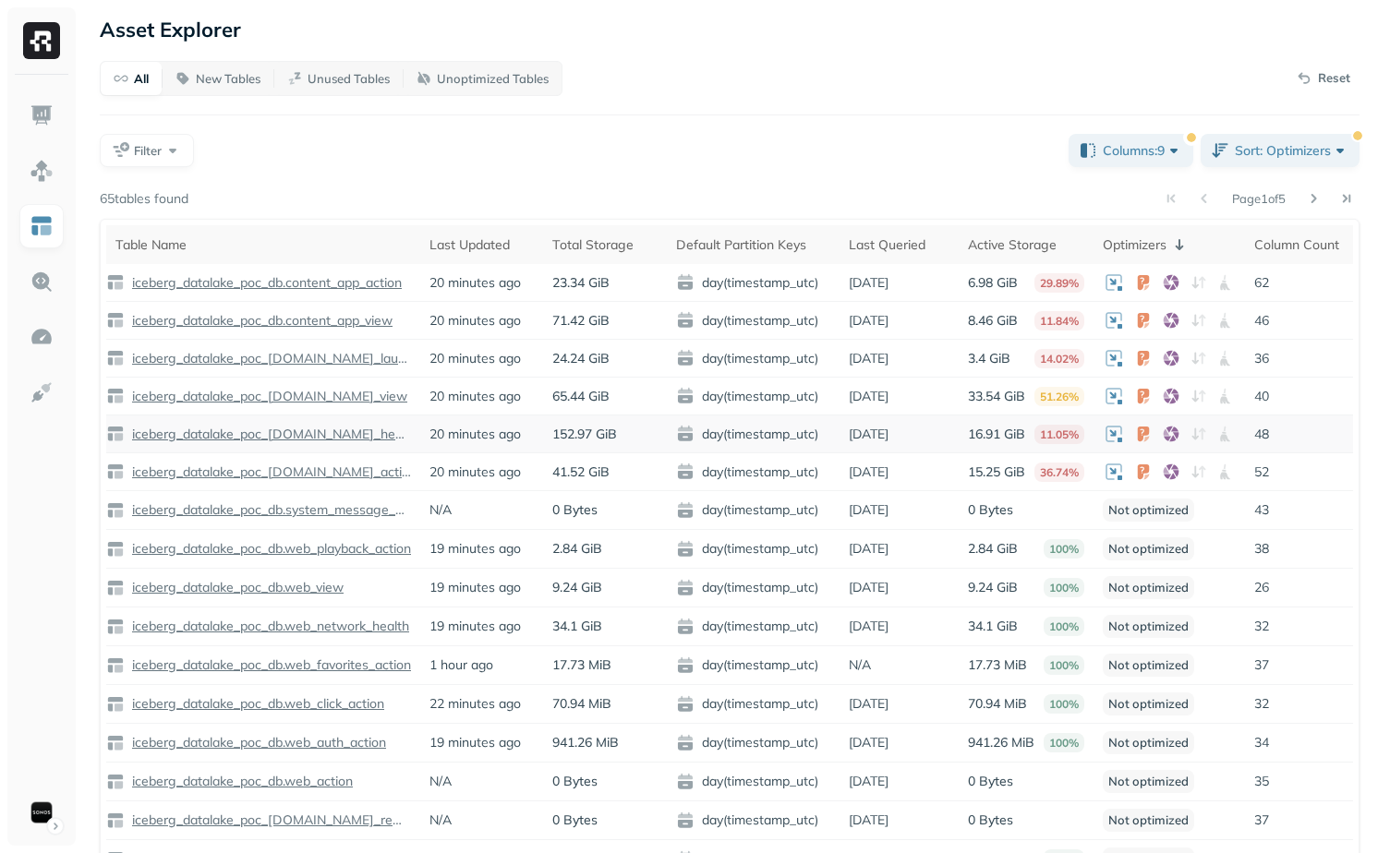
click at [283, 433] on p "iceberg_datalake_poc_[DOMAIN_NAME]_health" at bounding box center [269, 435] width 283 height 18
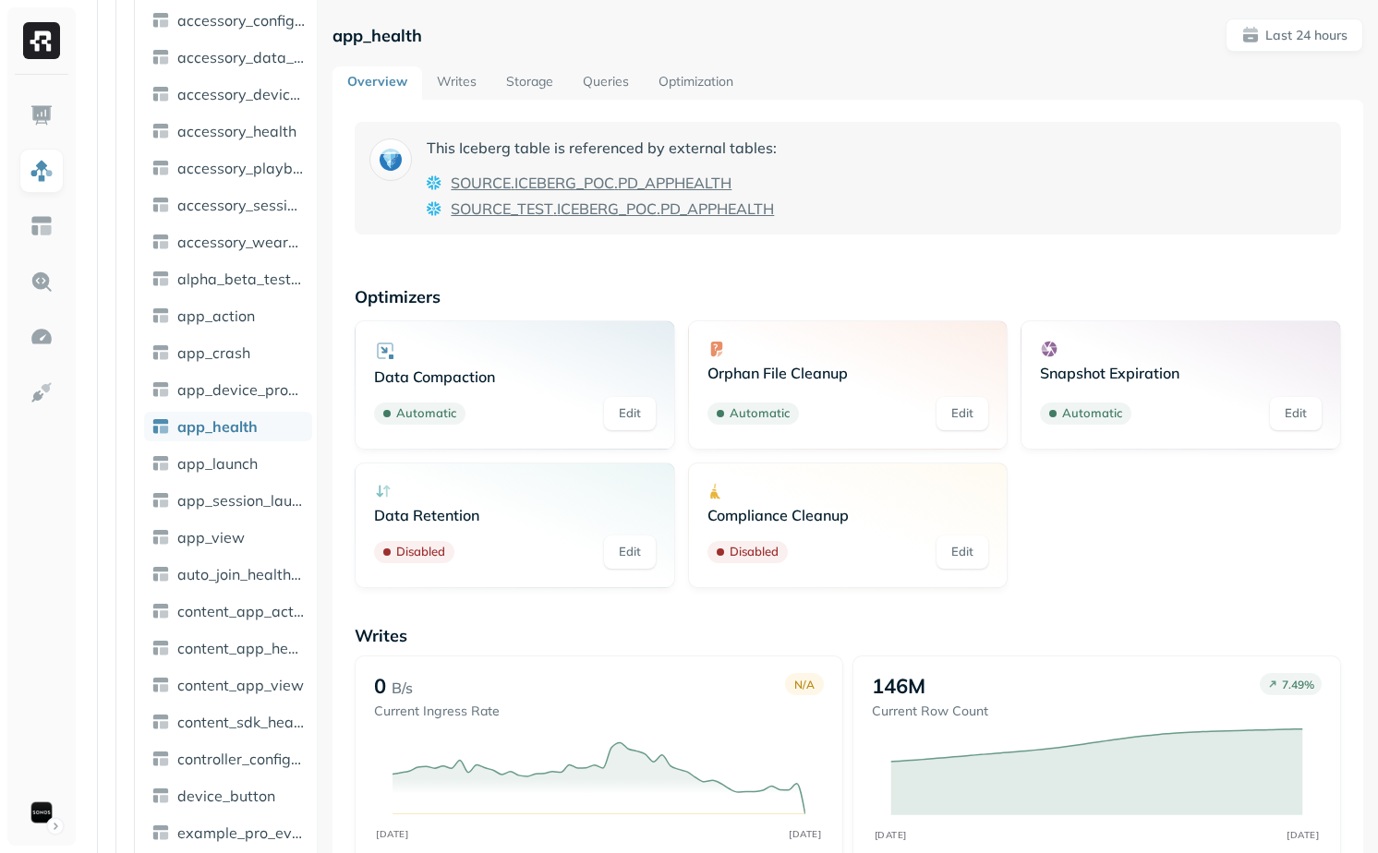
click at [689, 98] on link "Optimization" at bounding box center [696, 82] width 104 height 33
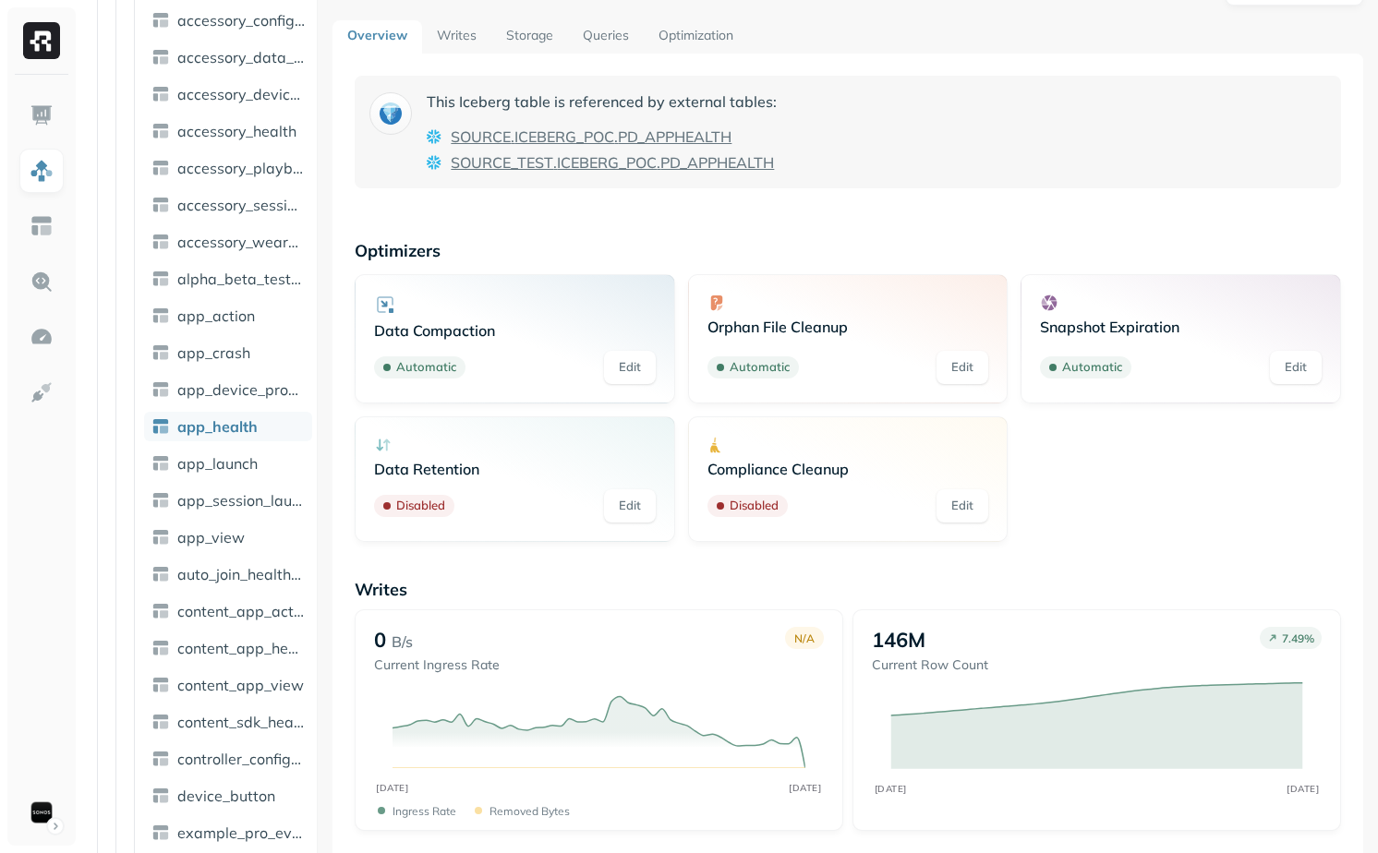
scroll to position [109, 0]
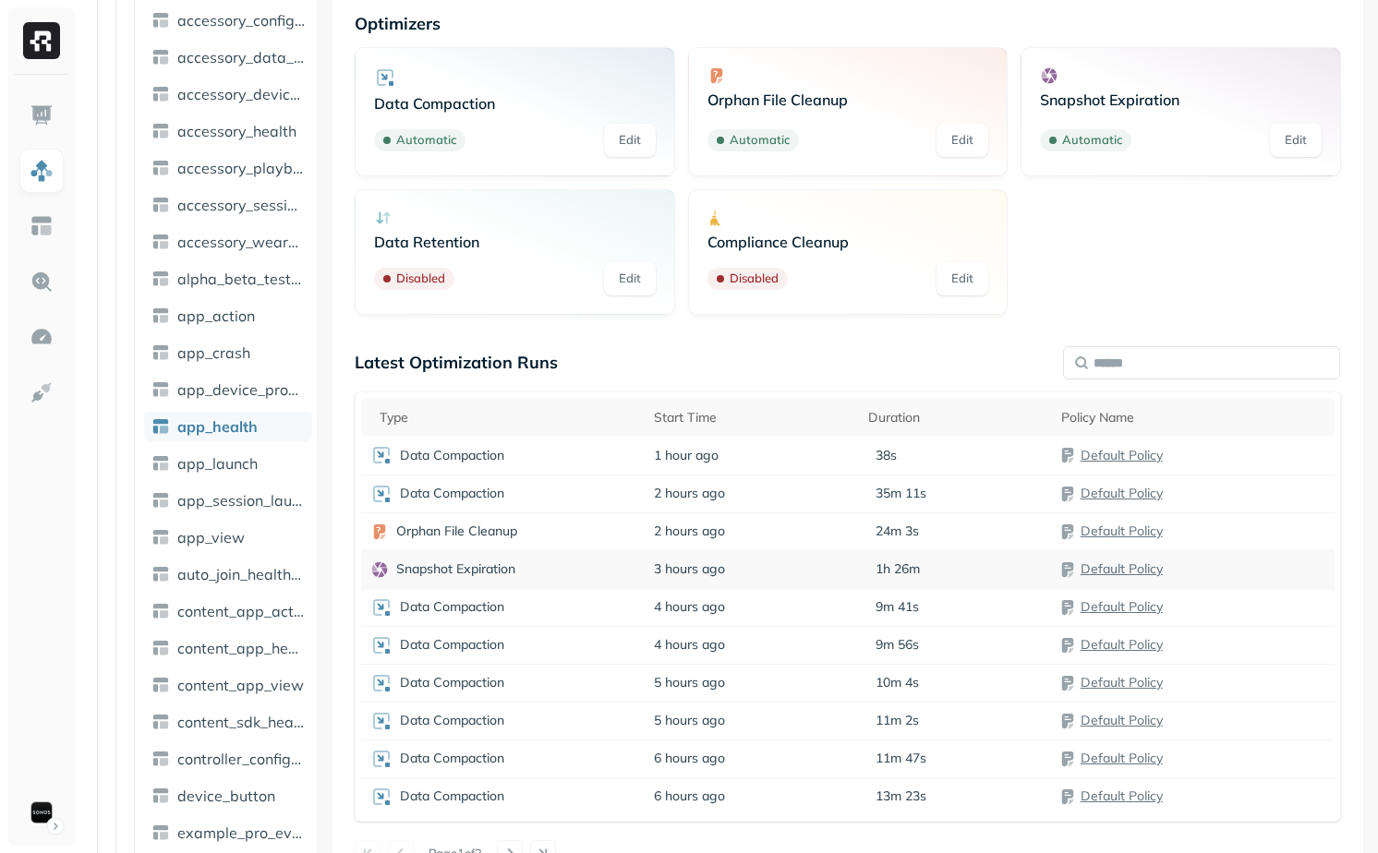
click at [609, 567] on div "Snapshot Expiration" at bounding box center [502, 570] width 264 height 18
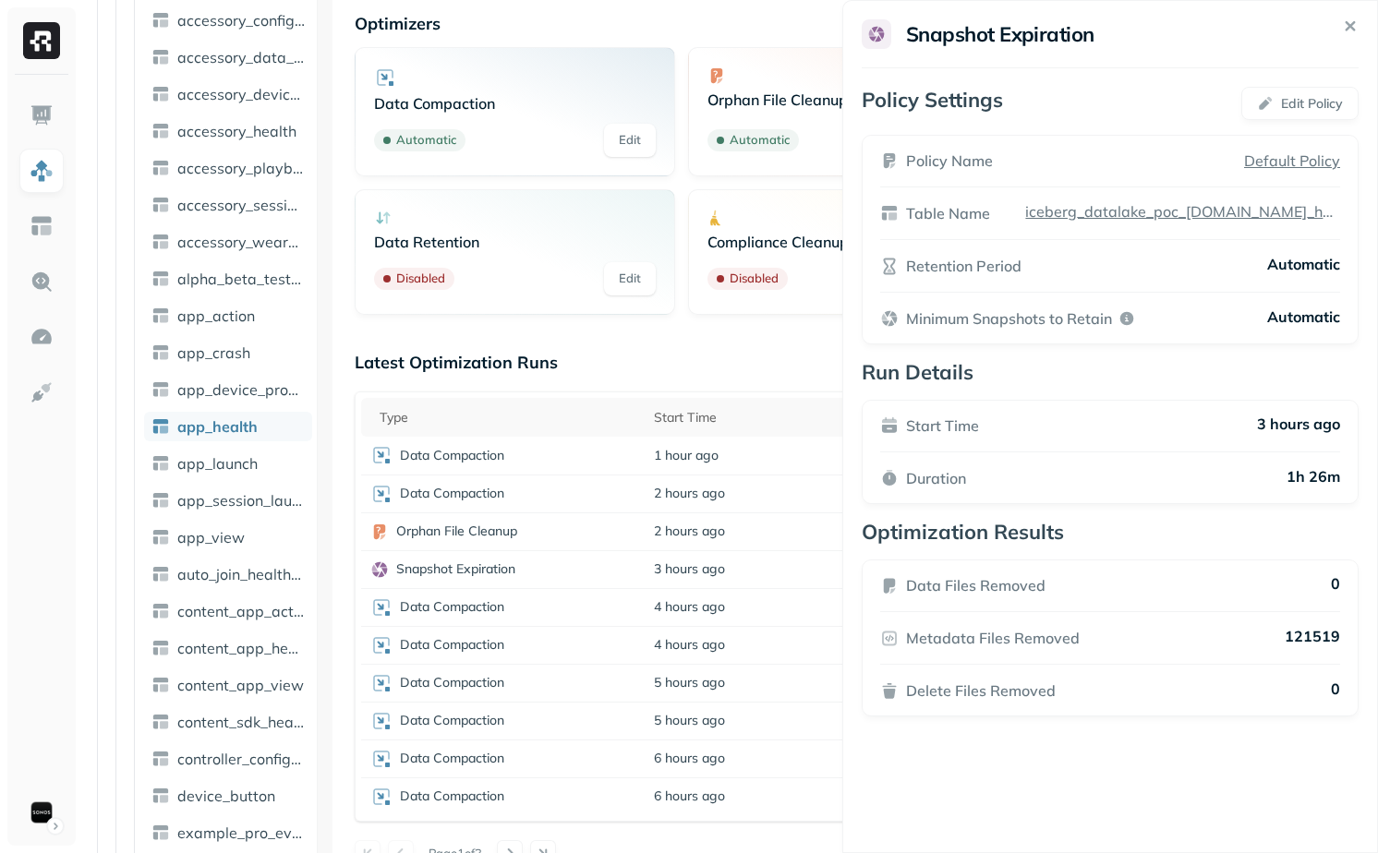
click at [712, 404] on html "Assets AWS Glue iceberg_datalake_poc_db Tables ( 65 ) accessory_activity_report…" at bounding box center [689, 426] width 1378 height 853
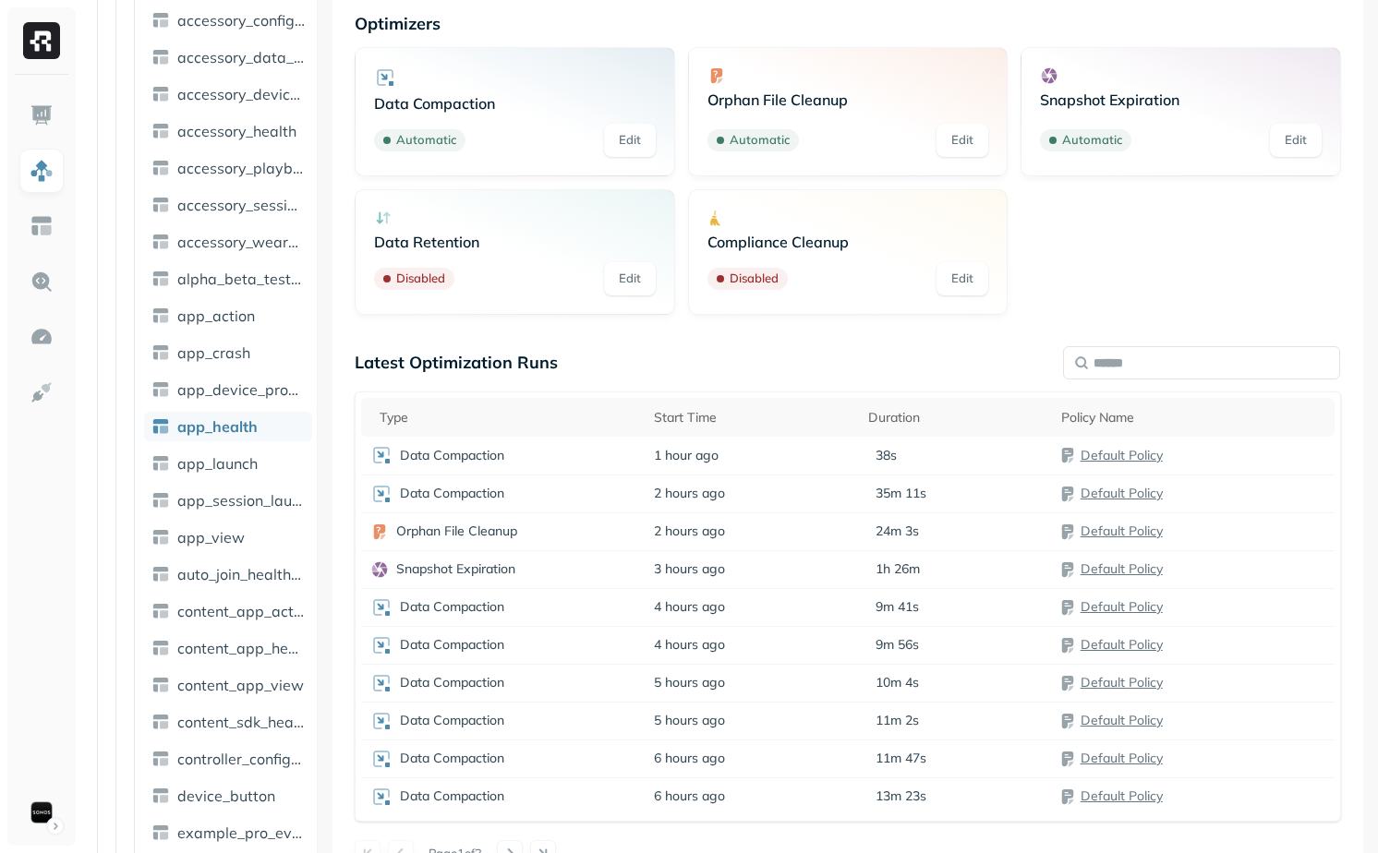
scroll to position [0, 0]
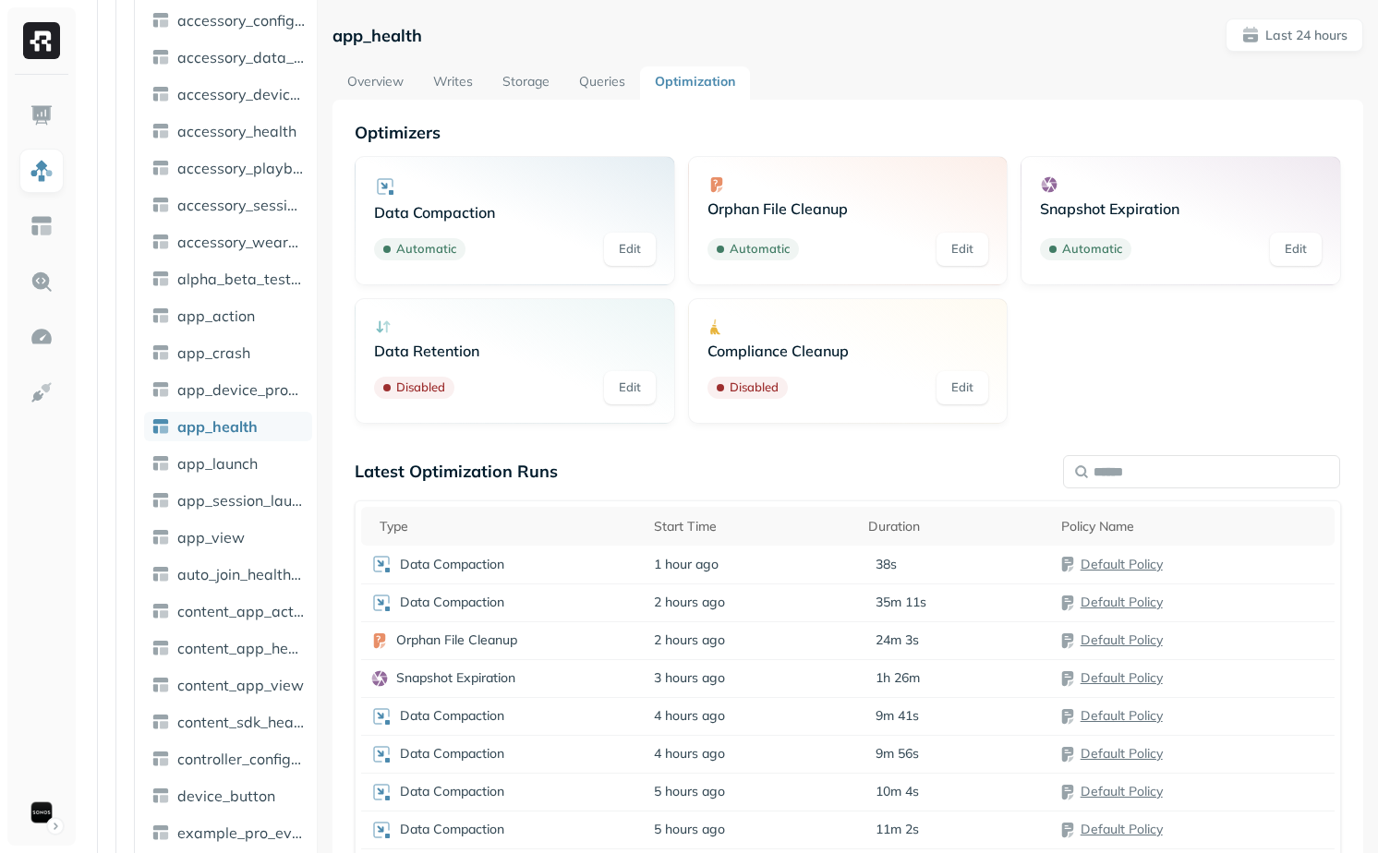
click at [376, 90] on link "Overview" at bounding box center [375, 82] width 86 height 33
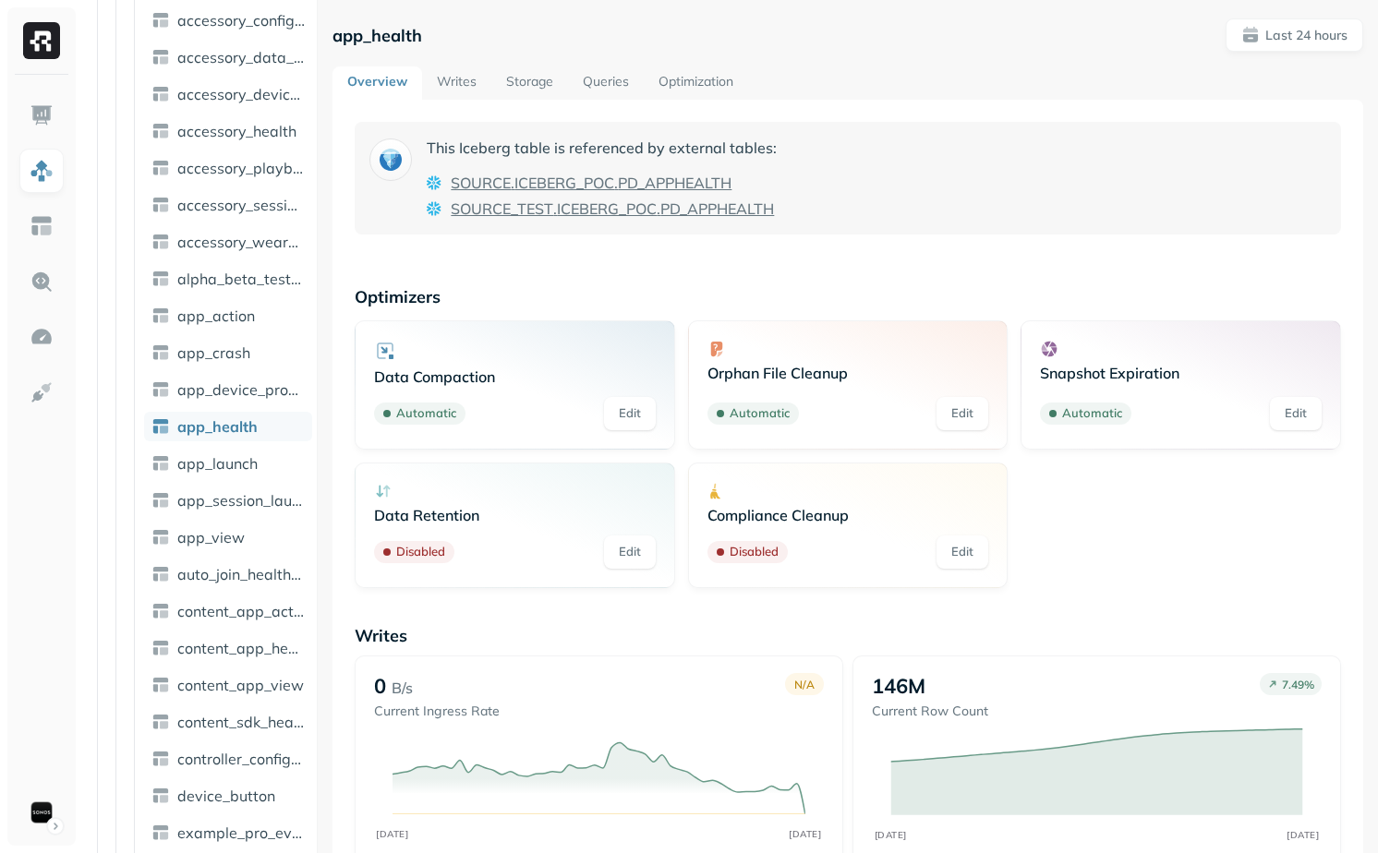
click at [516, 88] on link "Storage" at bounding box center [529, 82] width 77 height 33
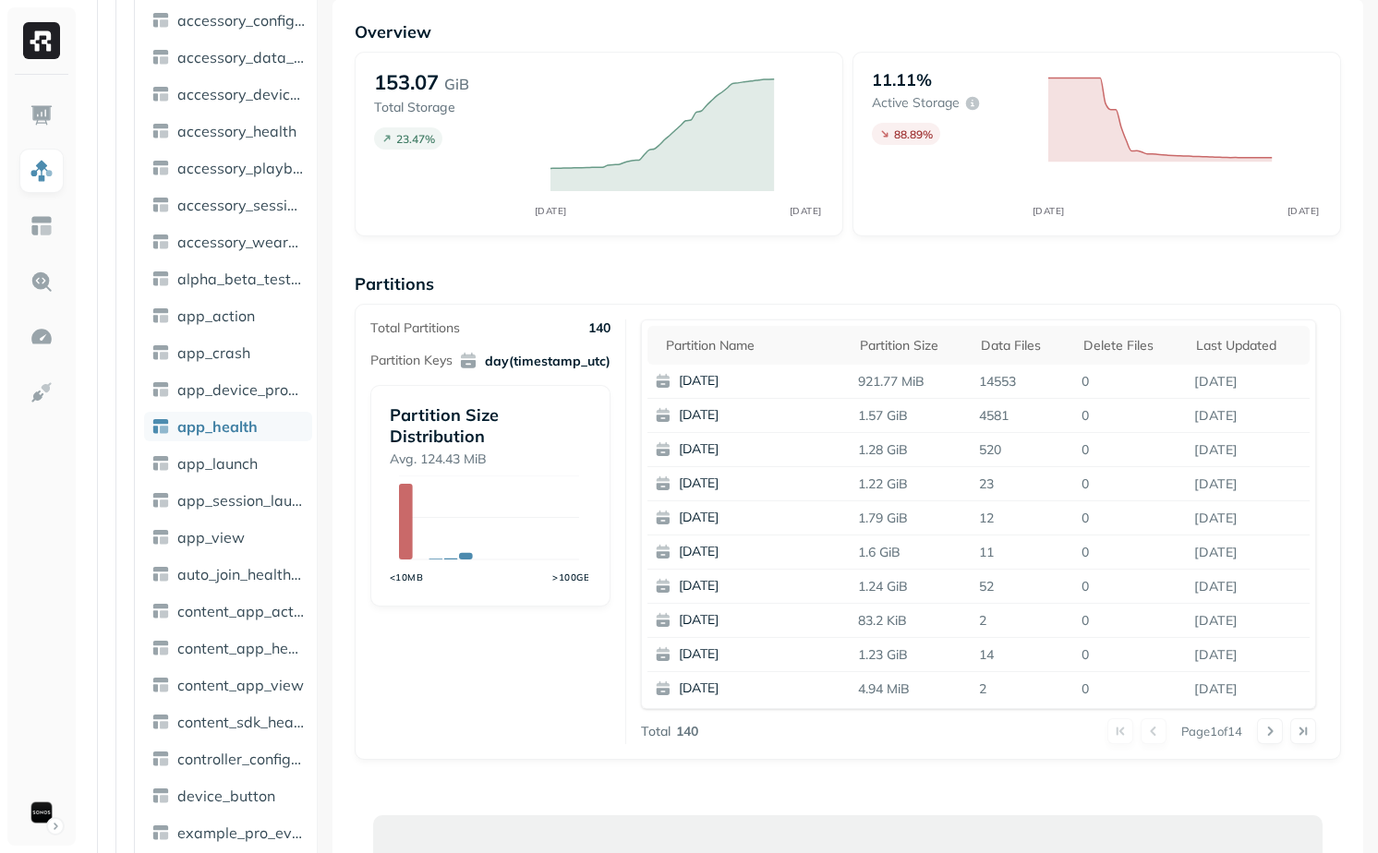
scroll to position [117, 0]
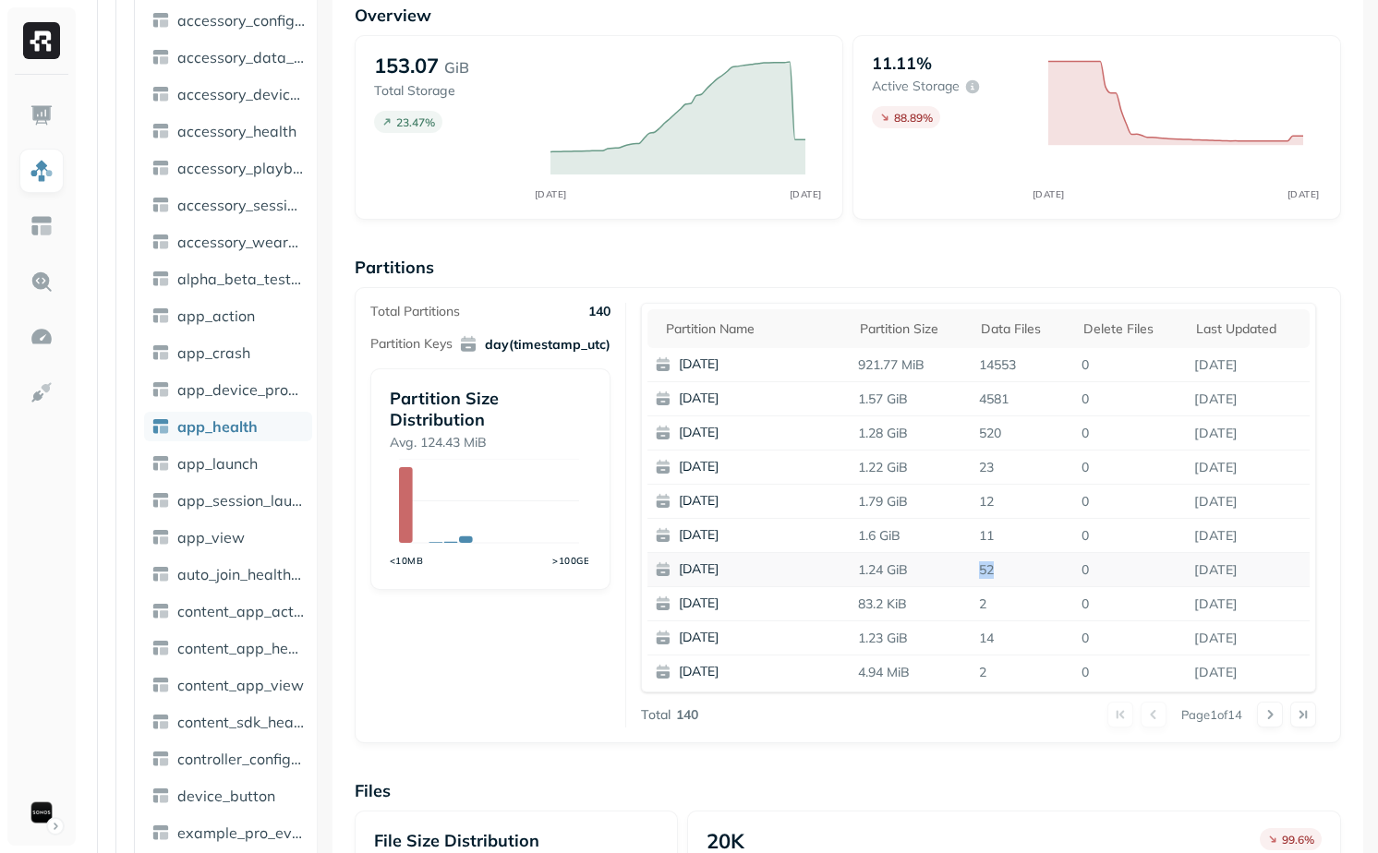
drag, startPoint x: 1004, startPoint y: 568, endPoint x: 959, endPoint y: 568, distance: 44.3
click at [959, 568] on tr "[DATE] 1.24 GiB 52 0 [DATE]" at bounding box center [978, 570] width 662 height 34
click at [995, 568] on p "52" at bounding box center [1022, 570] width 102 height 32
drag, startPoint x: 853, startPoint y: 572, endPoint x: 1007, endPoint y: 572, distance: 154.2
click at [1007, 572] on tr "[DATE] 1.24 GiB 52 0 [DATE]" at bounding box center [978, 570] width 662 height 34
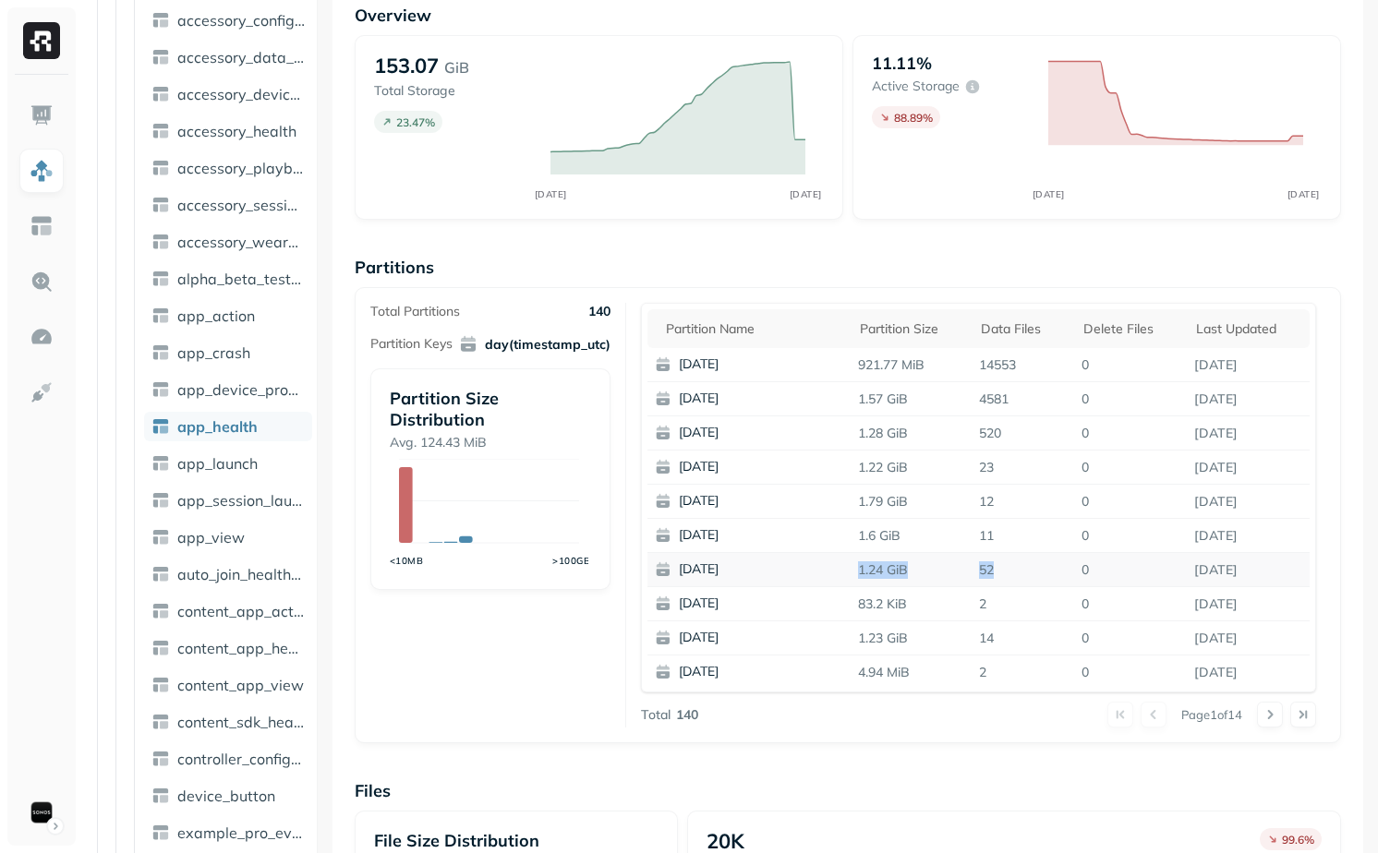
click at [1007, 572] on p "52" at bounding box center [1022, 570] width 102 height 32
drag, startPoint x: 1004, startPoint y: 537, endPoint x: 851, endPoint y: 539, distance: 152.4
click at [851, 538] on tr "[DATE] 1.6 GiB 11 0 [DATE]" at bounding box center [978, 536] width 662 height 34
click at [960, 540] on p "1.6 GiB" at bounding box center [910, 536] width 121 height 32
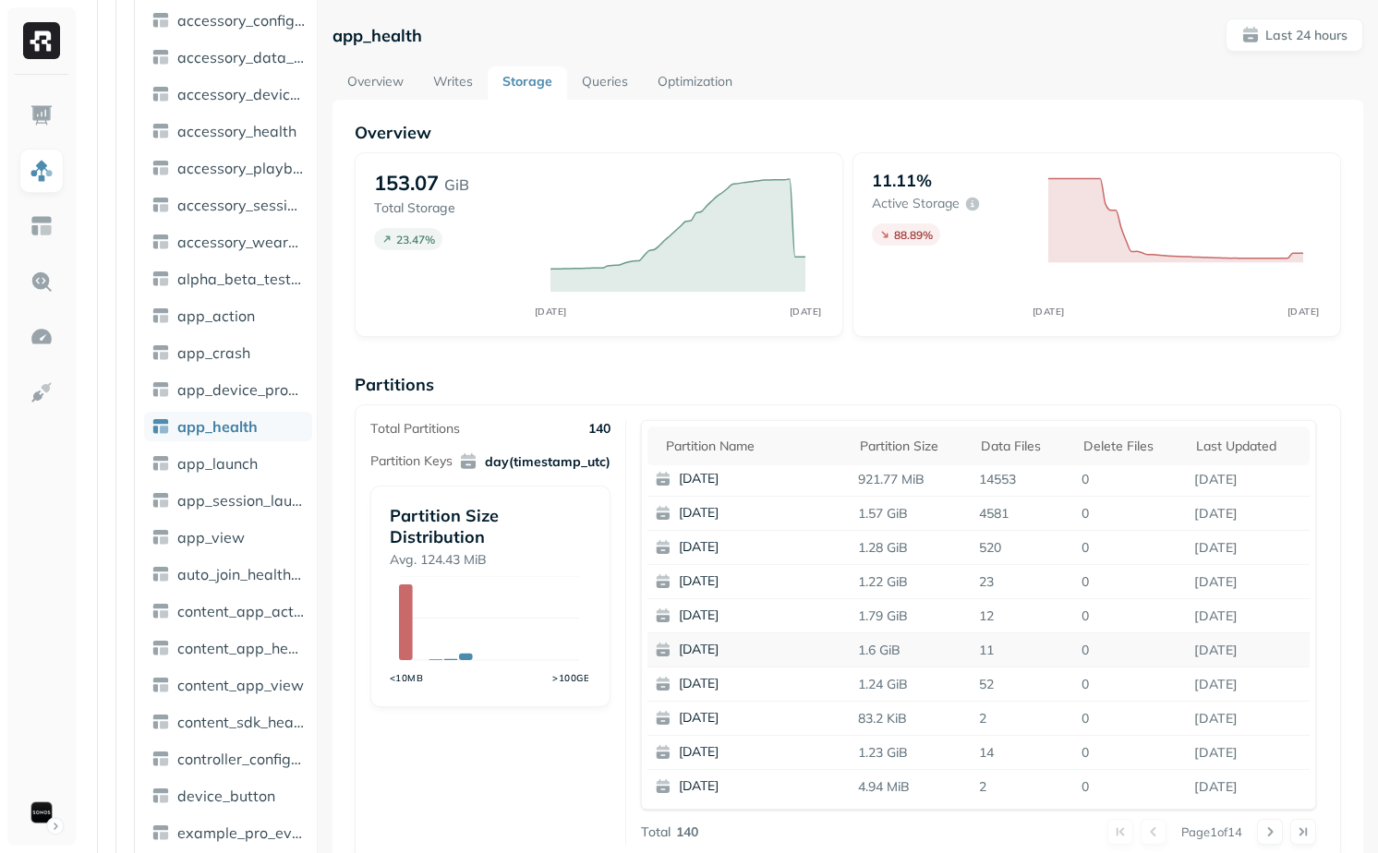
scroll to position [0, 0]
drag, startPoint x: 857, startPoint y: 649, endPoint x: 906, endPoint y: 649, distance: 48.9
click at [906, 649] on p "1.6 GiB" at bounding box center [910, 653] width 121 height 32
click at [878, 489] on p "921.77 MiB" at bounding box center [910, 482] width 121 height 32
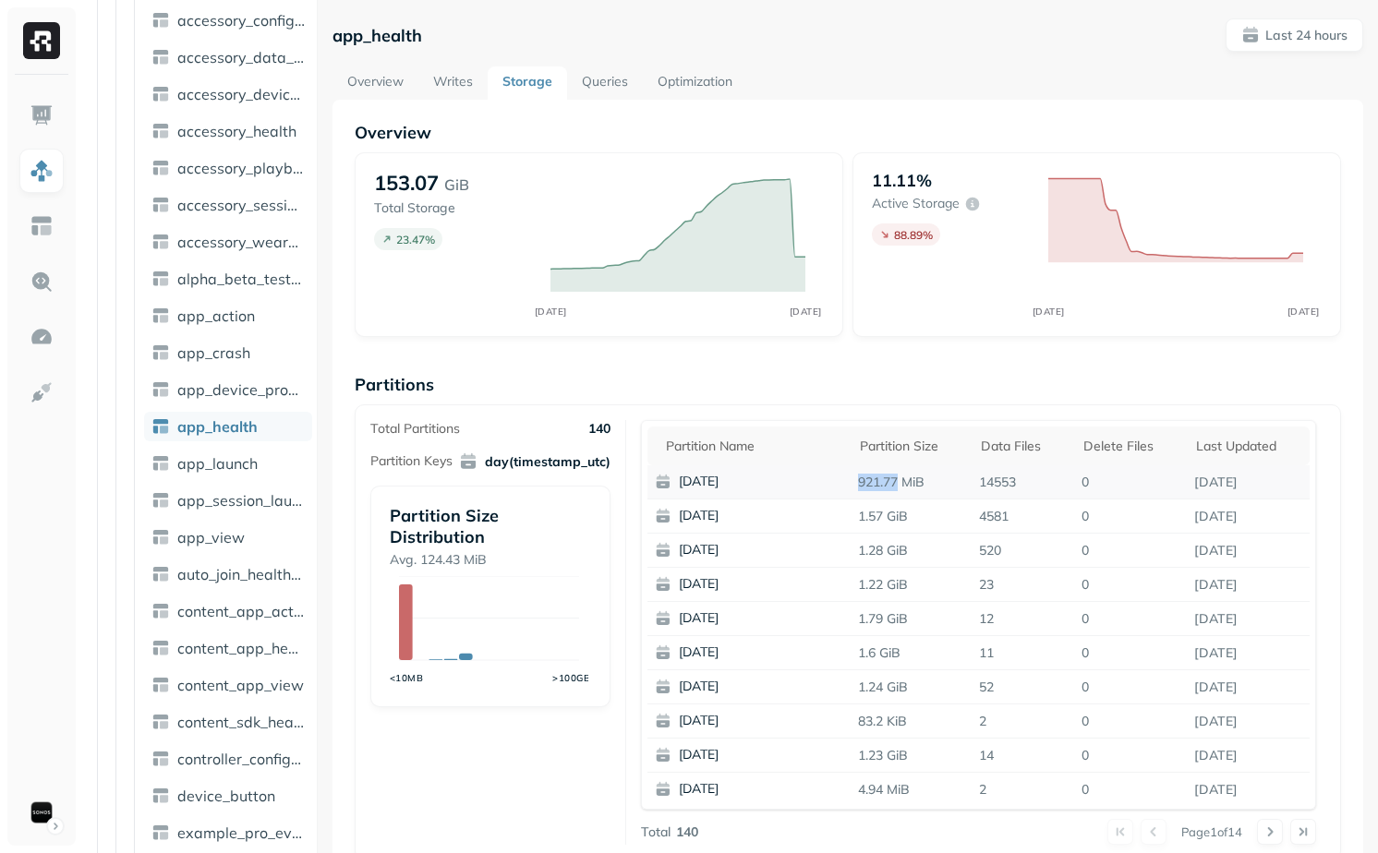
click at [878, 489] on p "921.77 MiB" at bounding box center [910, 482] width 121 height 32
click at [893, 489] on p "921.77 MiB" at bounding box center [910, 482] width 121 height 32
click at [893, 512] on p "1.57 GiB" at bounding box center [910, 516] width 121 height 32
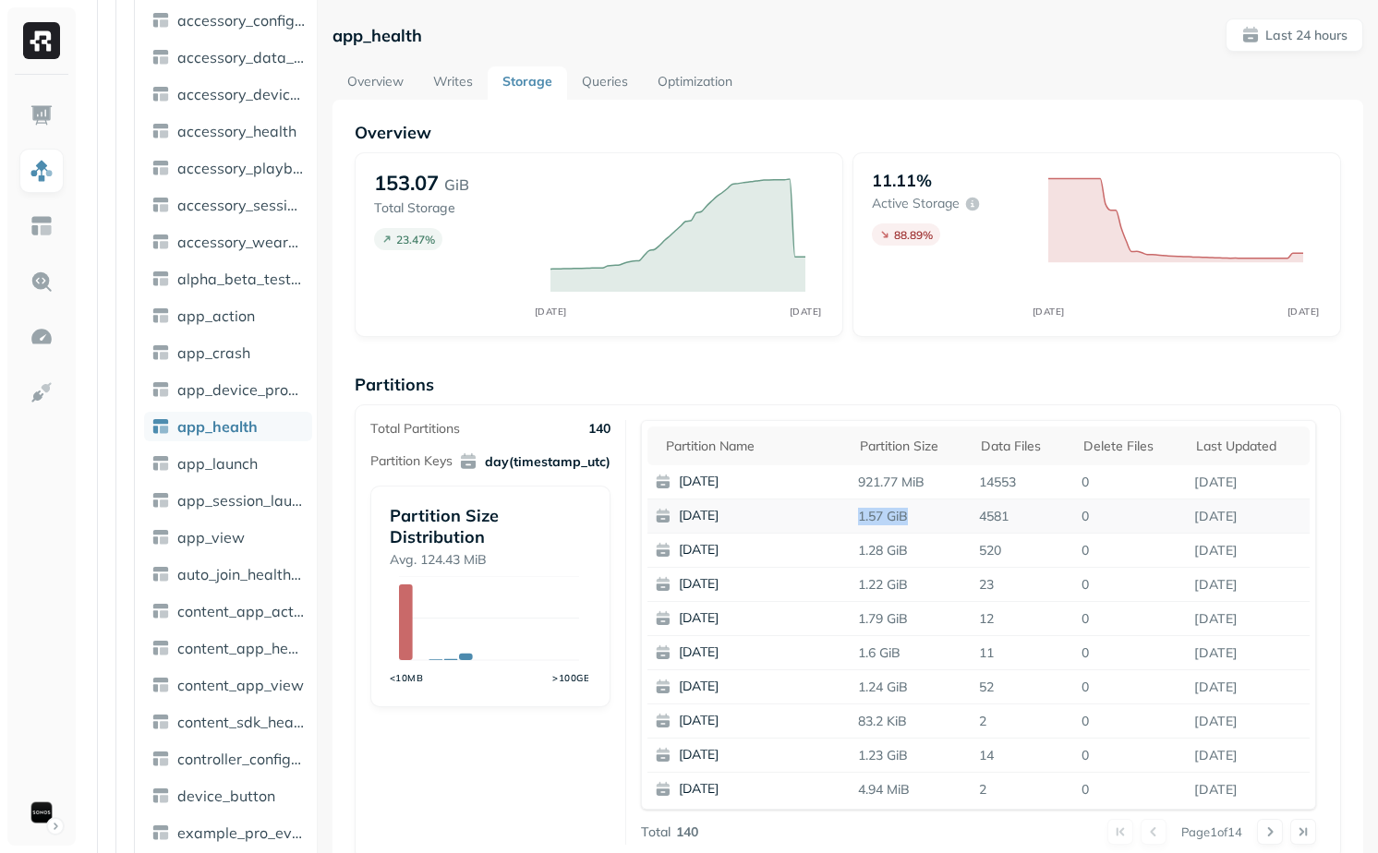
click at [893, 512] on p "1.57 GiB" at bounding box center [910, 516] width 121 height 32
click at [872, 514] on p "1.57 GiB" at bounding box center [910, 516] width 121 height 32
click at [928, 585] on p "1.22 GiB" at bounding box center [910, 585] width 121 height 32
drag, startPoint x: 928, startPoint y: 719, endPoint x: 798, endPoint y: 719, distance: 130.2
click at [798, 719] on tr "[DATE] 83.2 KiB 2 0 [DATE]" at bounding box center [978, 722] width 662 height 34
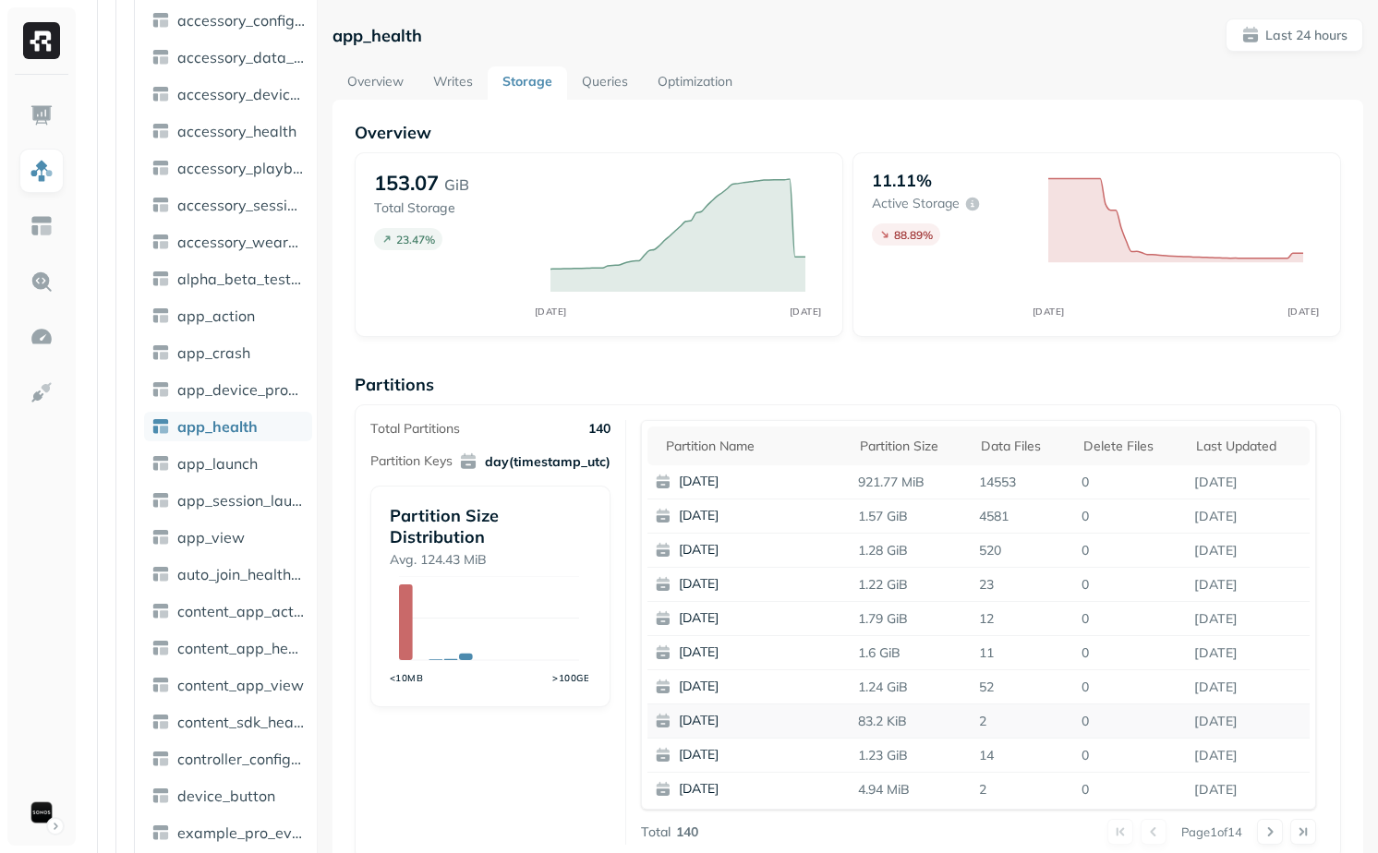
click at [938, 725] on p "83.2 KiB" at bounding box center [910, 721] width 121 height 32
click at [767, 452] on span at bounding box center [767, 446] width 22 height 22
drag, startPoint x: 847, startPoint y: 488, endPoint x: 945, endPoint y: 488, distance: 97.9
click at [945, 488] on tr "null 738.89 MiB 2 0 [DATE]" at bounding box center [978, 482] width 662 height 34
click at [892, 483] on p "738.89 MiB" at bounding box center [910, 482] width 121 height 32
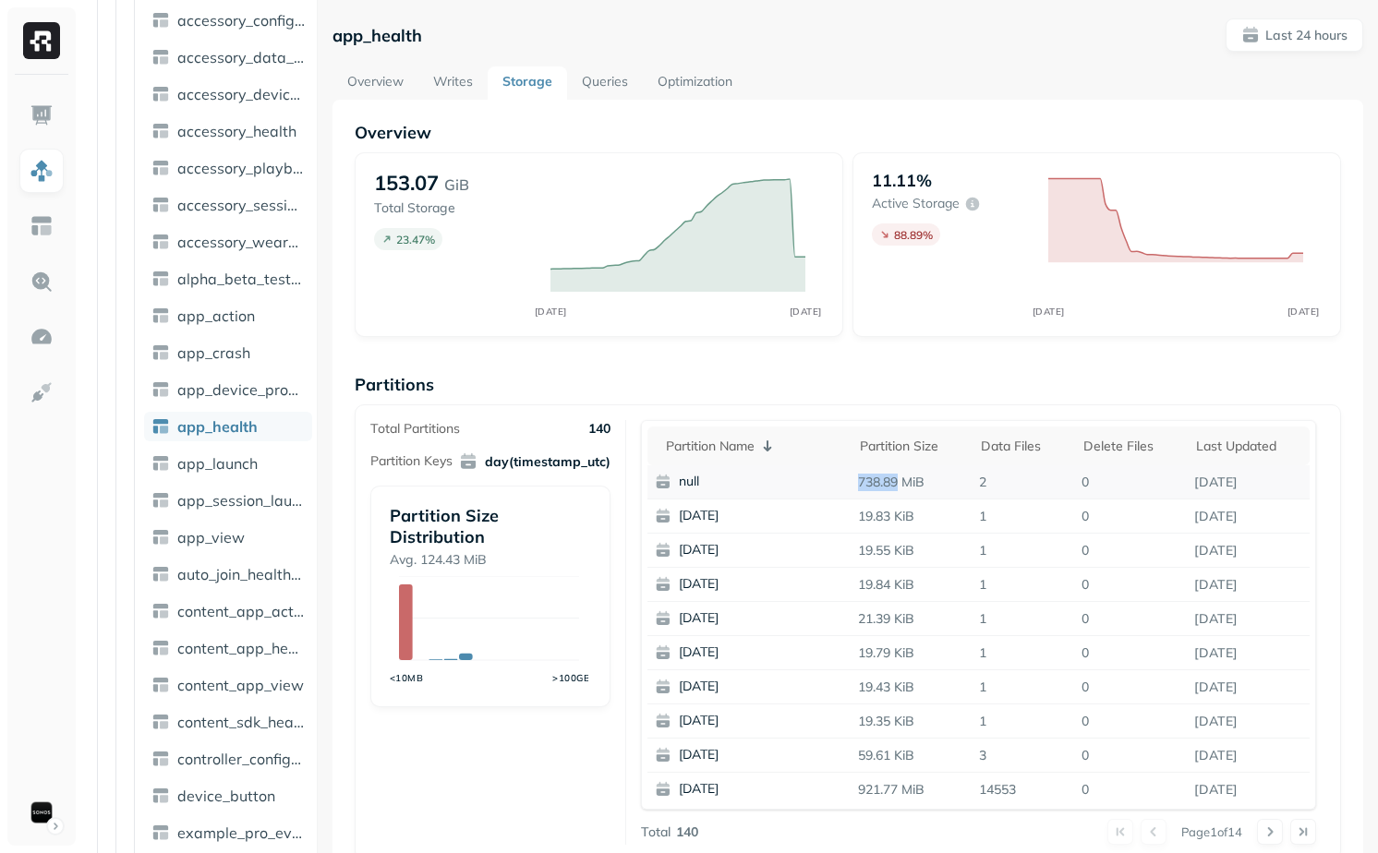
click at [892, 483] on p "738.89 MiB" at bounding box center [910, 482] width 121 height 32
click at [907, 483] on p "738.89 MiB" at bounding box center [910, 482] width 121 height 32
click at [980, 483] on p "2" at bounding box center [1022, 482] width 102 height 32
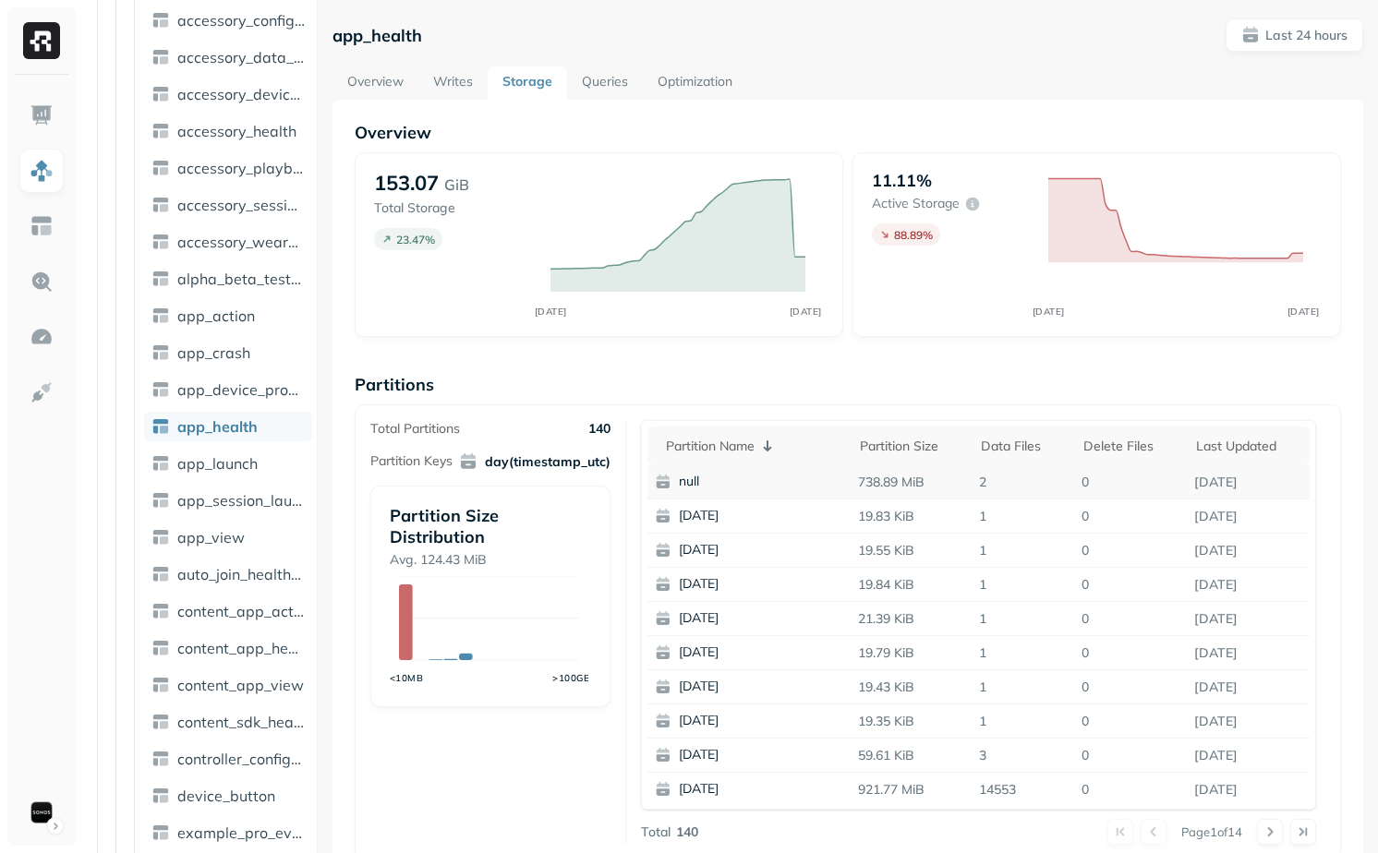
drag, startPoint x: 682, startPoint y: 486, endPoint x: 707, endPoint y: 486, distance: 24.9
click at [707, 486] on p "null" at bounding box center [768, 482] width 179 height 18
click at [713, 536] on p "day(timestamp_utc) :" at bounding box center [736, 529] width 146 height 22
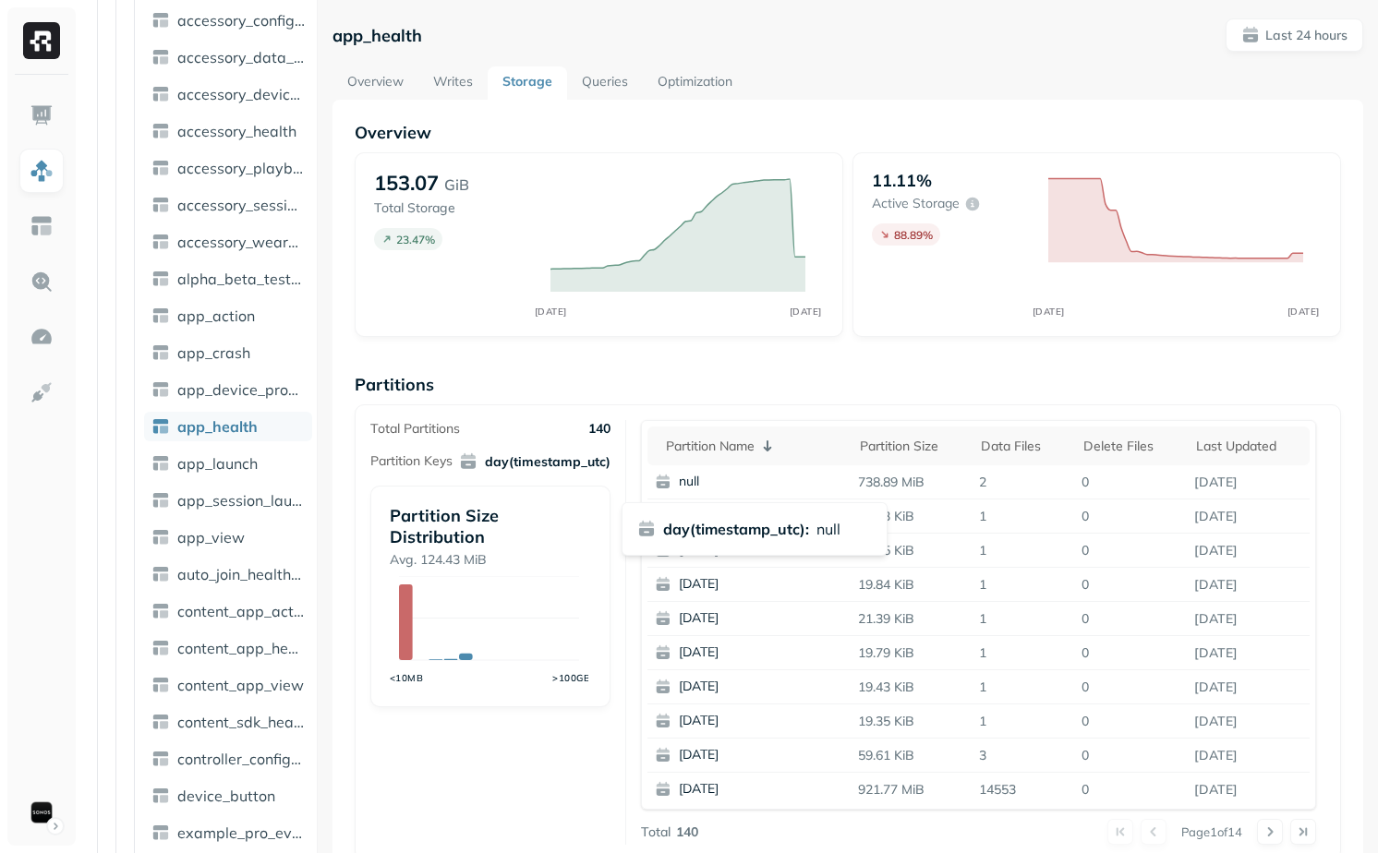
click at [787, 535] on p "day(timestamp_utc) :" at bounding box center [736, 529] width 146 height 22
click at [832, 531] on p "null" at bounding box center [828, 529] width 24 height 22
click at [844, 531] on div "day(timestamp_utc) : null" at bounding box center [754, 529] width 235 height 22
click at [610, 719] on div "Total Partitions 140 Partition Keys day(timestamp_utc) Partition Size Distribut…" at bounding box center [498, 632] width 256 height 425
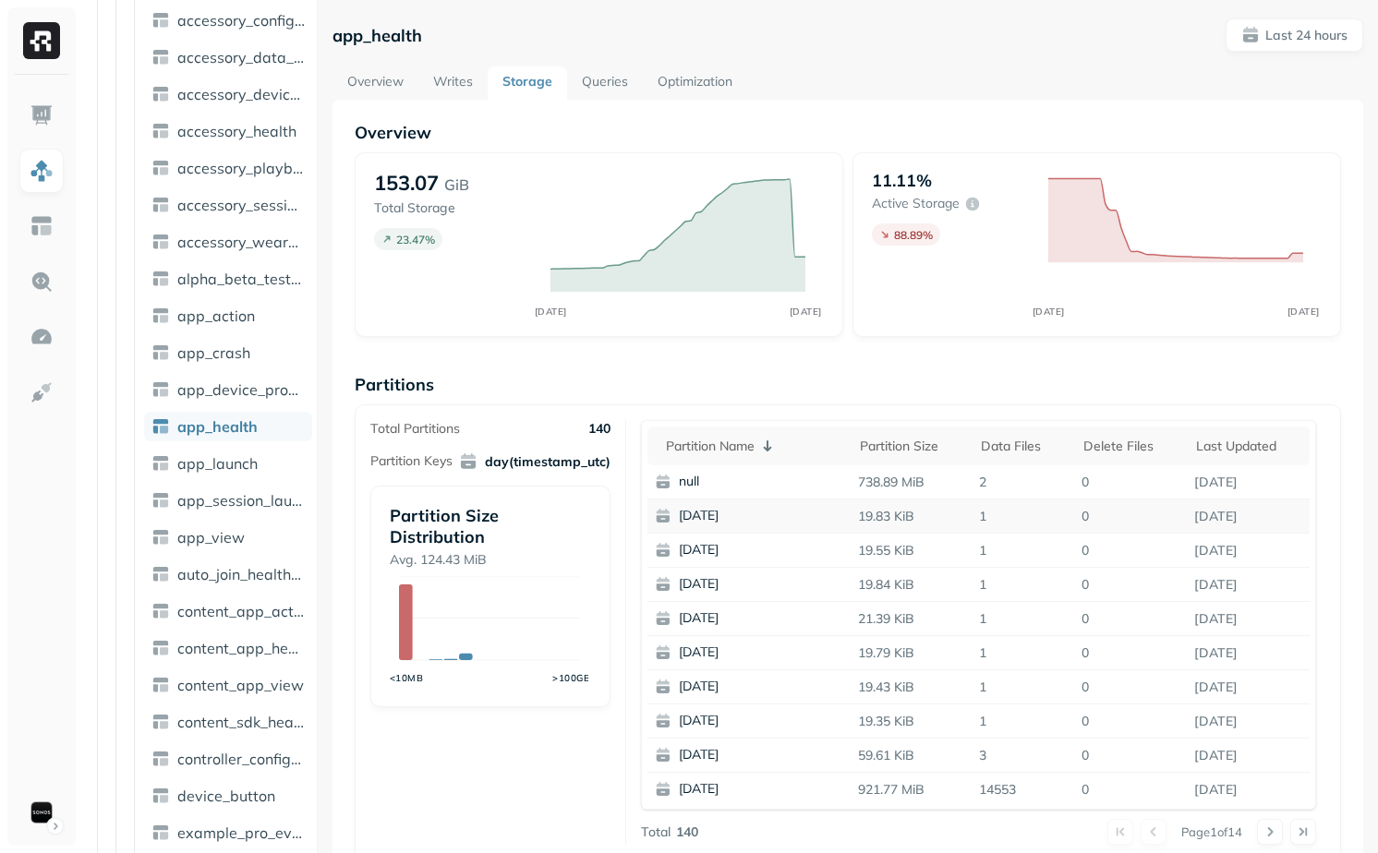
click at [707, 524] on p "[DATE]" at bounding box center [768, 516] width 179 height 18
click at [714, 524] on p "[DATE]" at bounding box center [768, 516] width 179 height 18
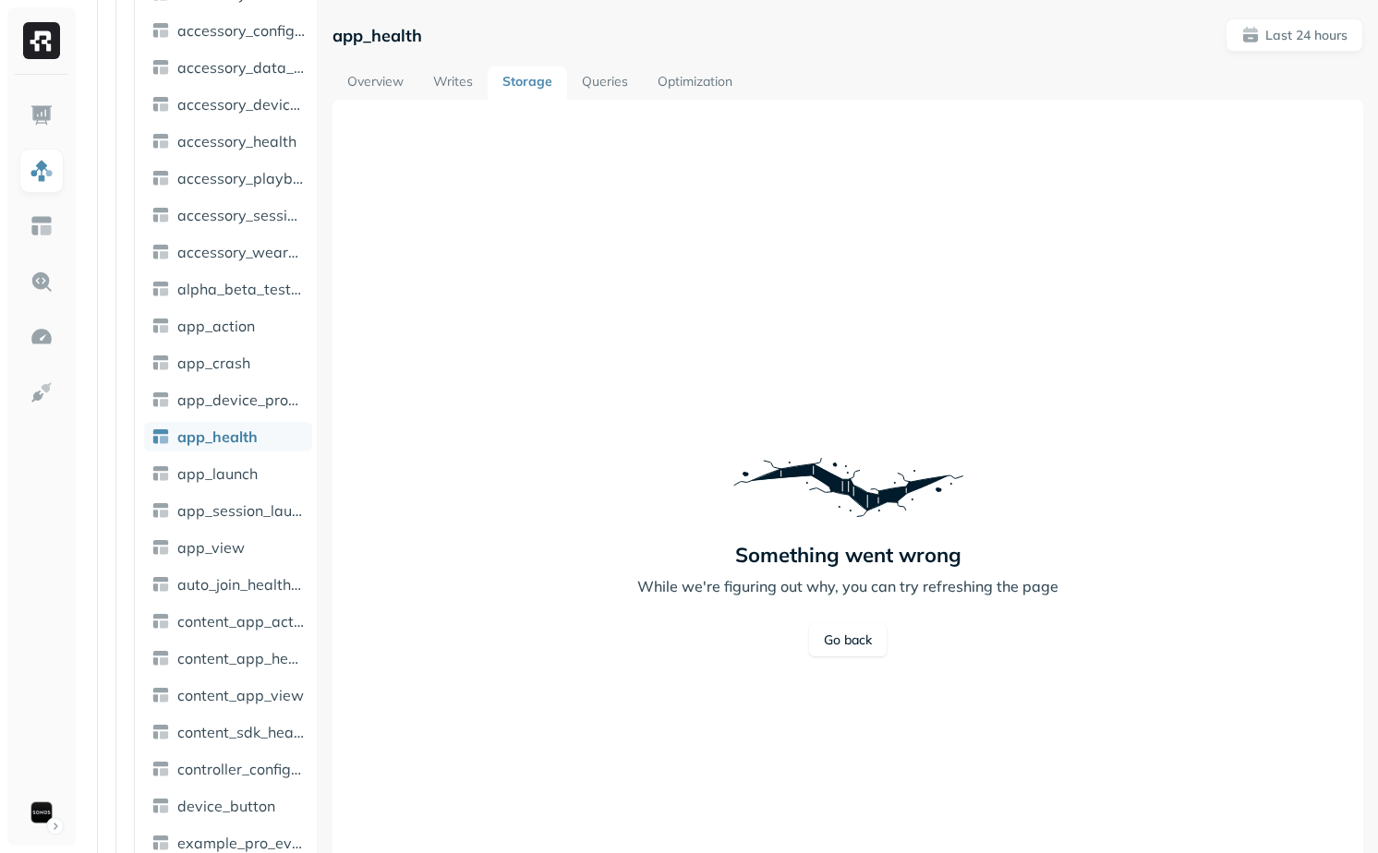
scroll to position [247, 0]
